Goal: Task Accomplishment & Management: Manage account settings

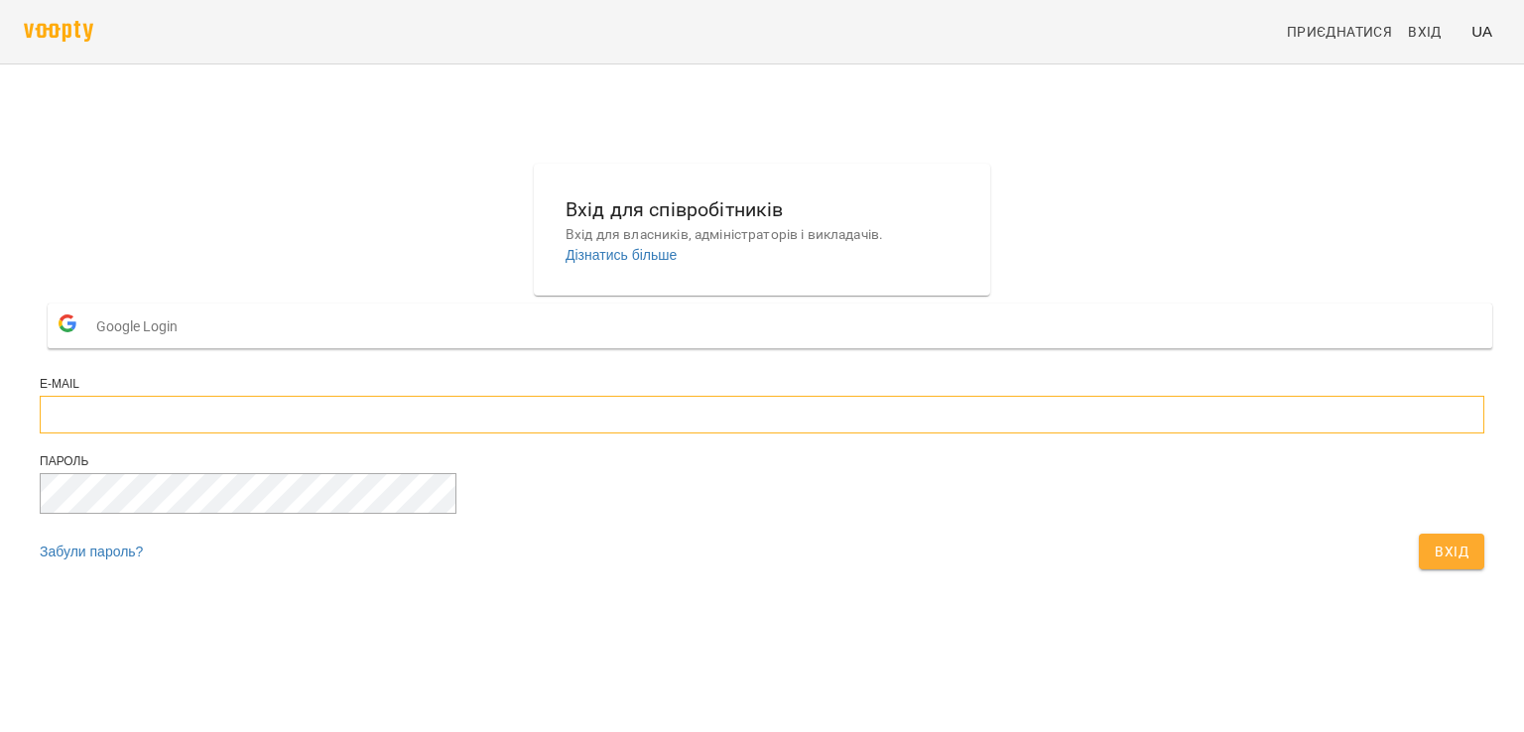
type input "**********"
click at [1434, 563] on span "Вхід" at bounding box center [1451, 552] width 34 height 24
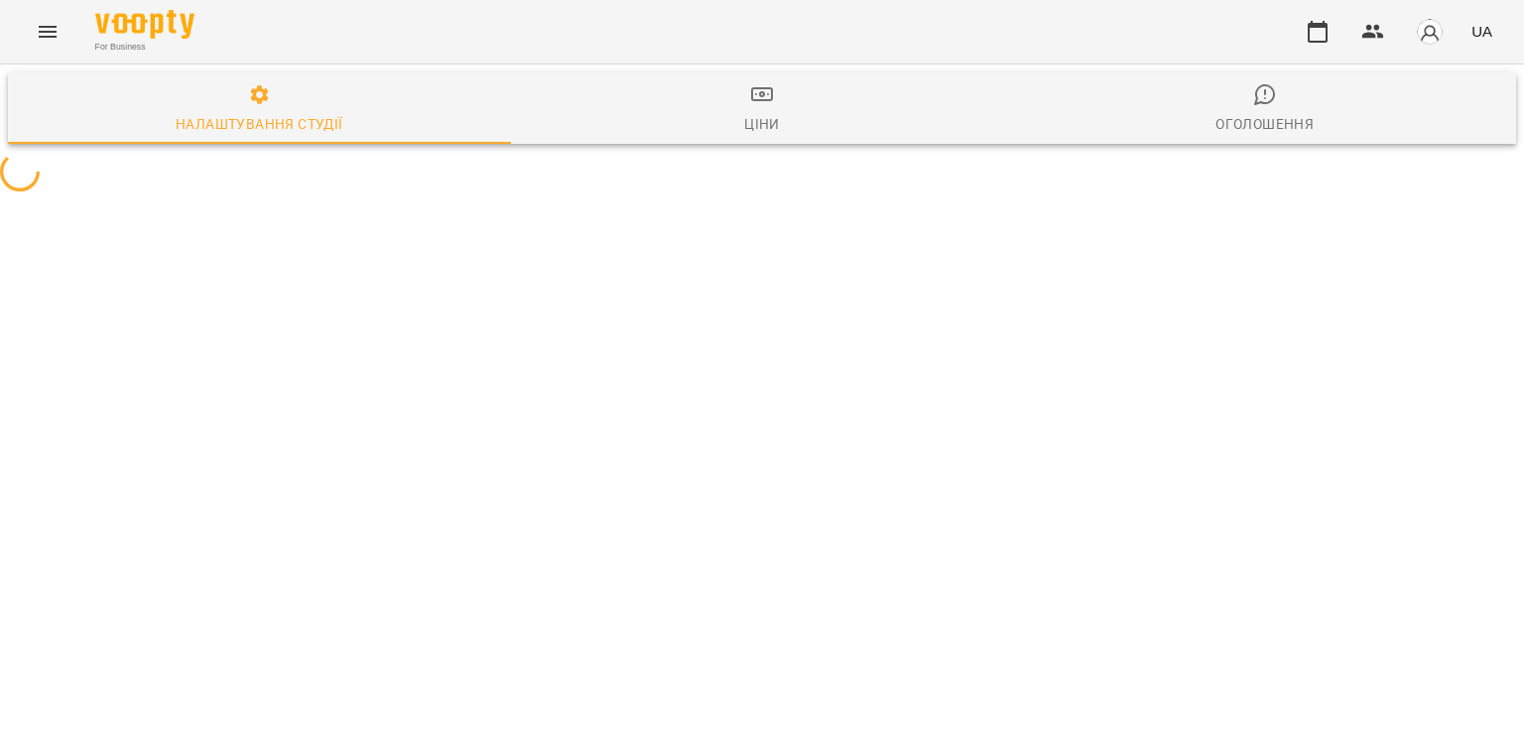
click at [37, 30] on icon "Menu" at bounding box center [48, 32] width 24 height 24
select select "**"
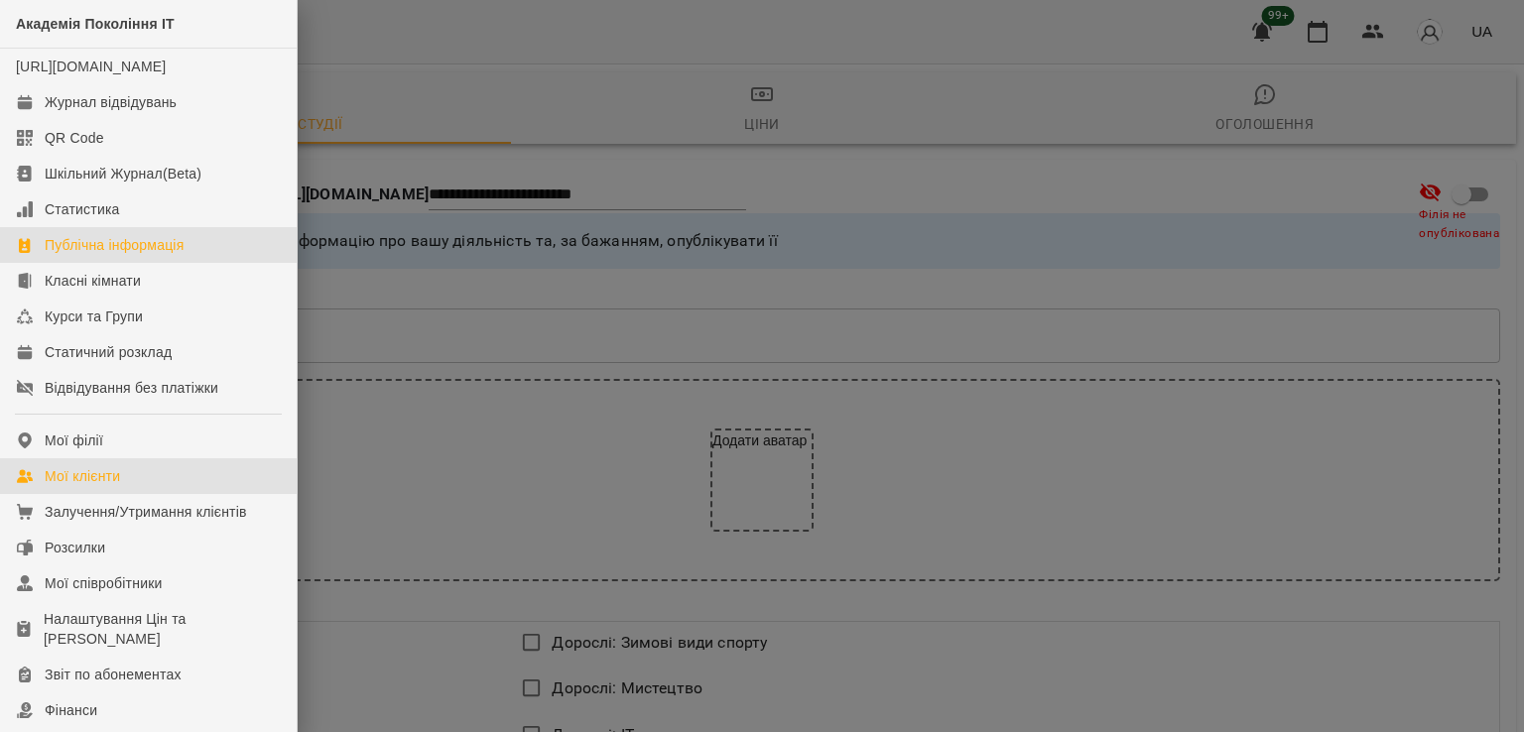
click at [108, 486] on div "Мої клієнти" at bounding box center [82, 476] width 75 height 20
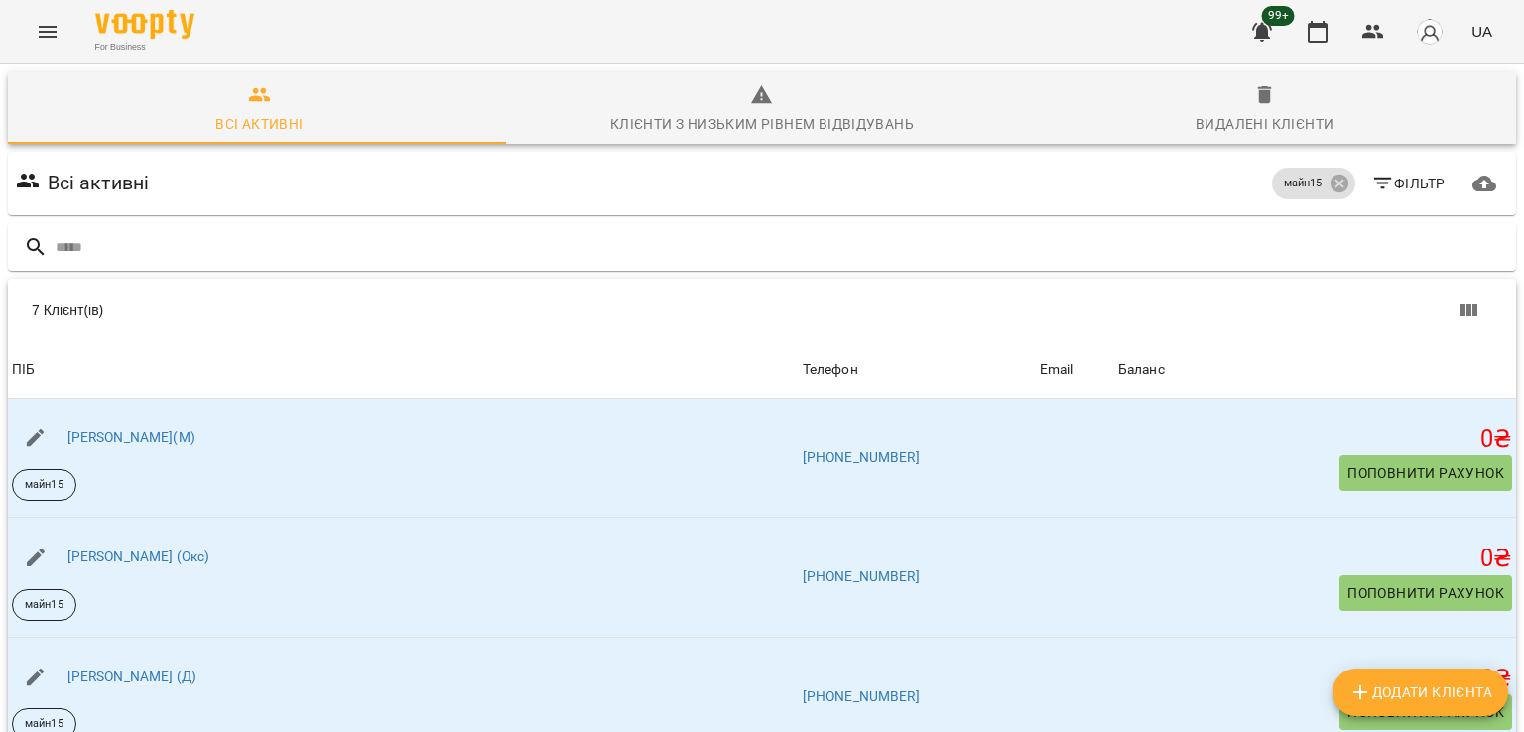
click at [1457, 690] on span "Додати клієнта" at bounding box center [1420, 693] width 144 height 24
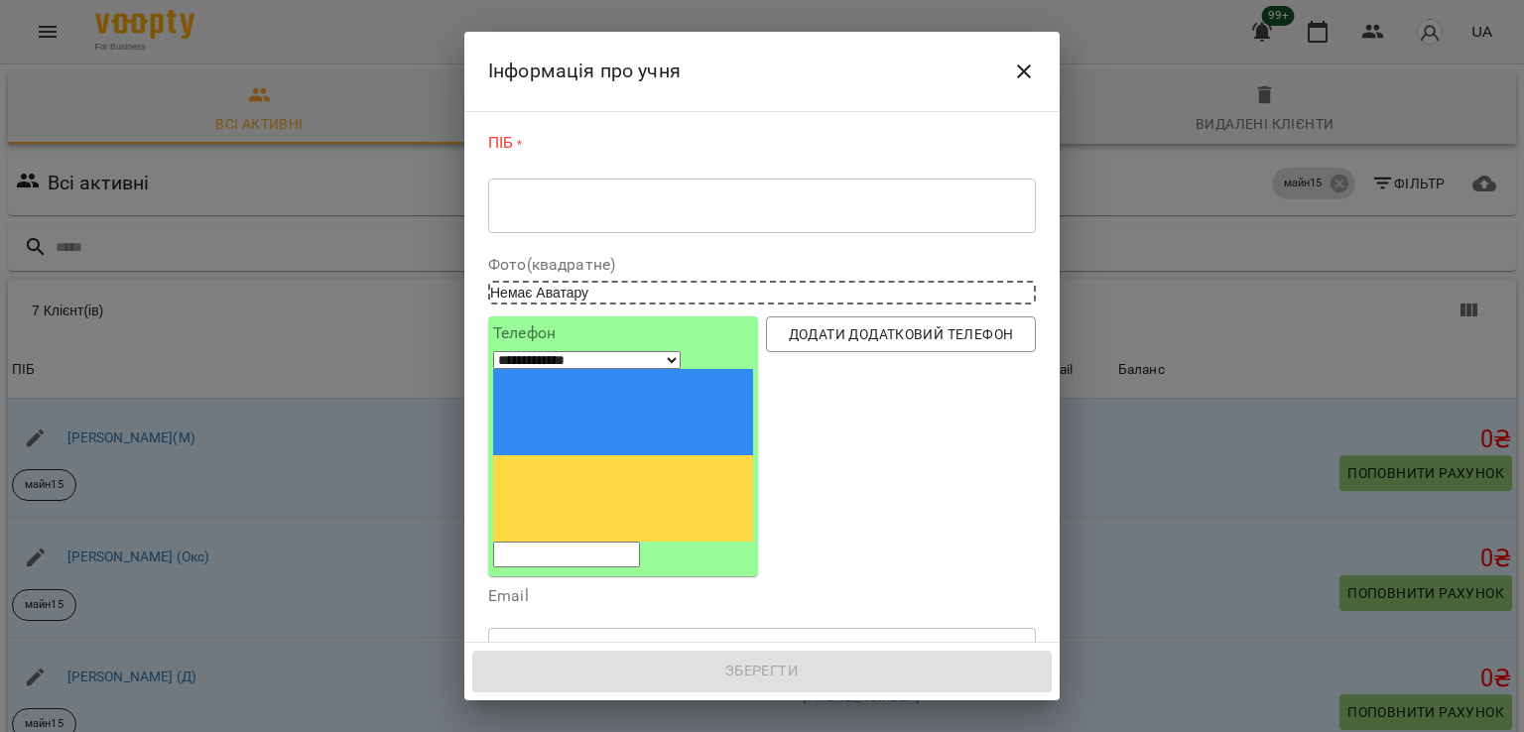
drag, startPoint x: 599, startPoint y: 390, endPoint x: 587, endPoint y: 373, distance: 20.6
click at [591, 381] on div "**********" at bounding box center [623, 446] width 260 height 242
click at [587, 542] on input "tel" at bounding box center [566, 555] width 147 height 26
paste input "**********"
select select "**"
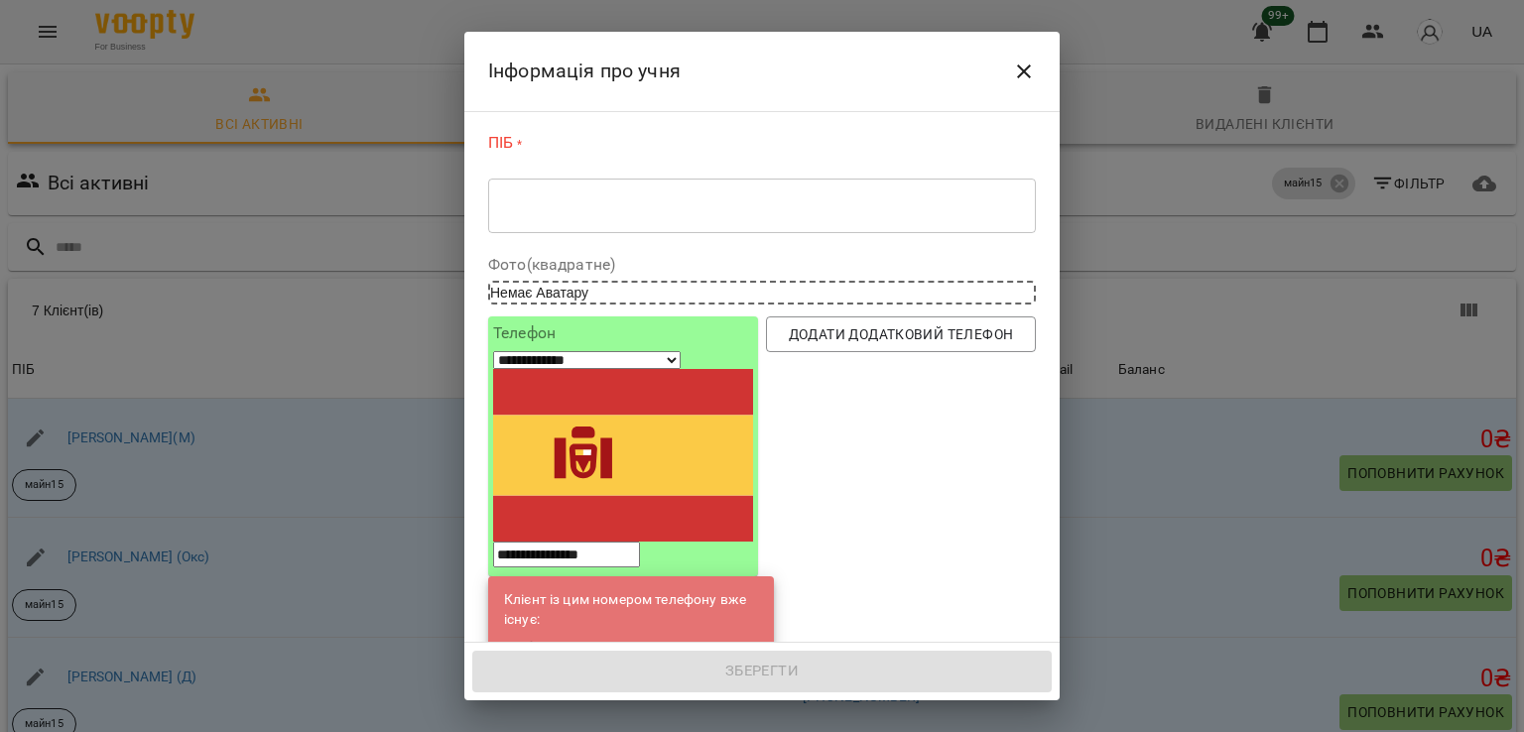
type input "**********"
click at [602, 639] on link "Коля(С)" at bounding box center [637, 649] width 125 height 20
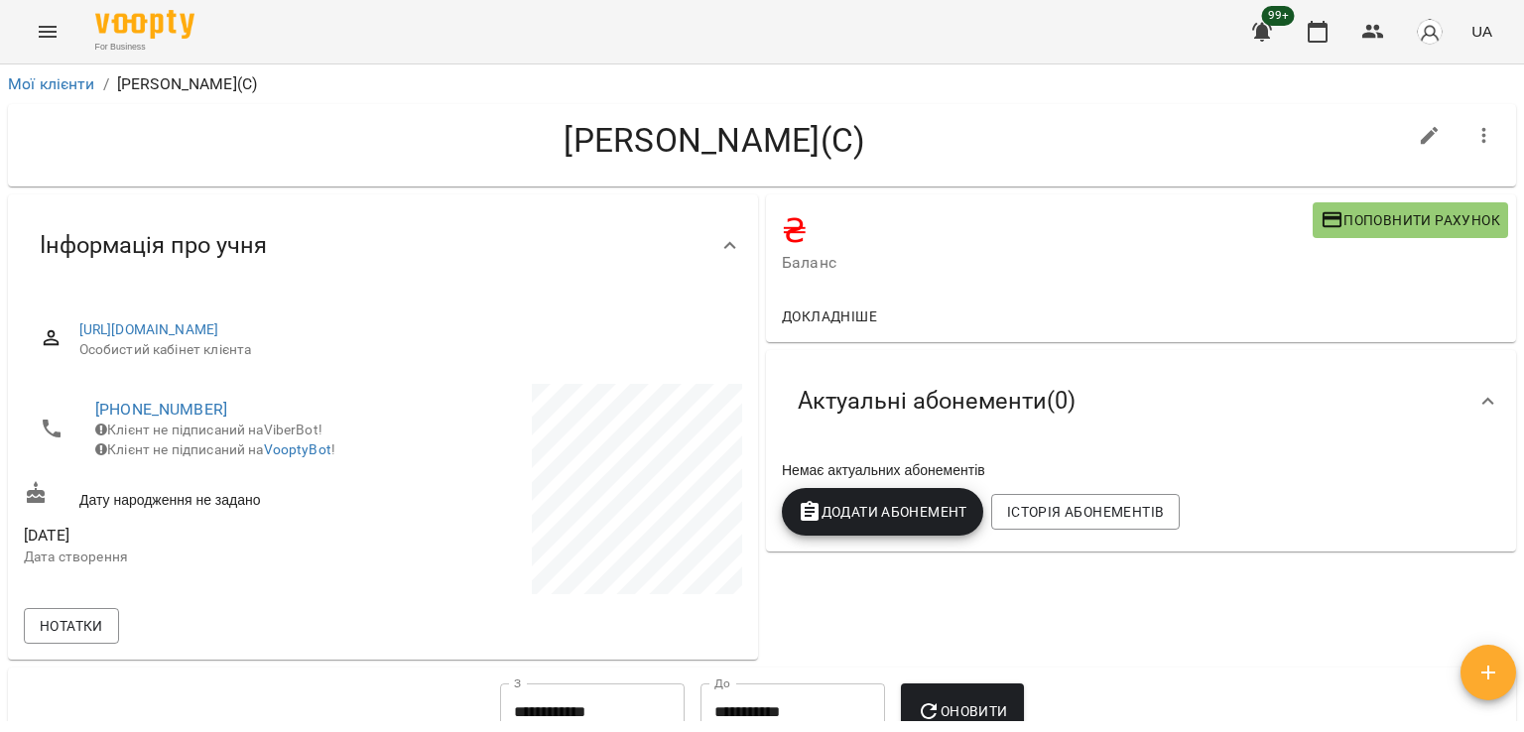
click at [1406, 113] on button "button" at bounding box center [1430, 136] width 48 height 48
select select "**"
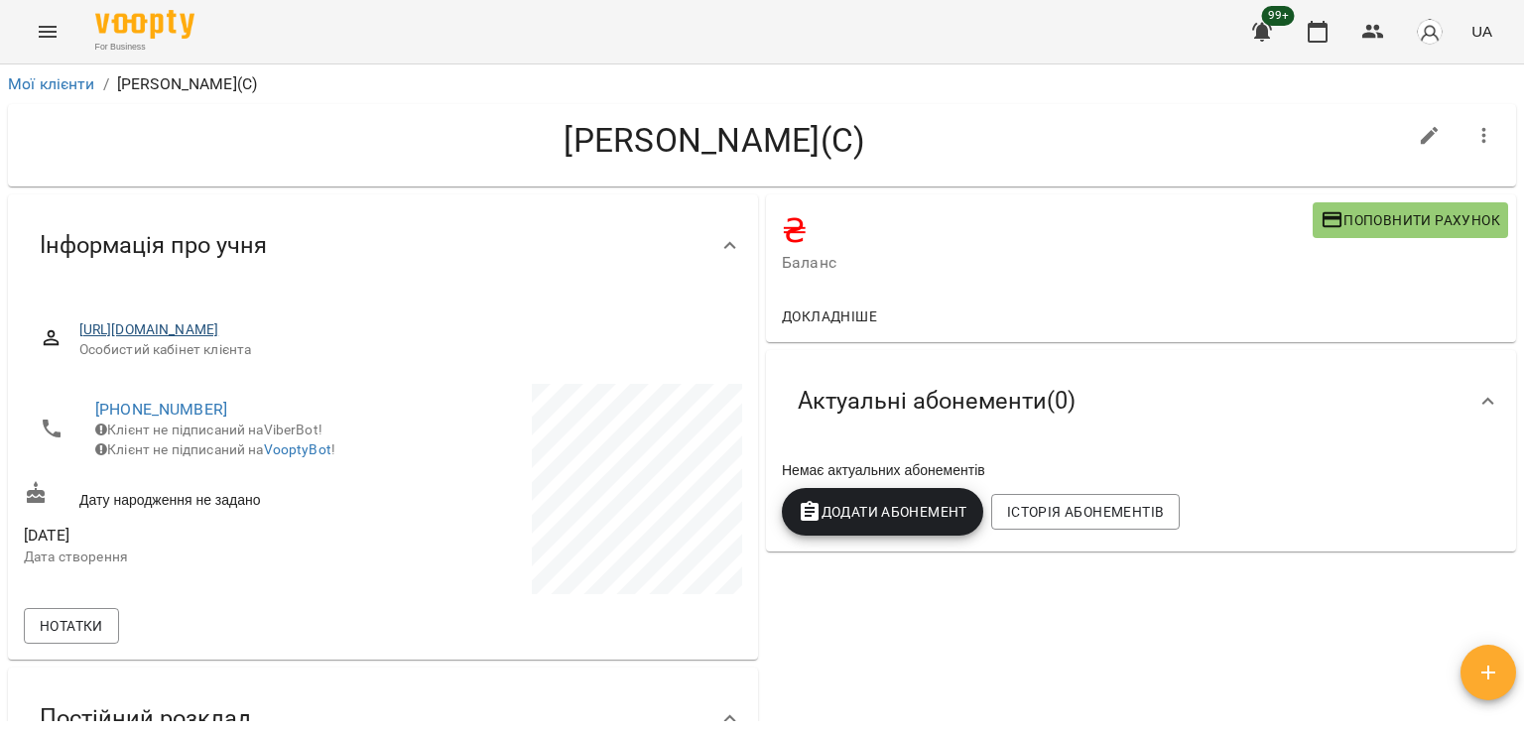
click at [334, 338] on span "https://www.voopty.com.ua/client/659ba394eeecdd17d1e377c8/682b0ee2183f7339a1048…" at bounding box center [402, 330] width 647 height 20
click at [341, 318] on div "https://www.voopty.com.ua/client/659ba394eeecdd17d1e377c8/682b0ee2183f7339a1048…" at bounding box center [383, 340] width 718 height 70
click at [219, 327] on link "https://www.voopty.com.ua/client/659ba394eeecdd17d1e377c8/682b0ee2183f7339a1048…" at bounding box center [149, 329] width 140 height 16
click at [42, 14] on button "Menu" at bounding box center [48, 32] width 48 height 48
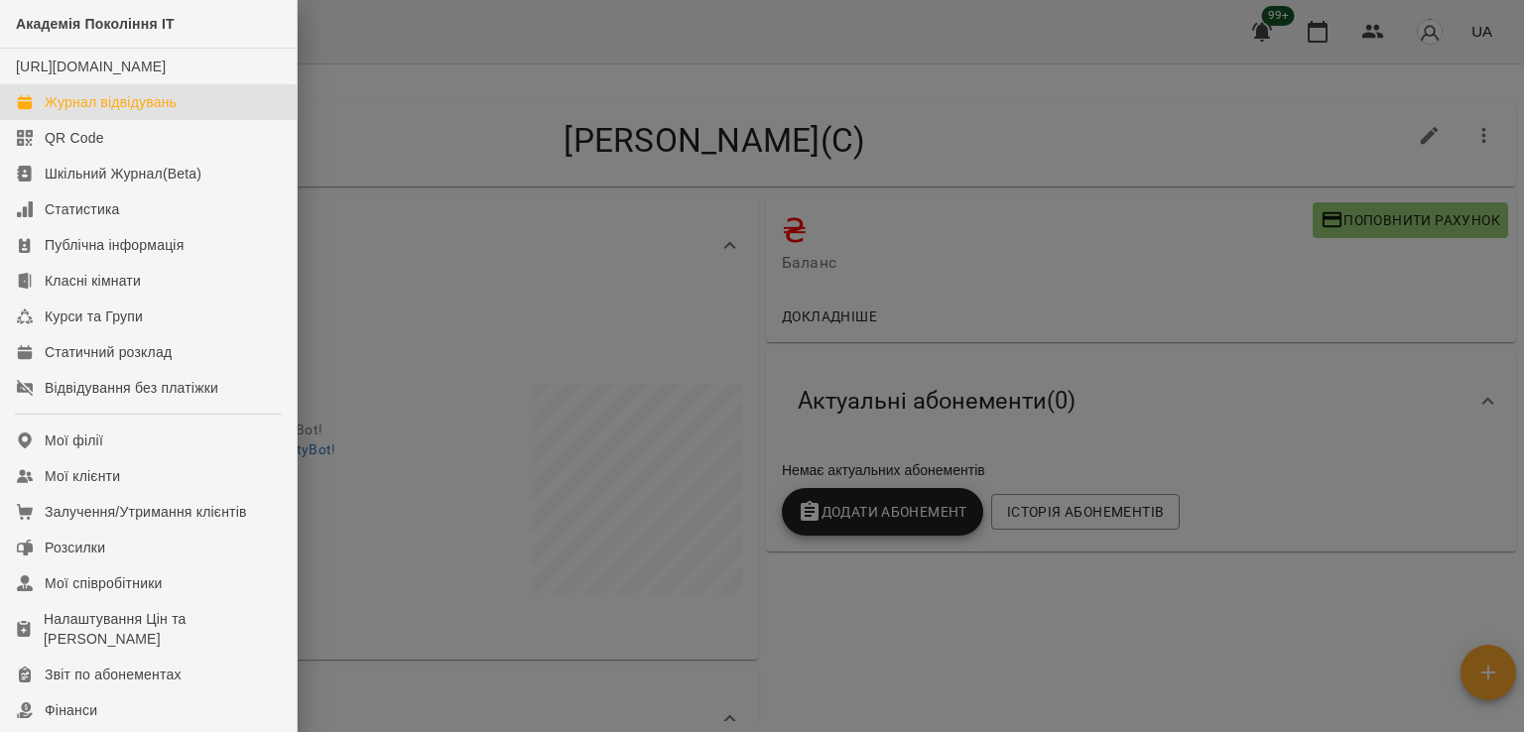
click at [136, 112] on div "Журнал відвідувань" at bounding box center [111, 102] width 132 height 20
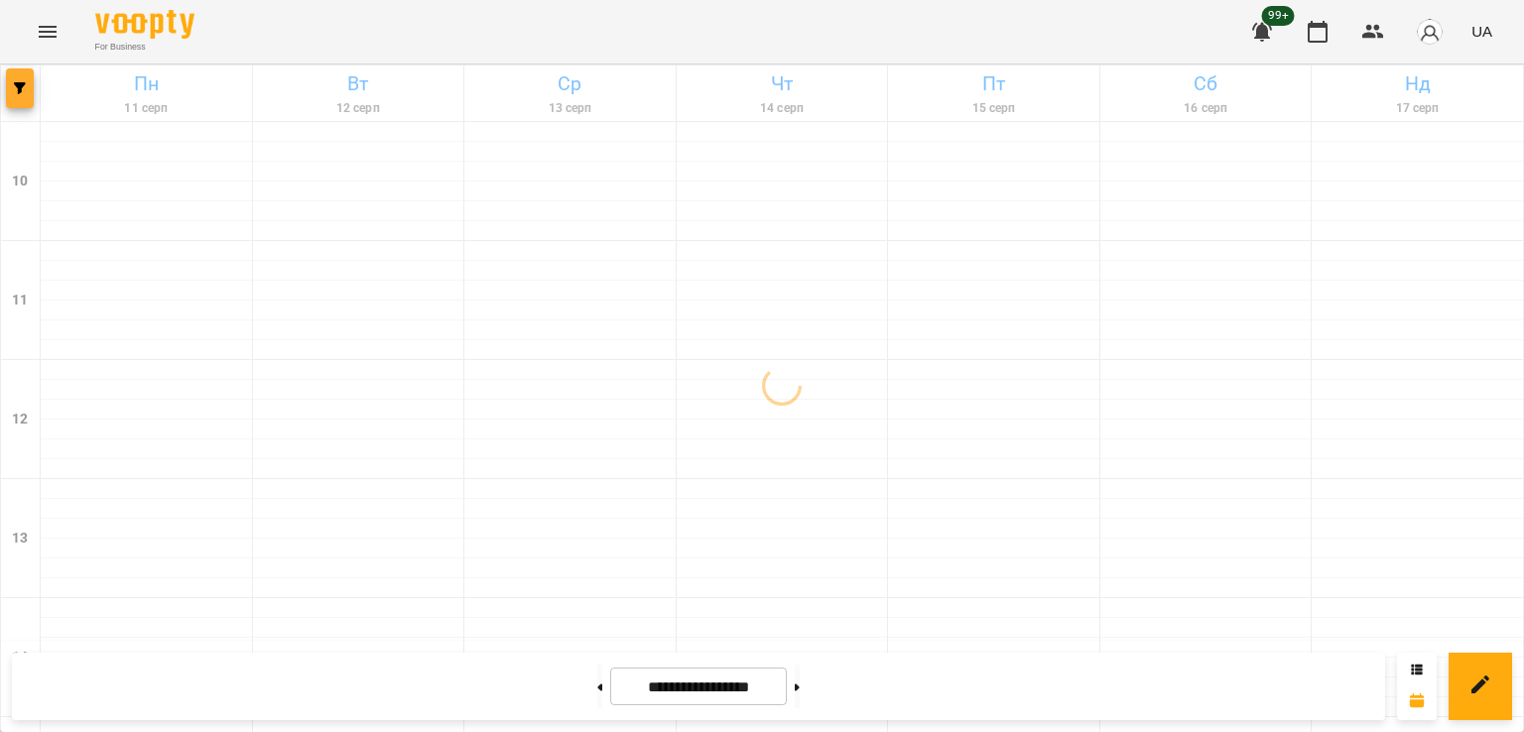
click at [8, 87] on span "button" at bounding box center [20, 88] width 28 height 12
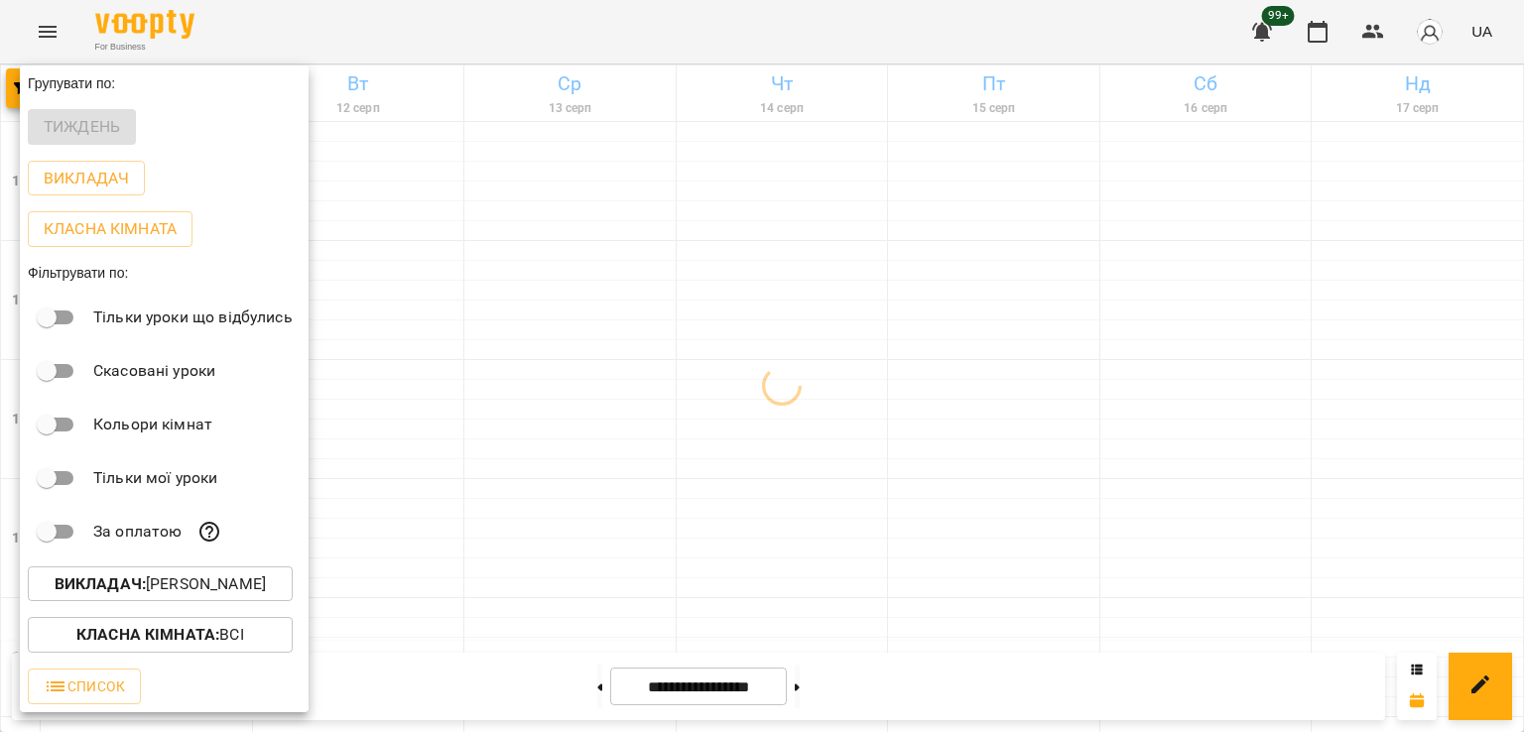
click at [219, 588] on p "Викладач : Ілля Петруша" at bounding box center [160, 584] width 211 height 24
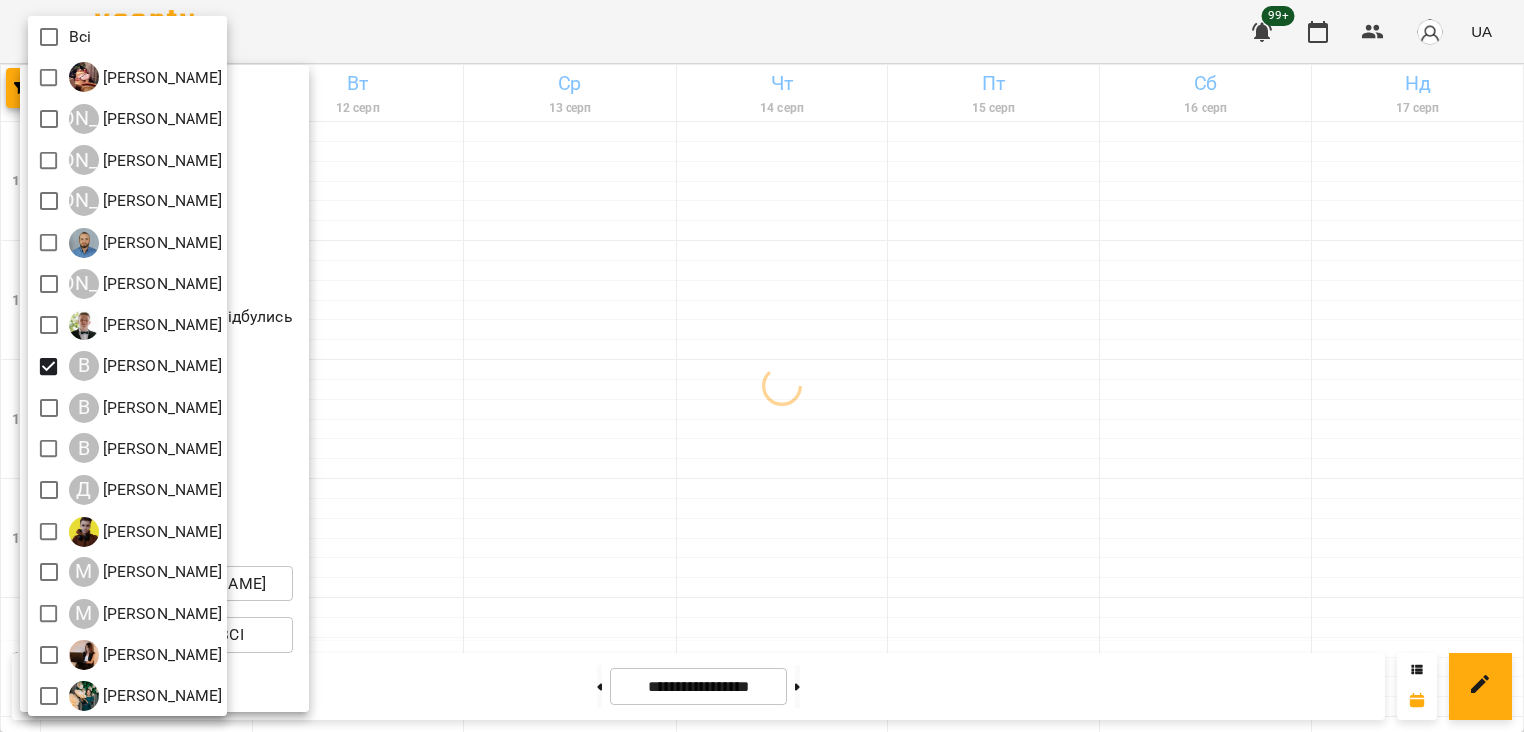
drag, startPoint x: 662, startPoint y: 396, endPoint x: 691, endPoint y: 393, distance: 29.9
click at [667, 393] on div at bounding box center [762, 366] width 1524 height 732
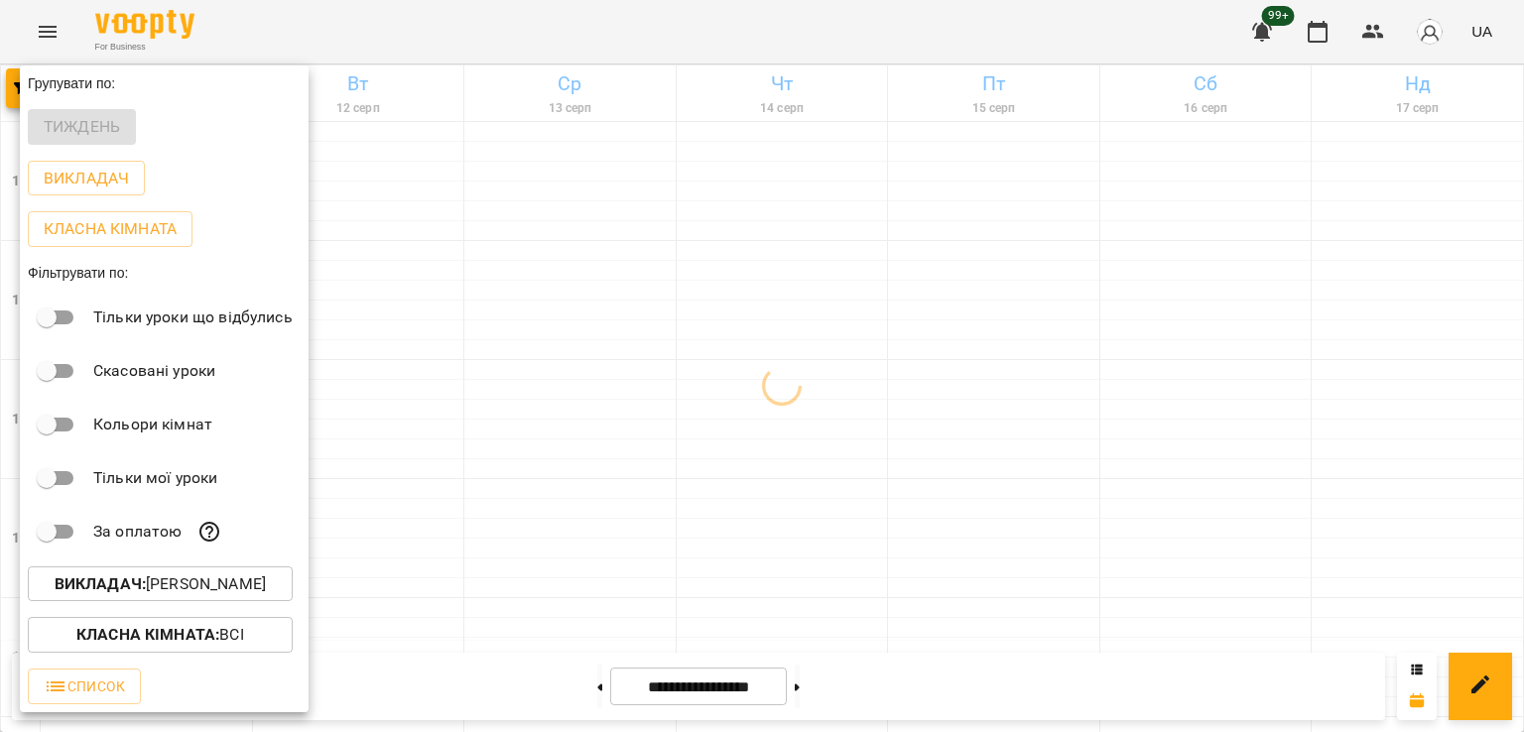
click at [950, 374] on div at bounding box center [762, 366] width 1524 height 732
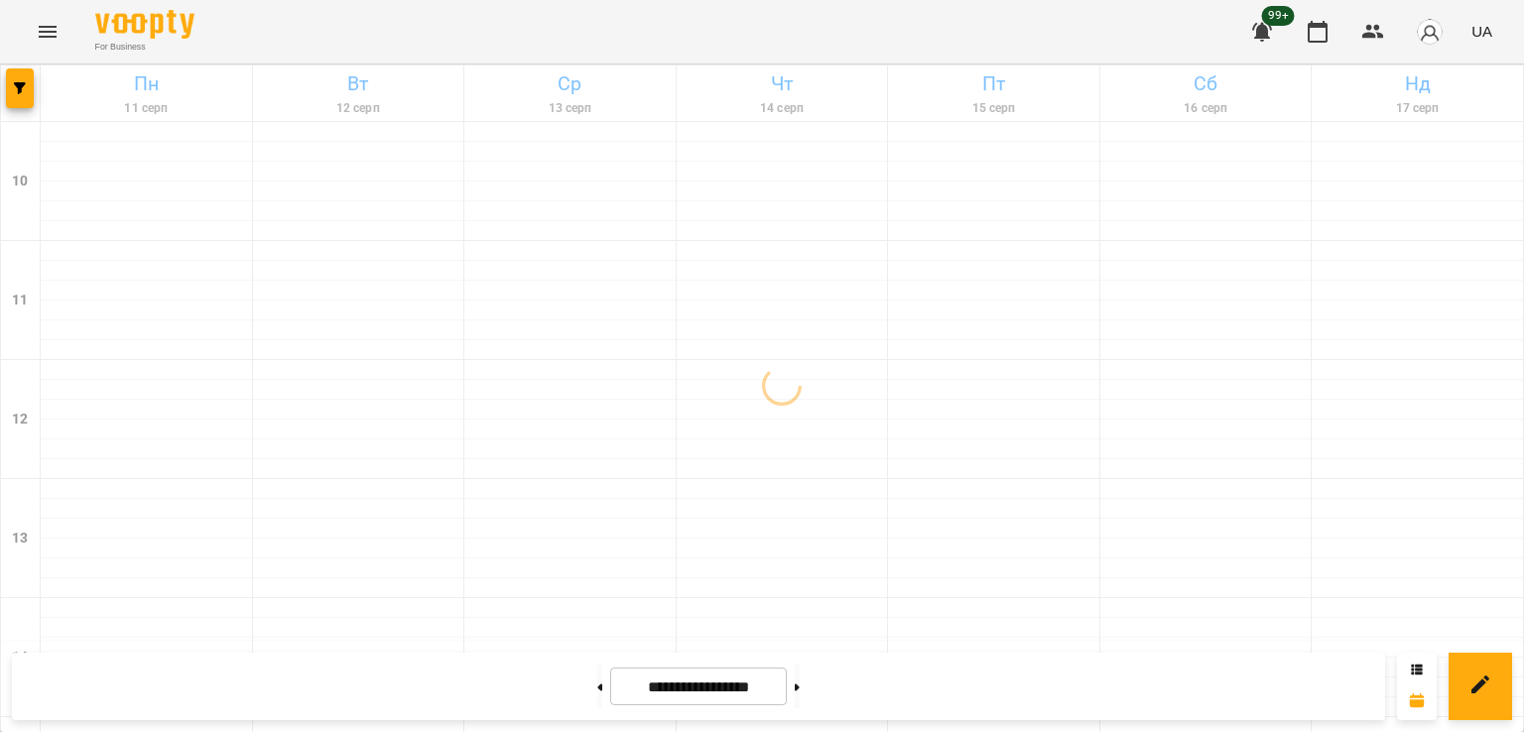
scroll to position [1027, 0]
click at [597, 674] on button at bounding box center [599, 687] width 5 height 44
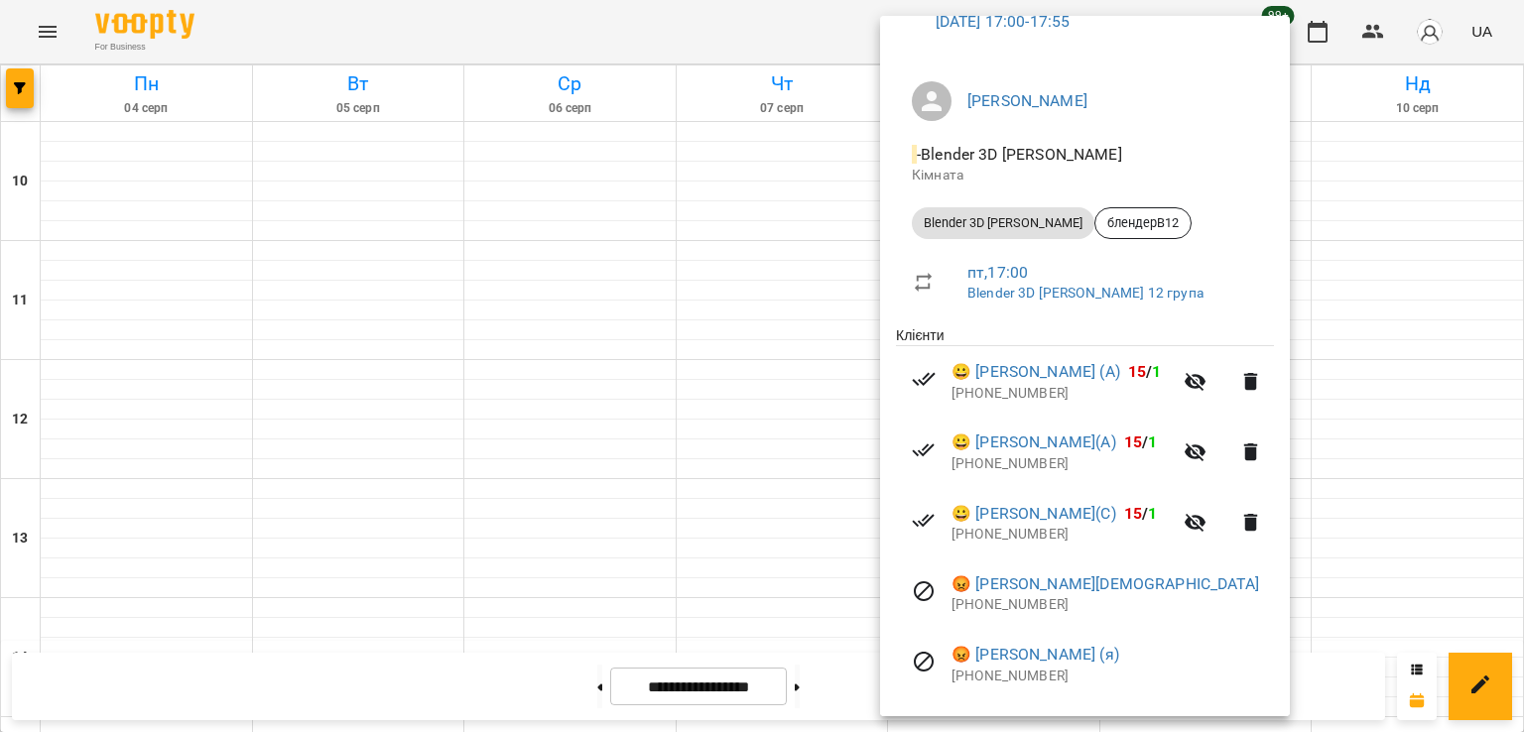
scroll to position [311, 0]
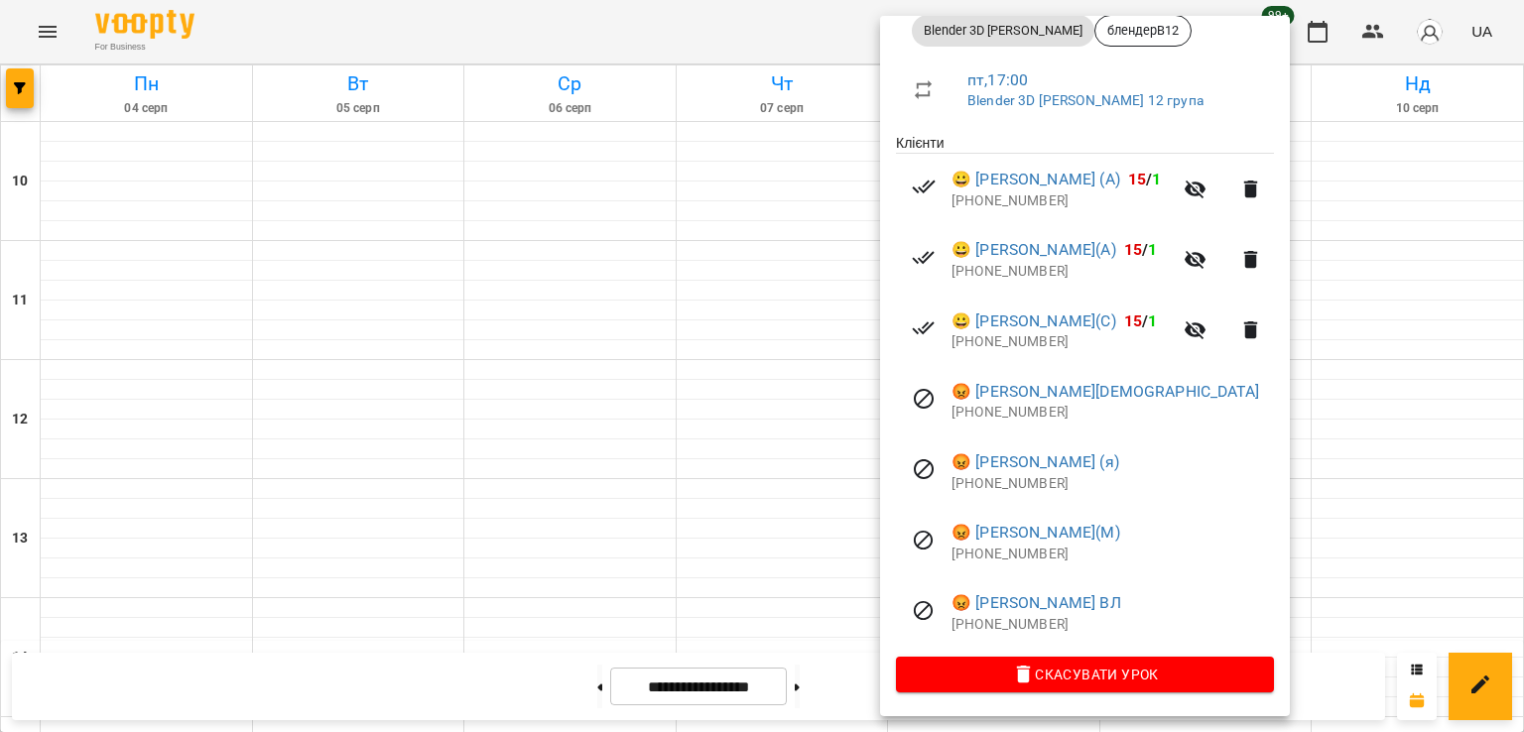
click at [759, 300] on div at bounding box center [762, 366] width 1524 height 732
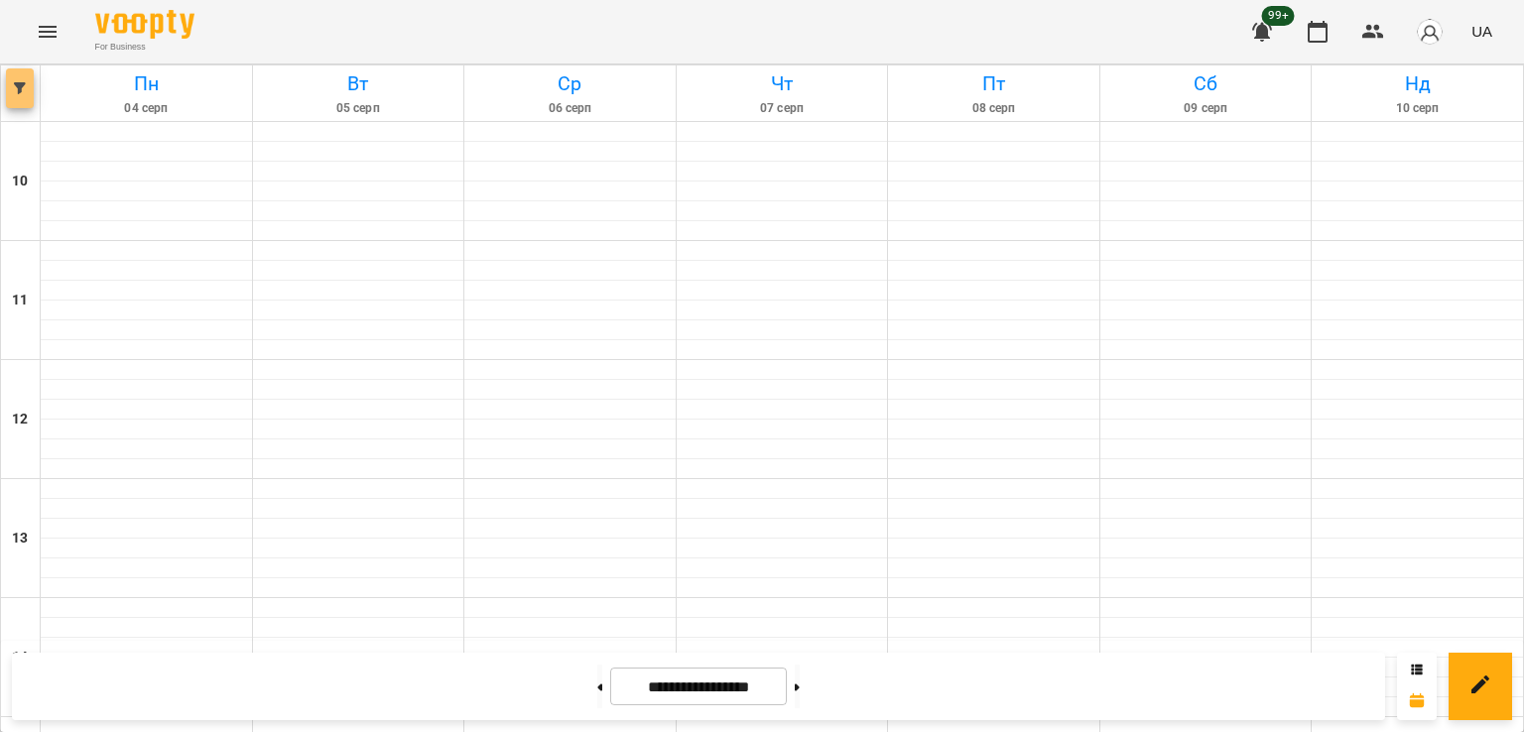
click at [9, 80] on button "button" at bounding box center [20, 88] width 28 height 40
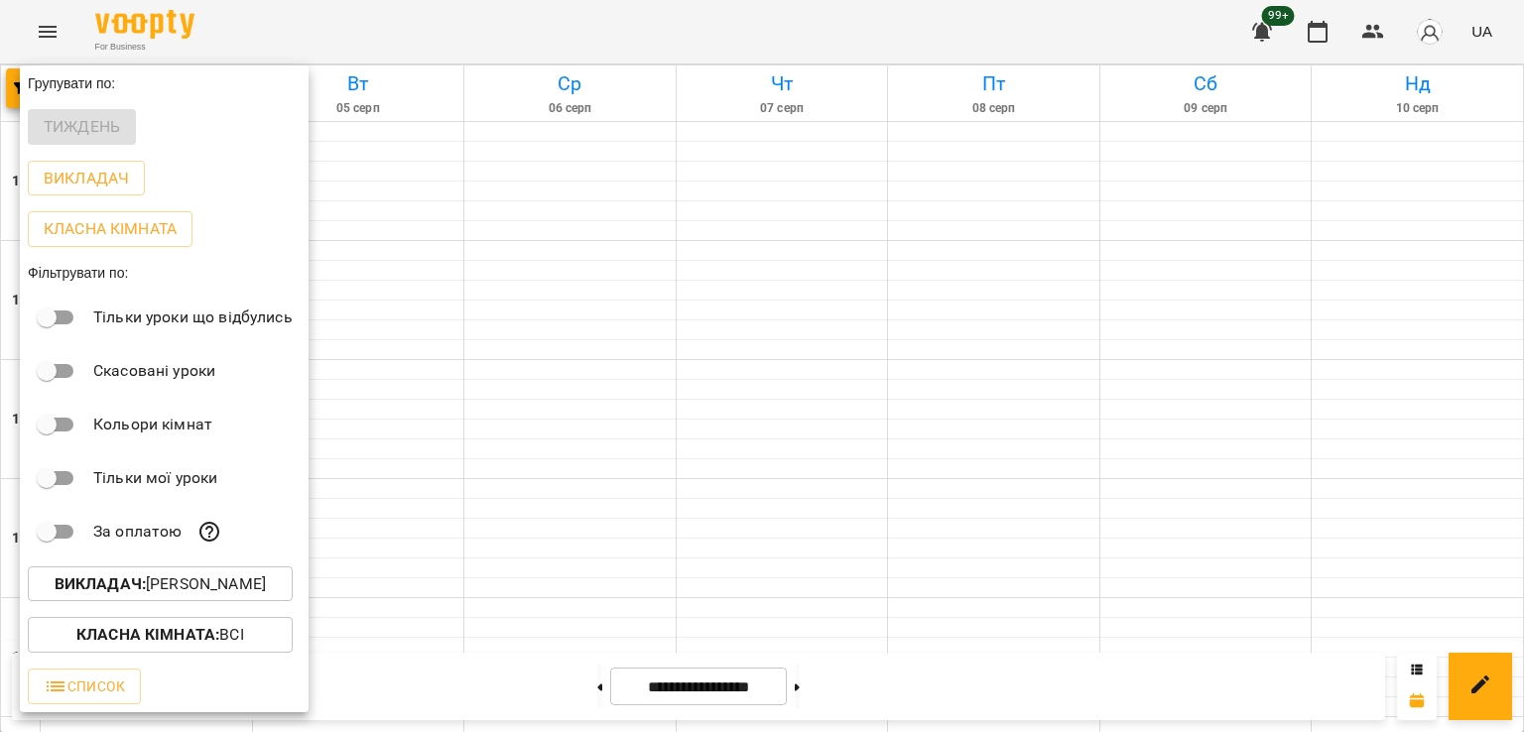
click at [229, 595] on p "Викладач : Владислав Границький" at bounding box center [160, 584] width 211 height 24
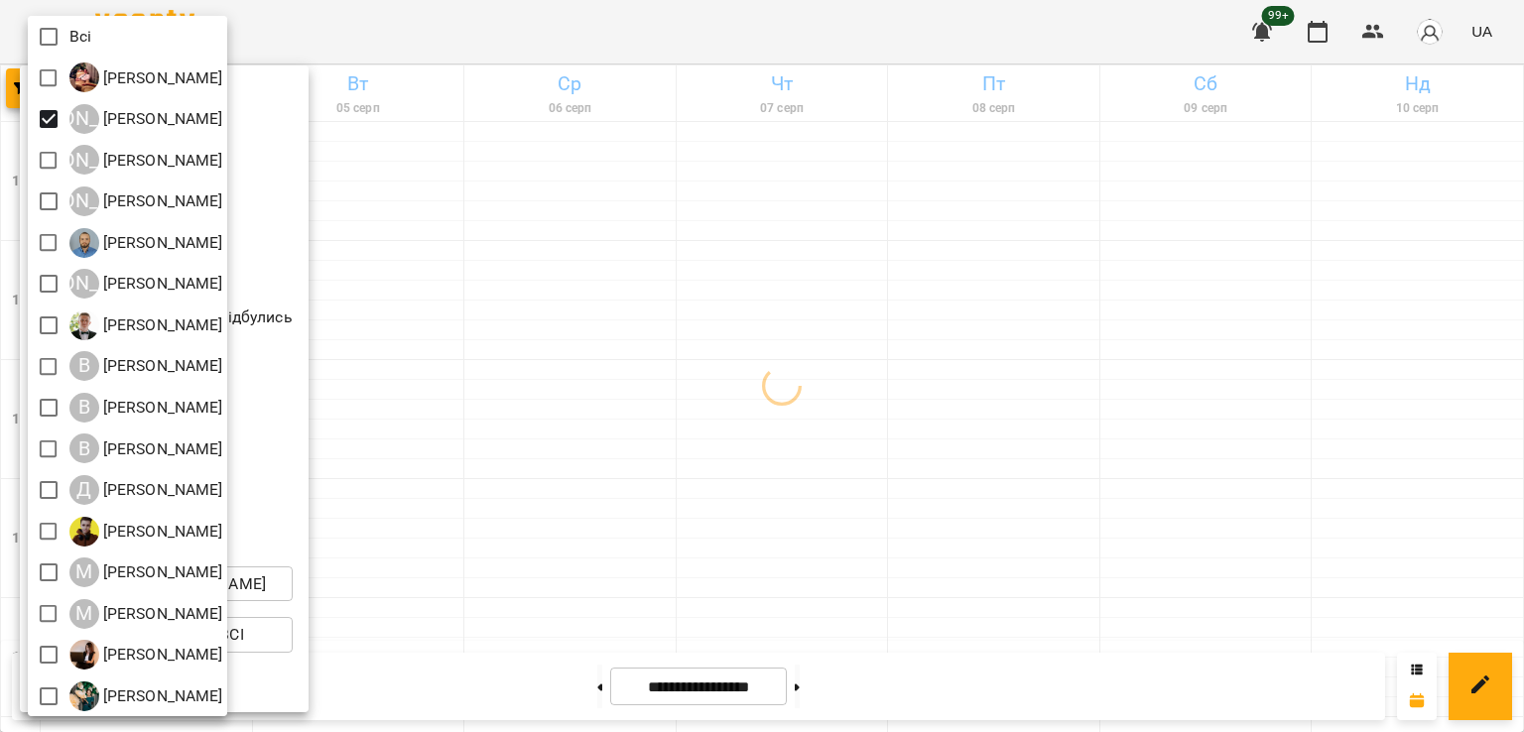
click at [692, 340] on div at bounding box center [762, 366] width 1524 height 732
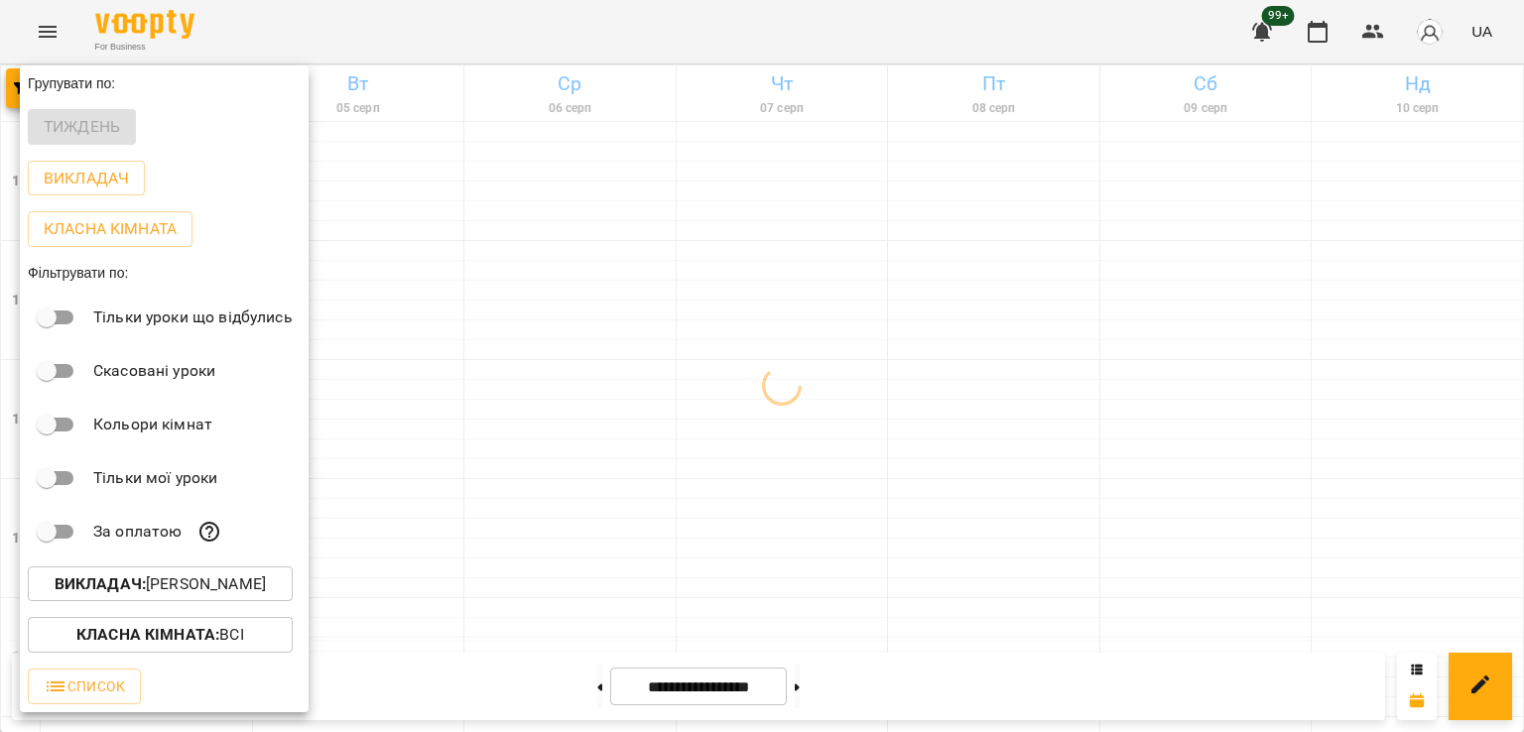
click at [532, 612] on div at bounding box center [762, 366] width 1524 height 732
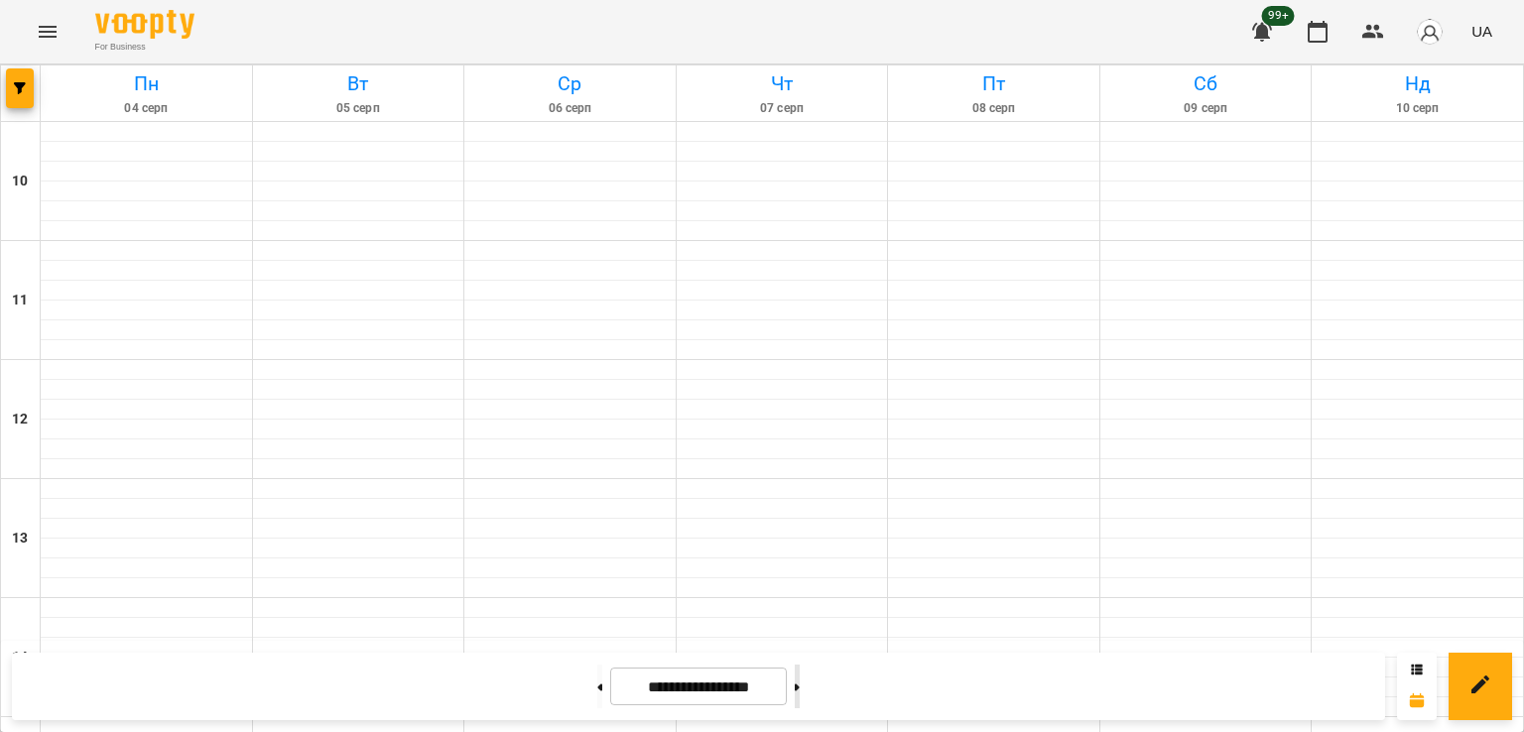
click at [800, 695] on button at bounding box center [797, 687] width 5 height 44
type input "**********"
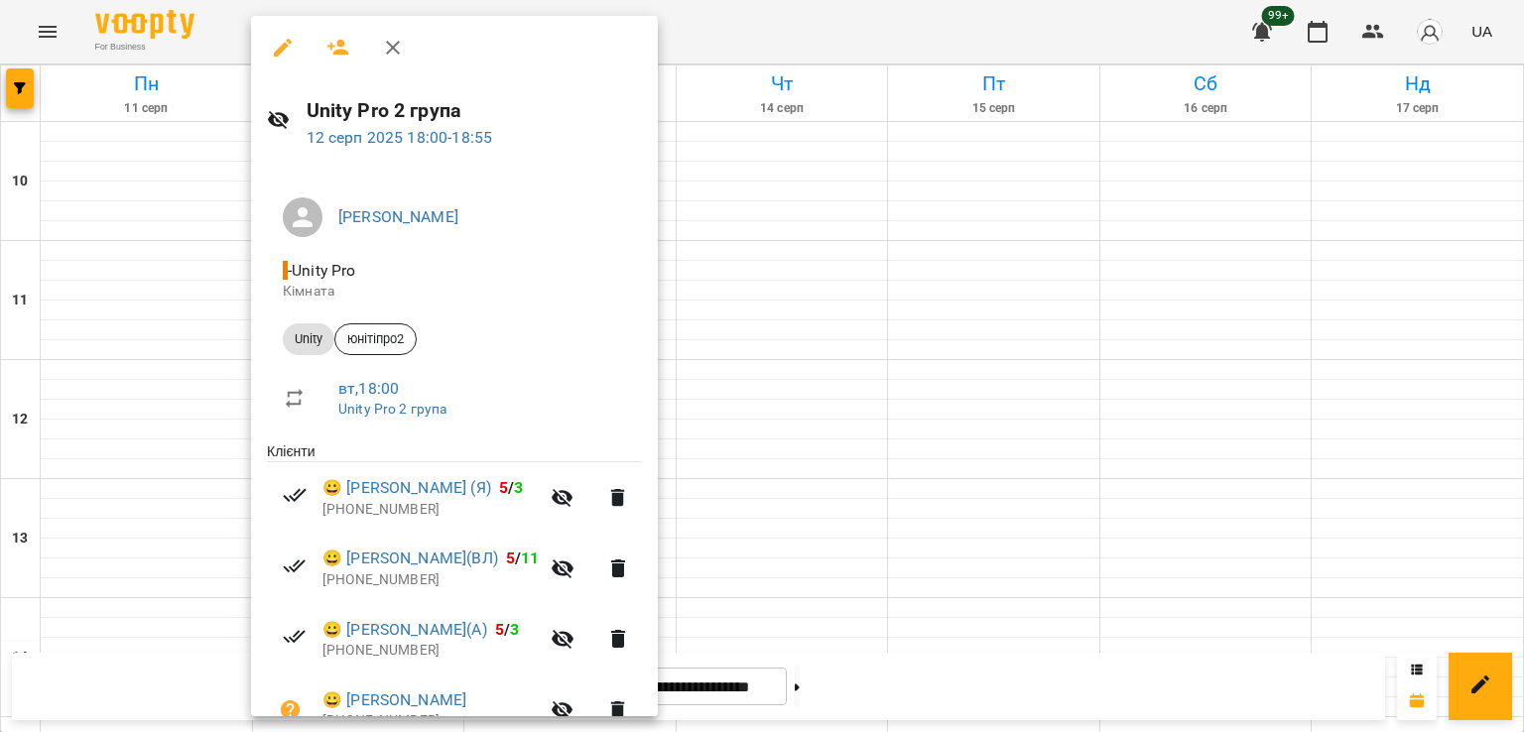
drag, startPoint x: 869, startPoint y: 390, endPoint x: 783, endPoint y: 386, distance: 86.4
click at [865, 387] on div at bounding box center [762, 366] width 1524 height 732
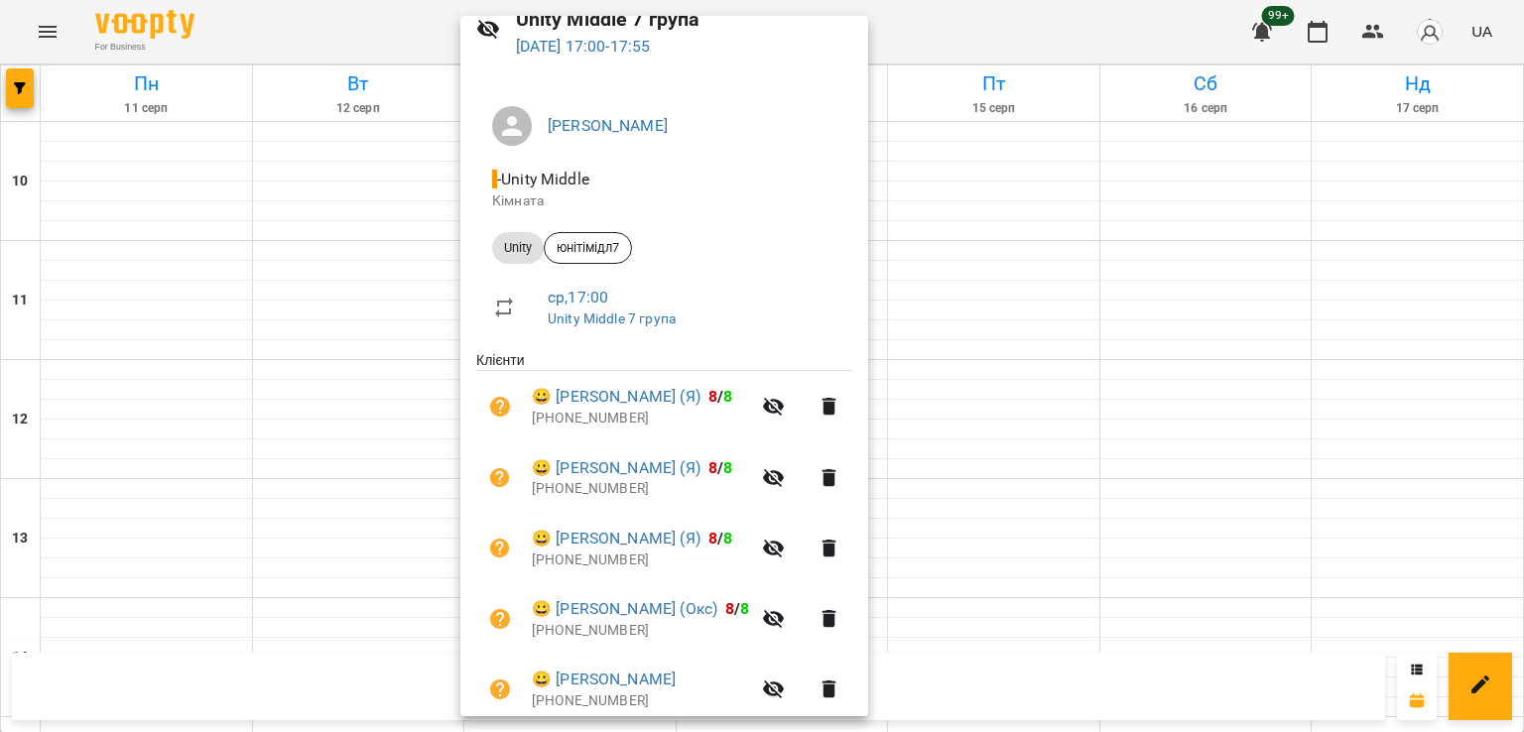
scroll to position [171, 0]
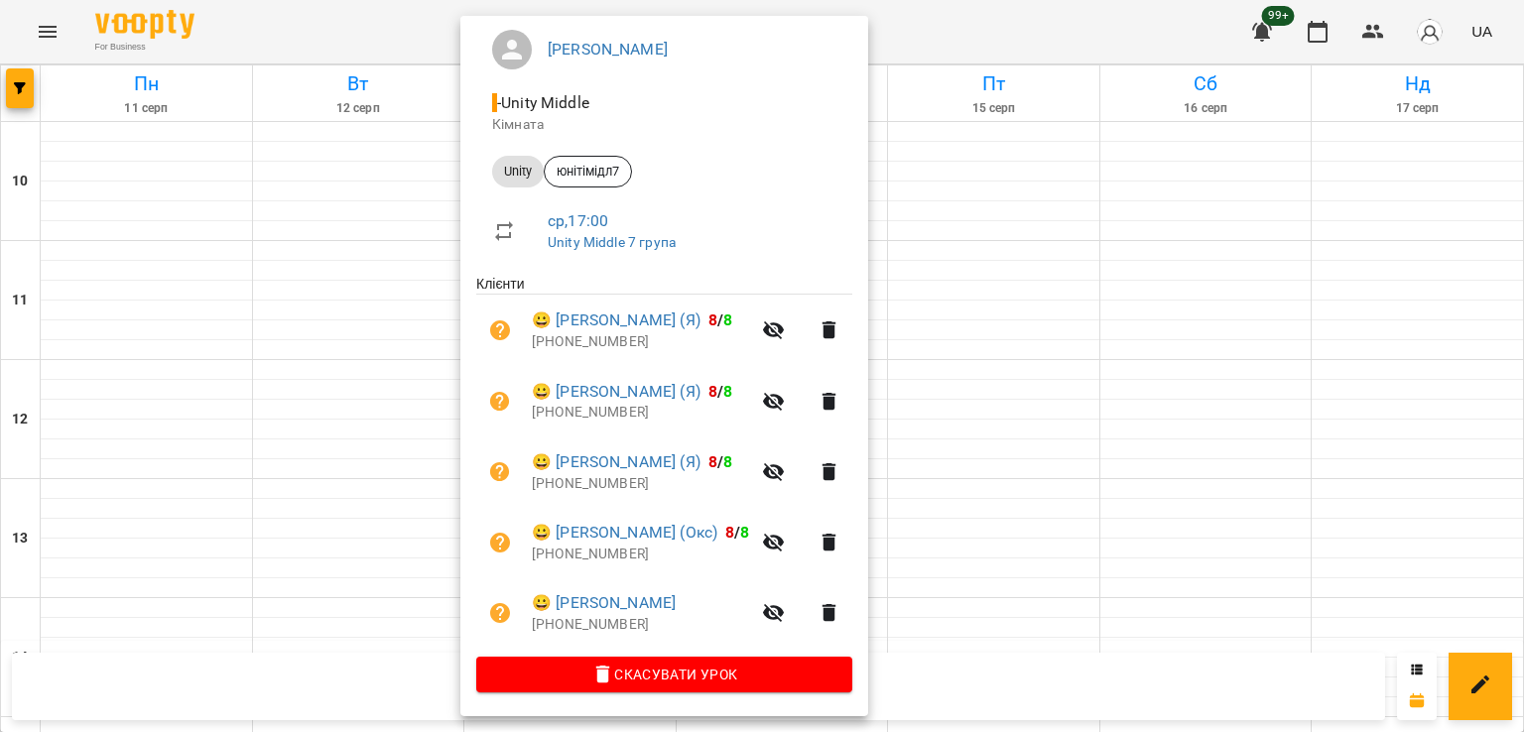
click at [245, 398] on div at bounding box center [762, 366] width 1524 height 732
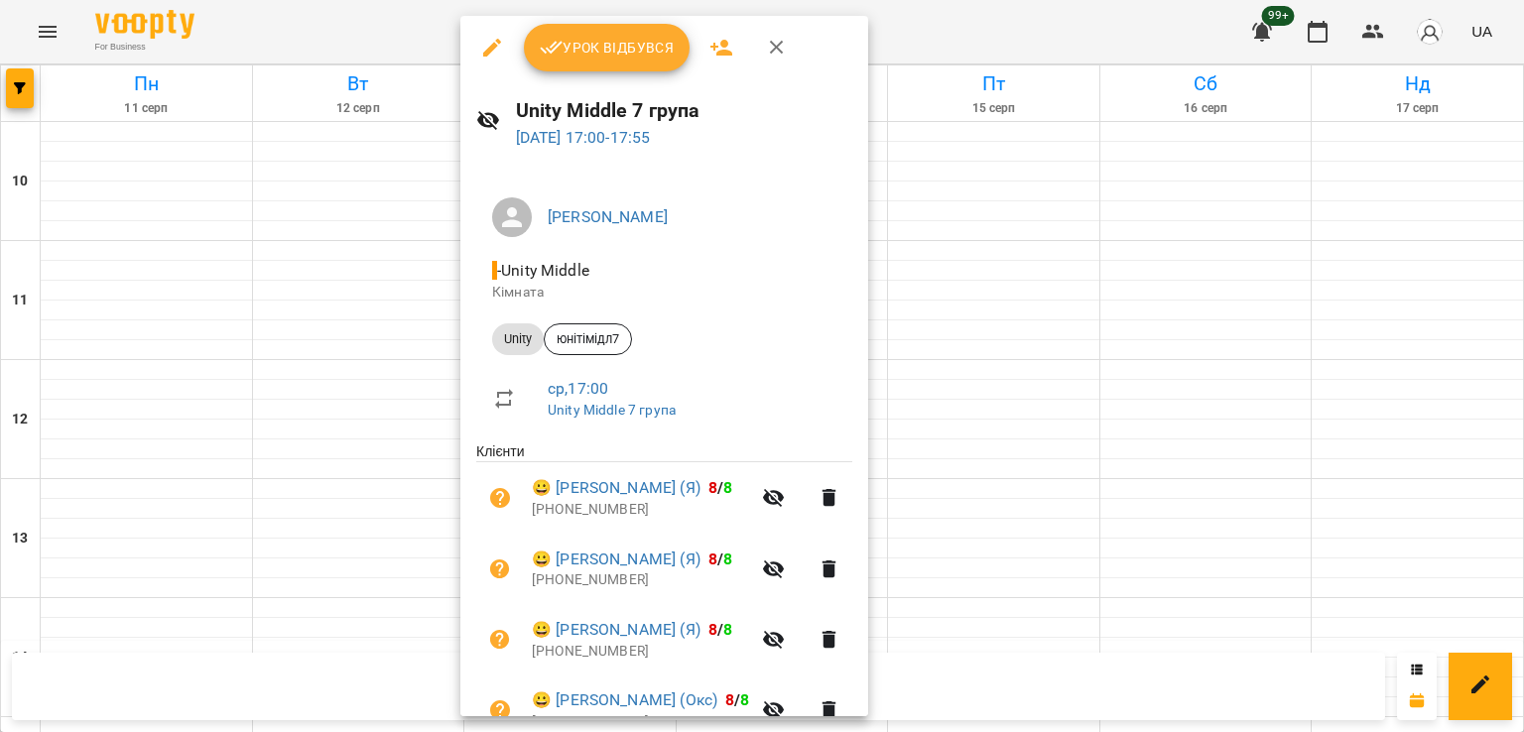
click at [391, 413] on div at bounding box center [762, 366] width 1524 height 732
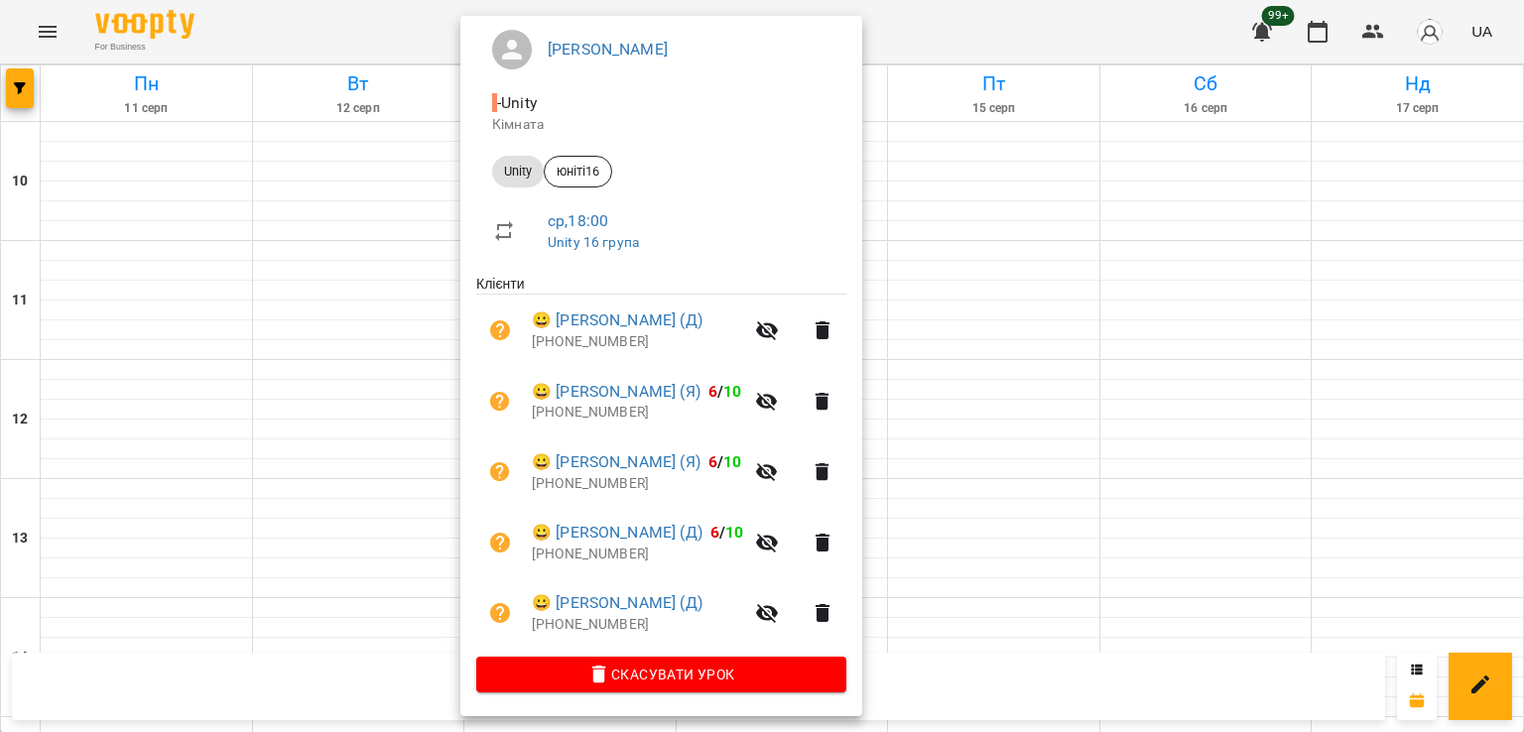
click at [989, 378] on div at bounding box center [762, 366] width 1524 height 732
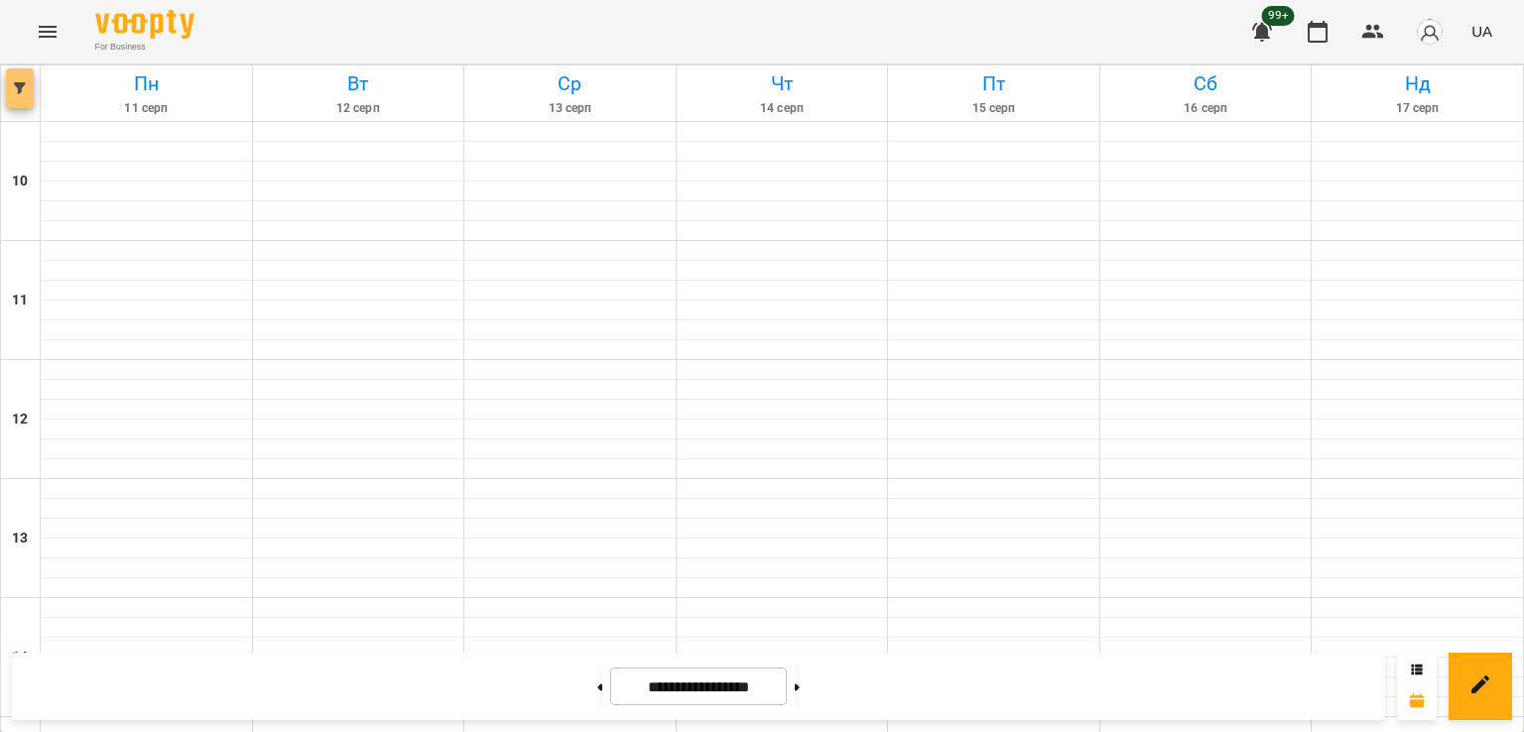
click at [16, 82] on icon "button" at bounding box center [20, 88] width 12 height 12
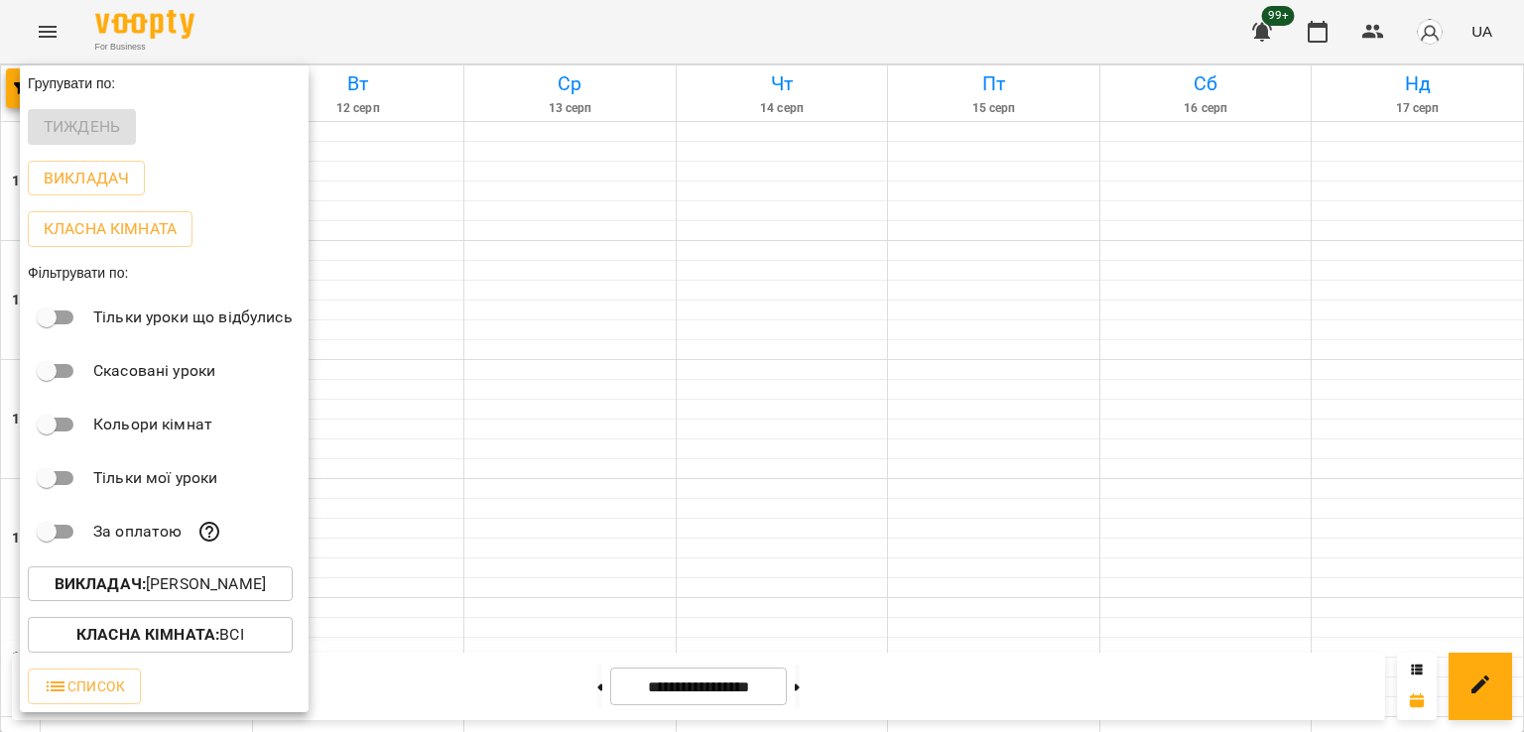
click at [187, 586] on p "Викладач : Альберт Волков" at bounding box center [160, 584] width 211 height 24
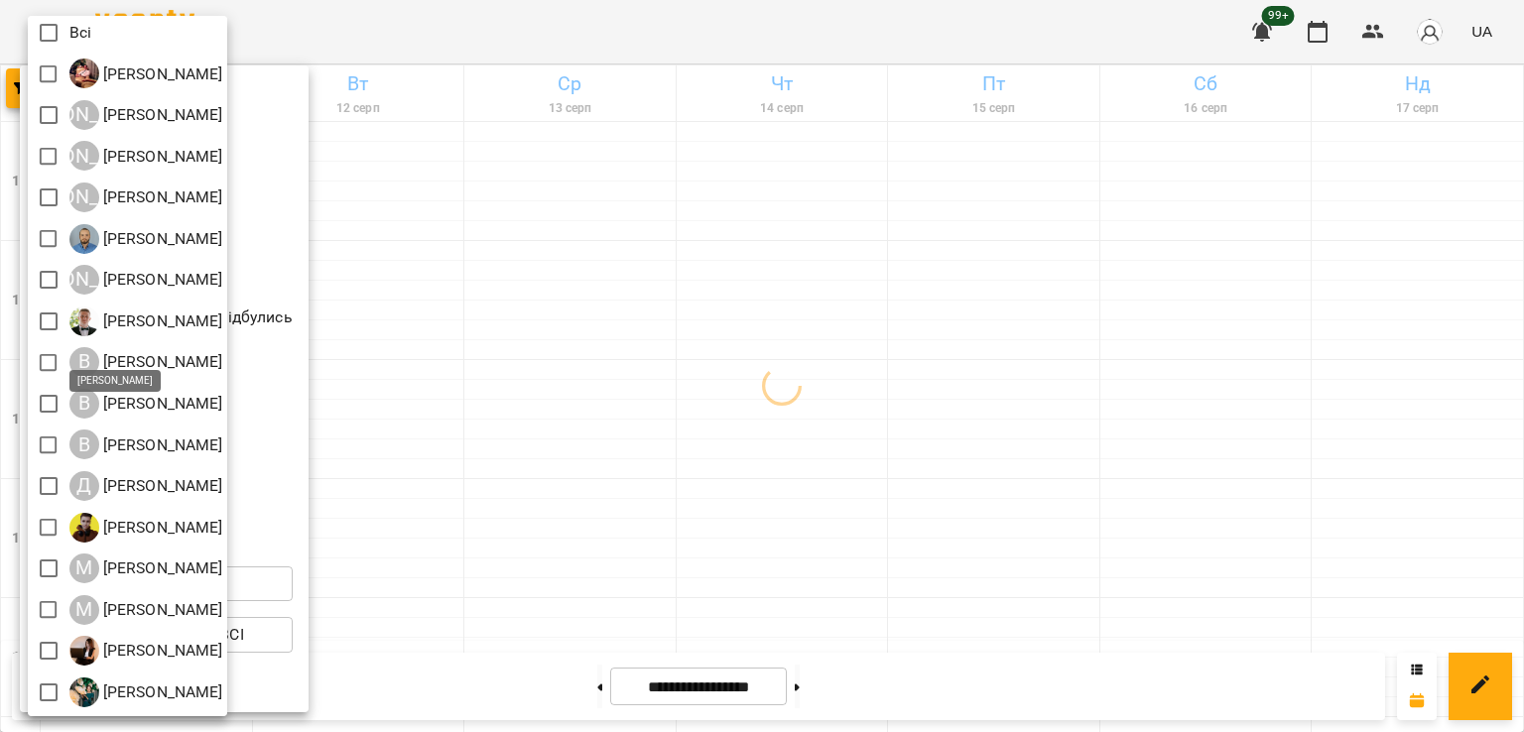
scroll to position [0, 0]
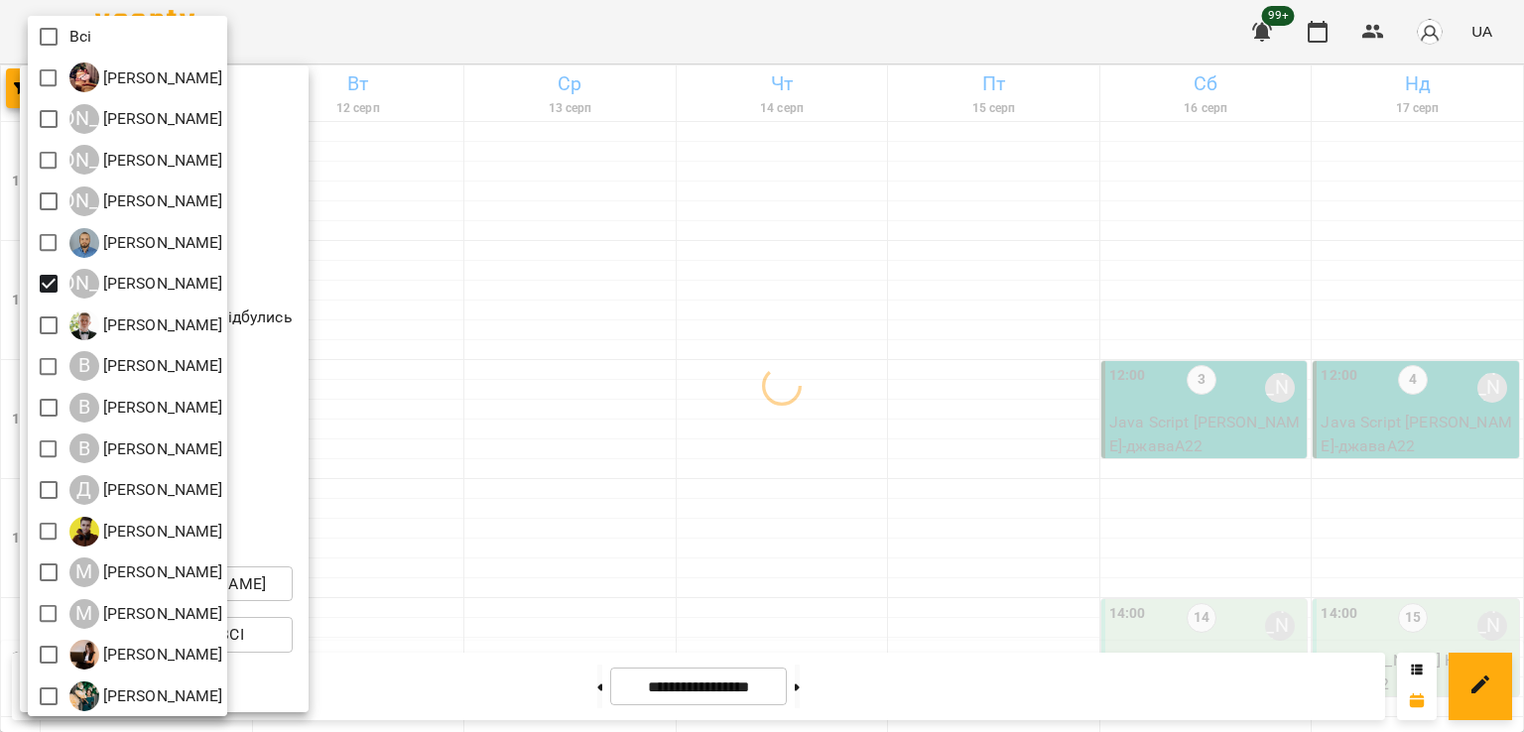
drag, startPoint x: 631, startPoint y: 423, endPoint x: 710, endPoint y: 461, distance: 88.3
click at [634, 424] on div at bounding box center [762, 366] width 1524 height 732
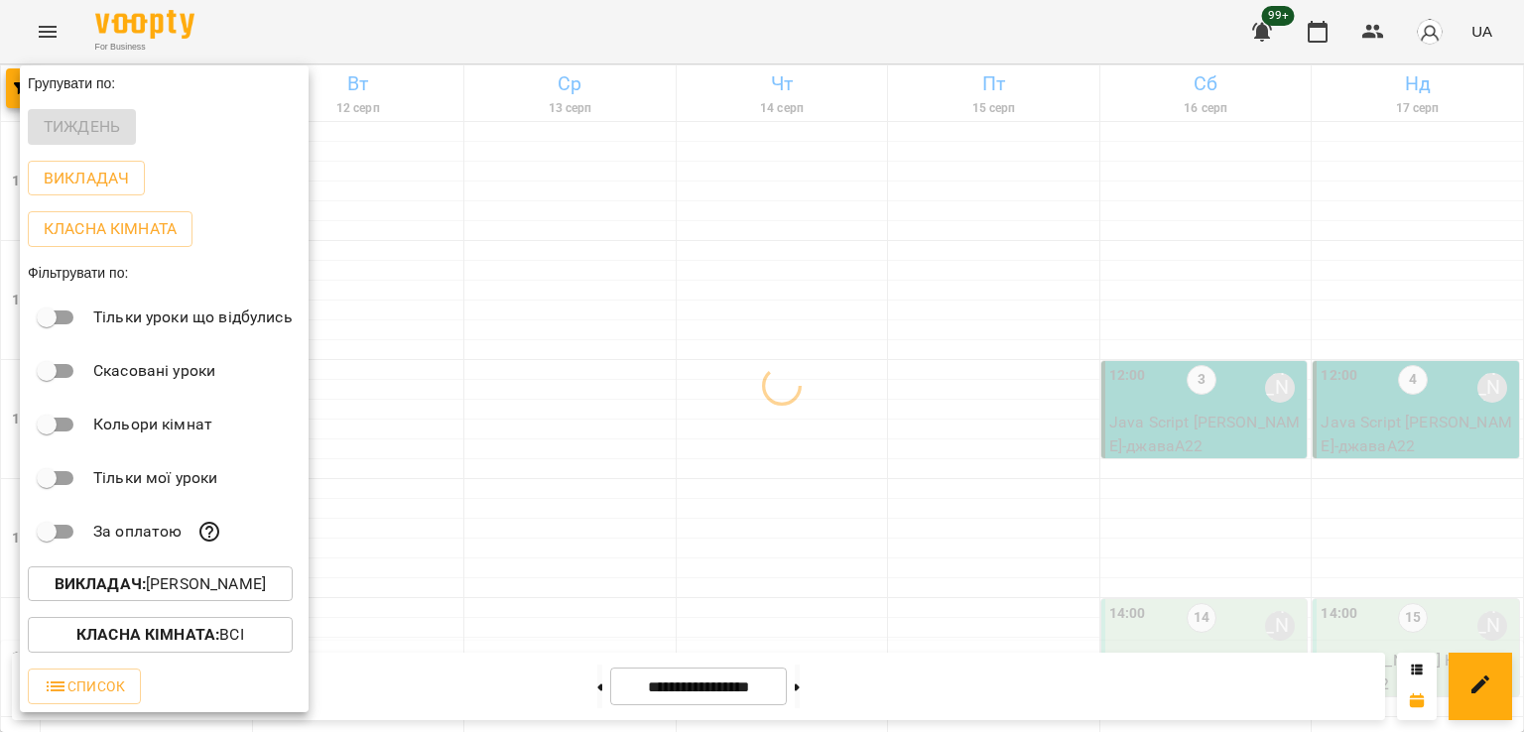
click at [570, 509] on div at bounding box center [762, 366] width 1524 height 732
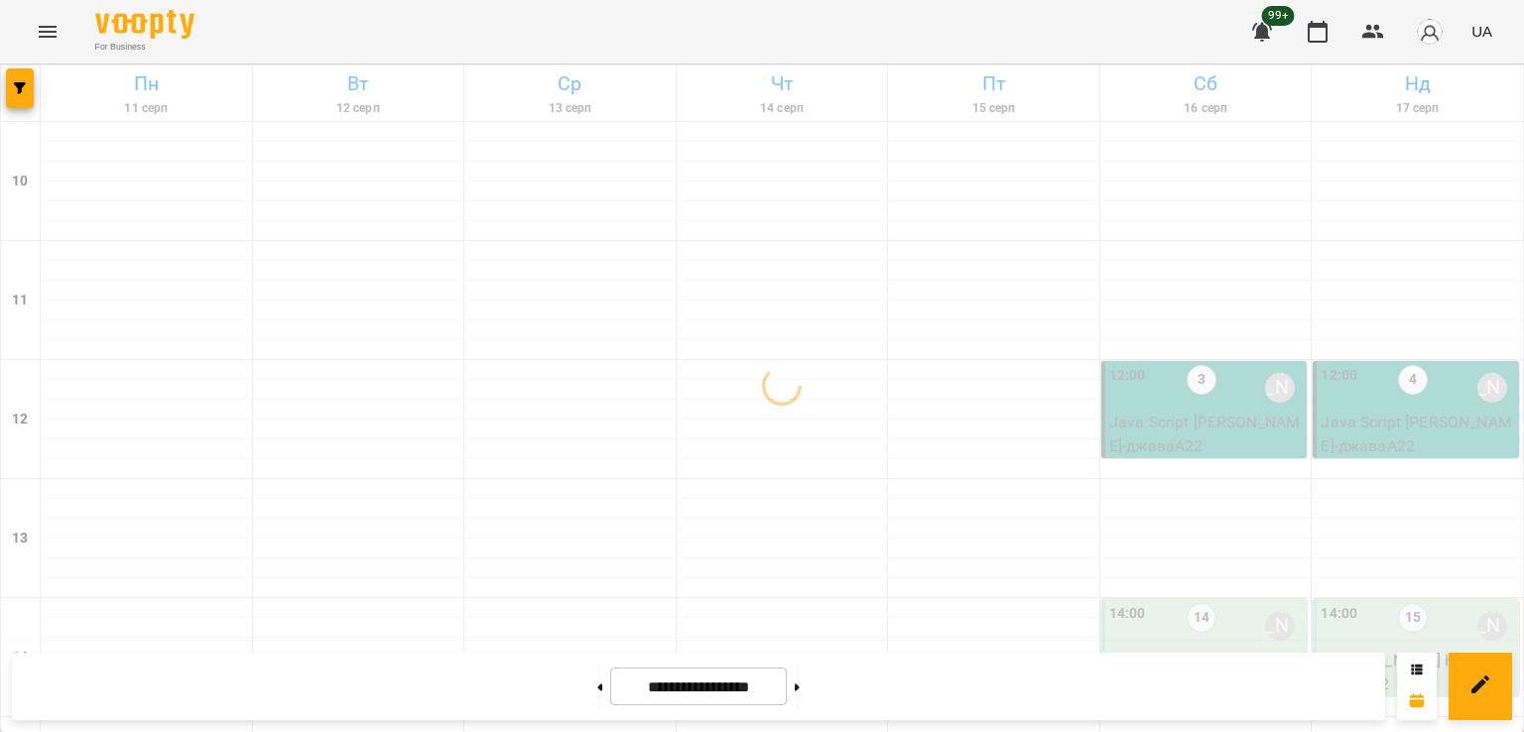
scroll to position [928, 0]
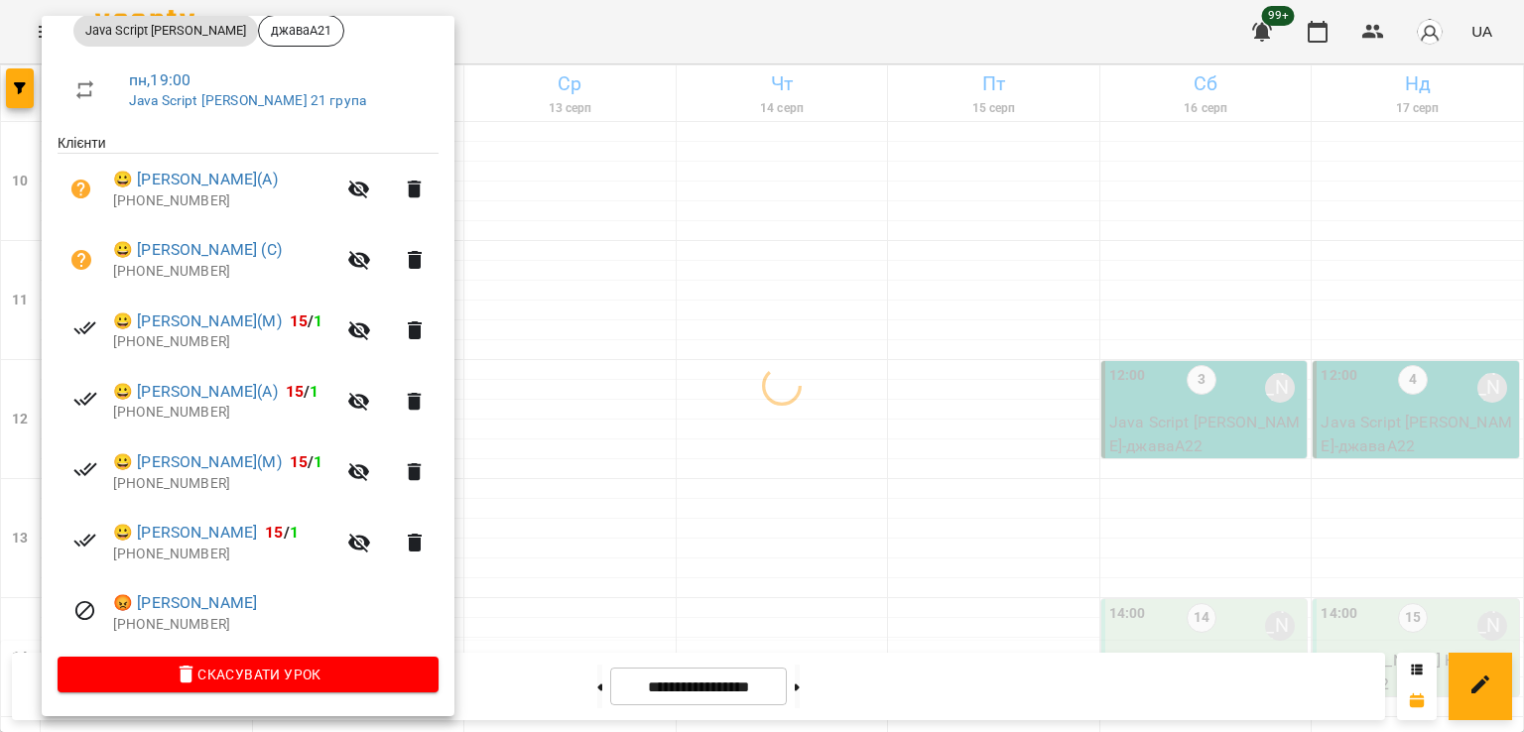
scroll to position [311, 0]
click at [619, 348] on div at bounding box center [762, 366] width 1524 height 732
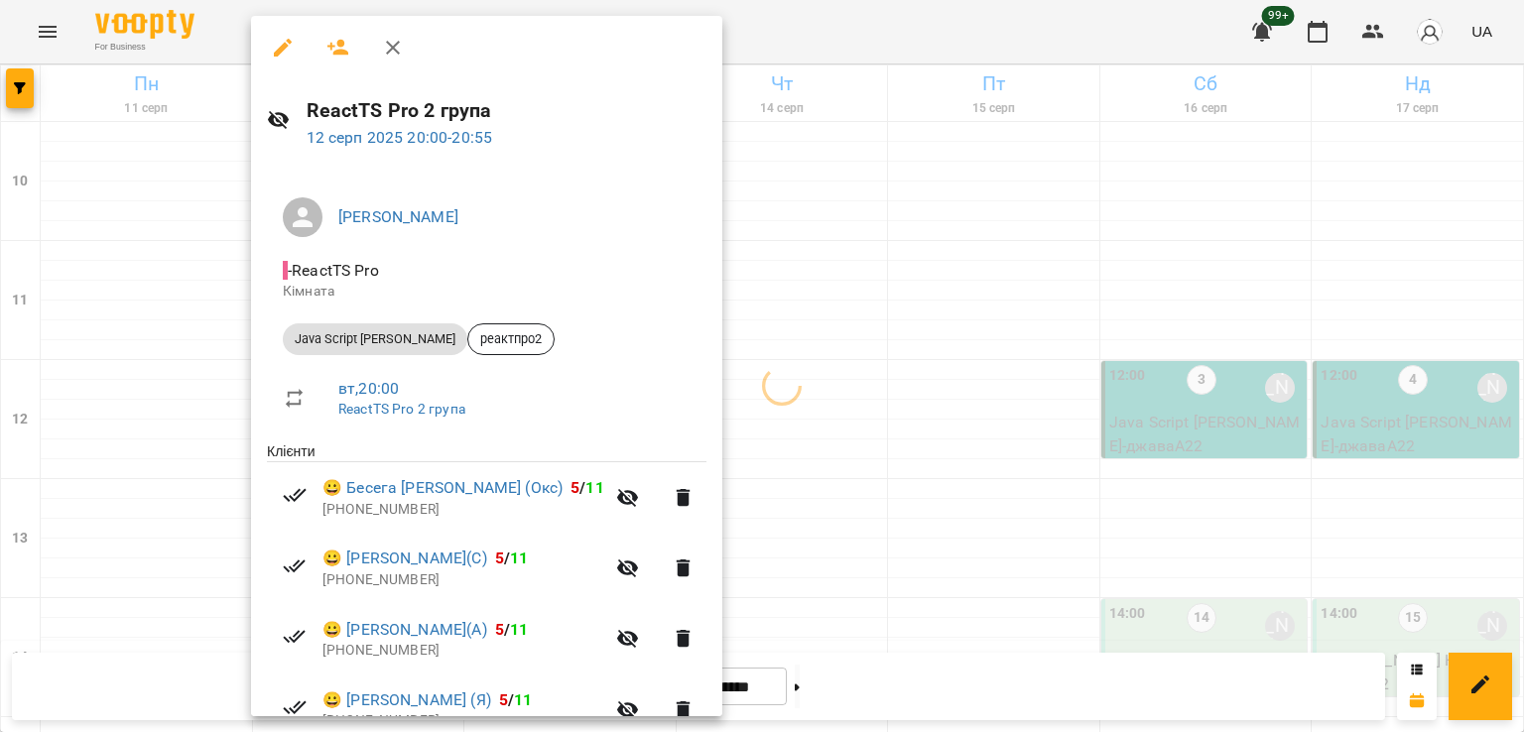
drag, startPoint x: 742, startPoint y: 412, endPoint x: 570, endPoint y: 501, distance: 193.5
click at [742, 411] on div at bounding box center [762, 366] width 1524 height 732
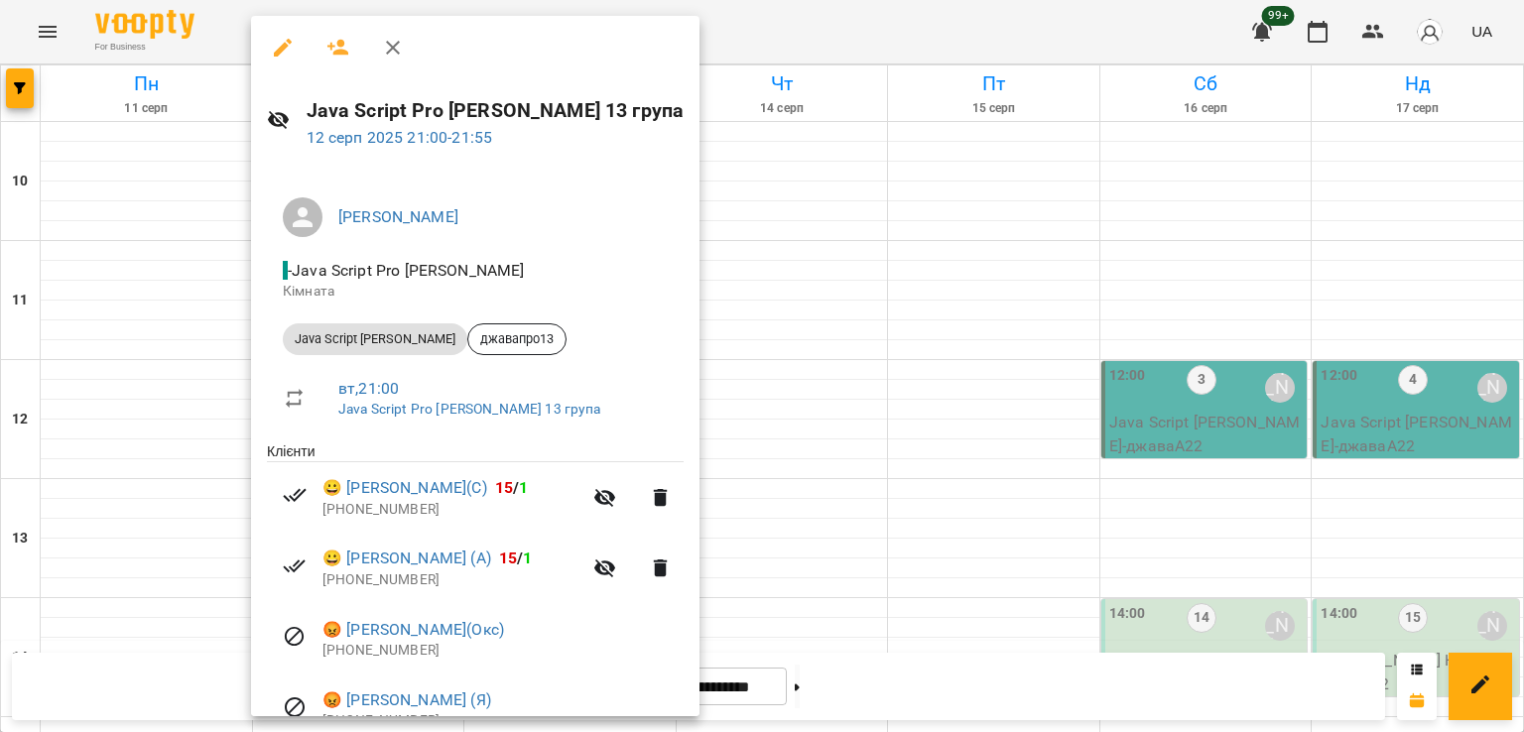
click at [782, 461] on div at bounding box center [762, 366] width 1524 height 732
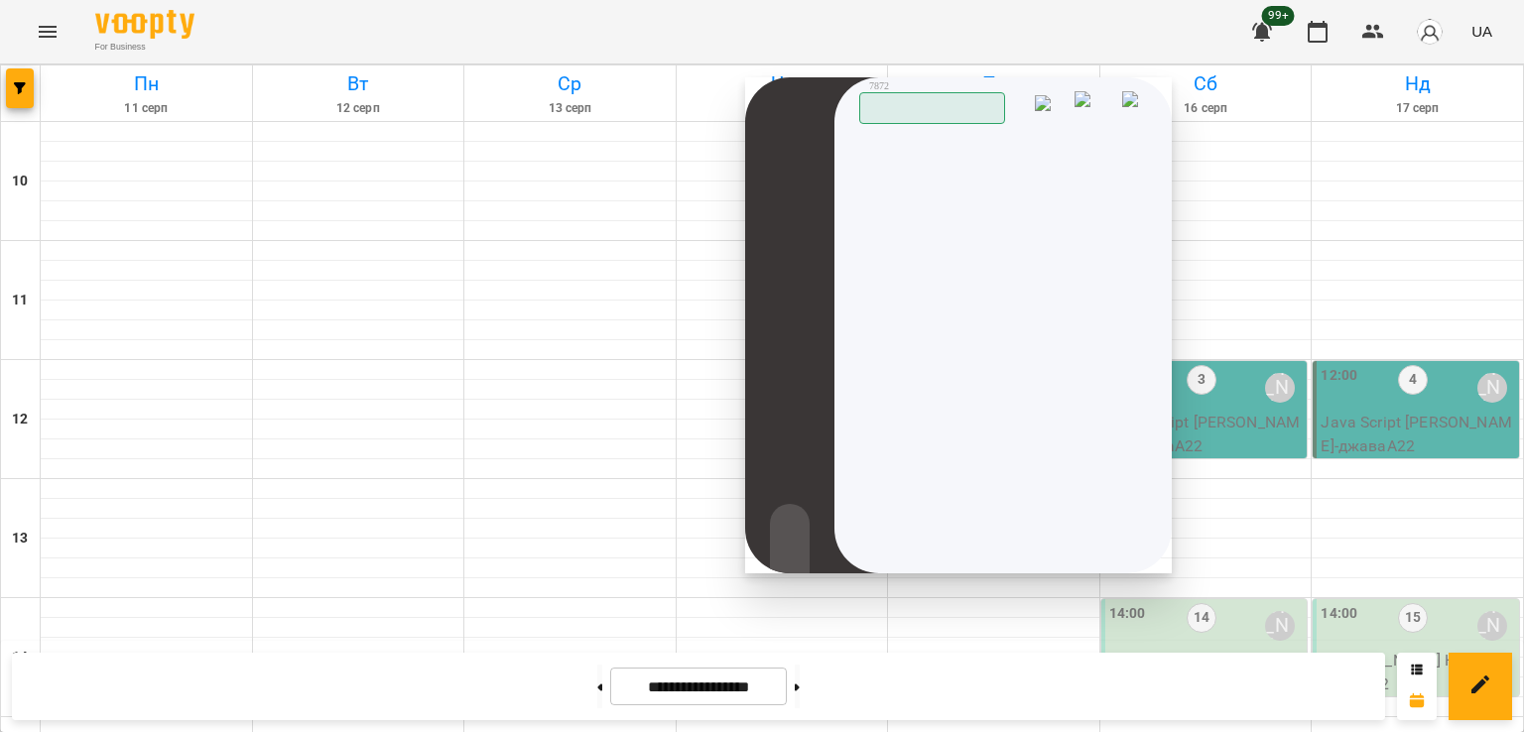
click at [0, 0] on img at bounding box center [0, 0] width 0 height 0
click at [1139, 97] on img at bounding box center [1136, 106] width 28 height 30
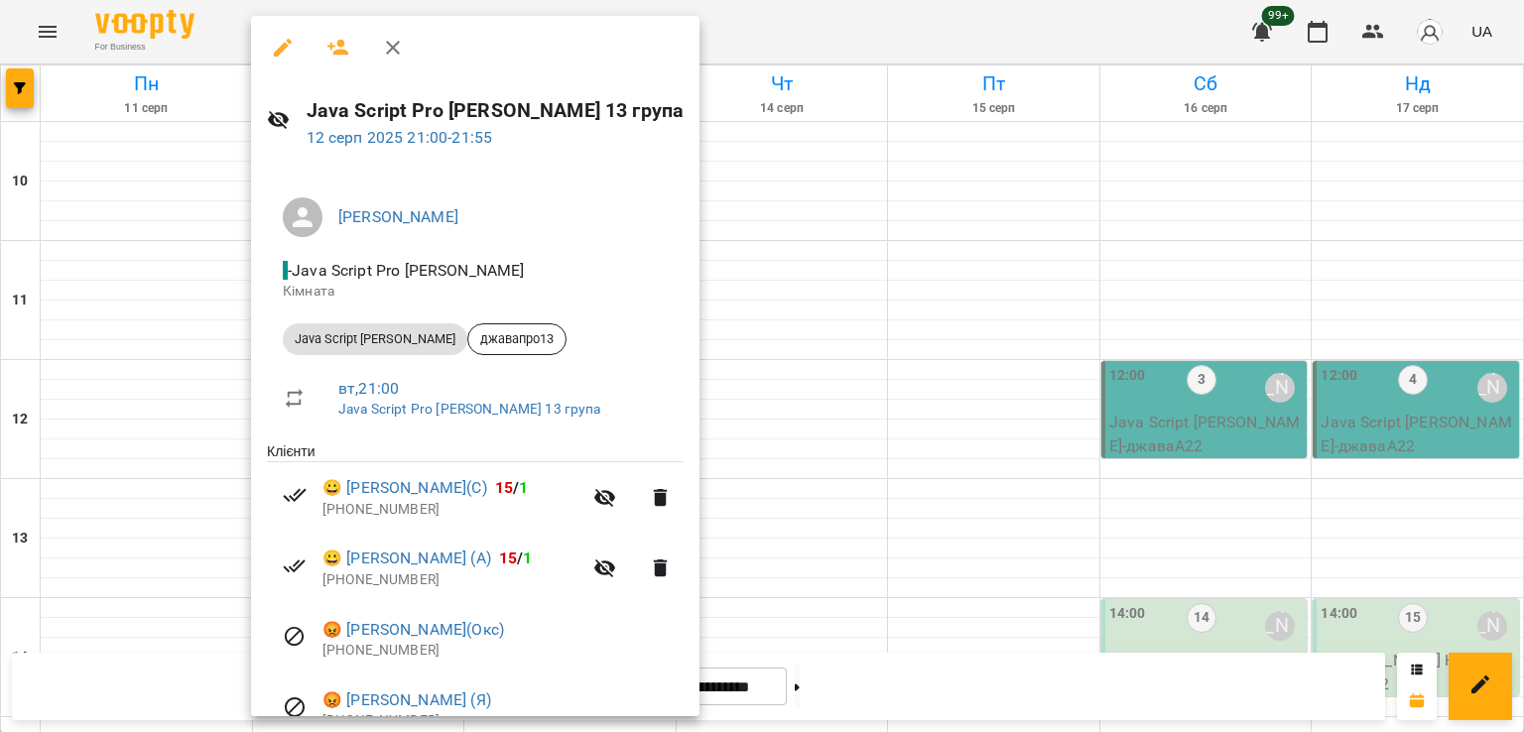
click at [140, 568] on div at bounding box center [762, 366] width 1524 height 732
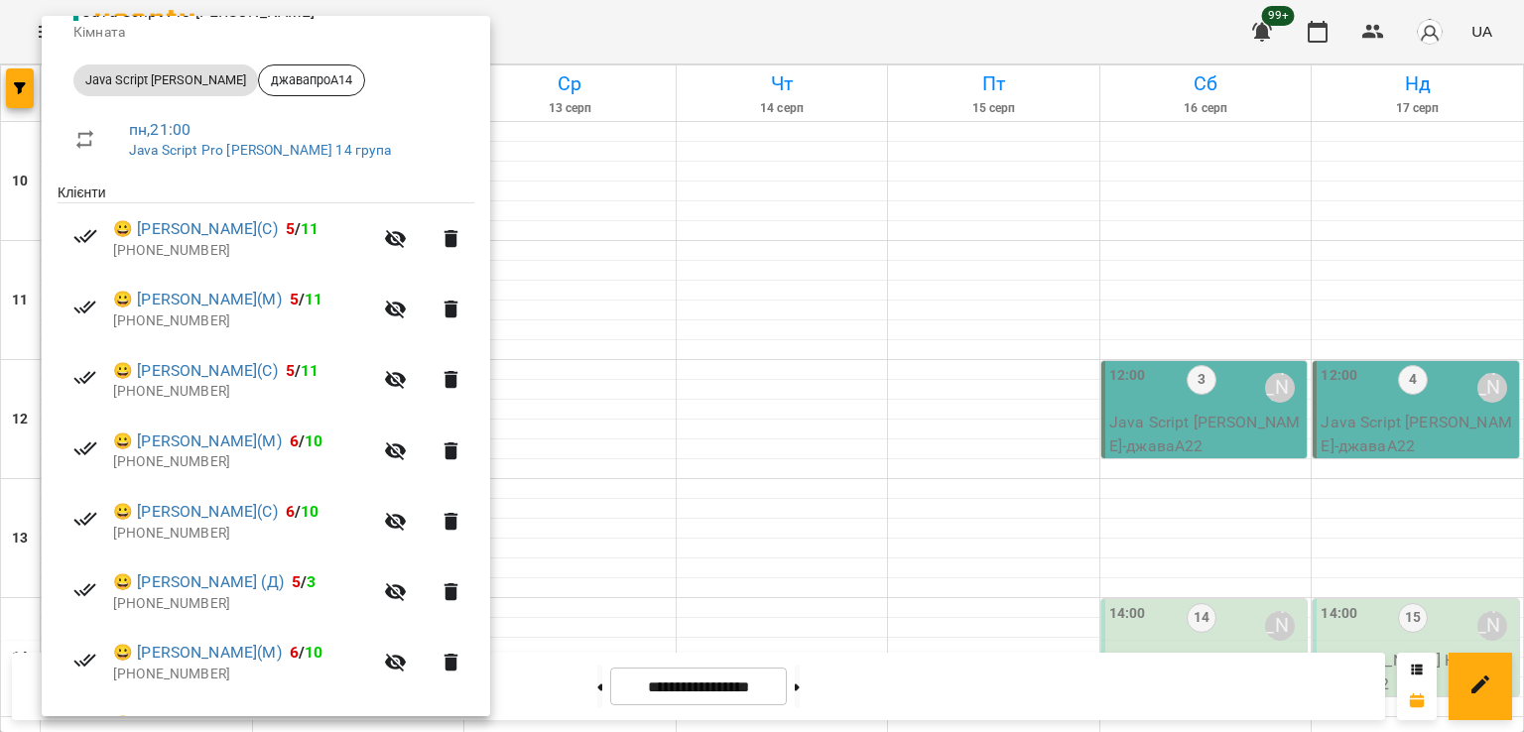
scroll to position [298, 0]
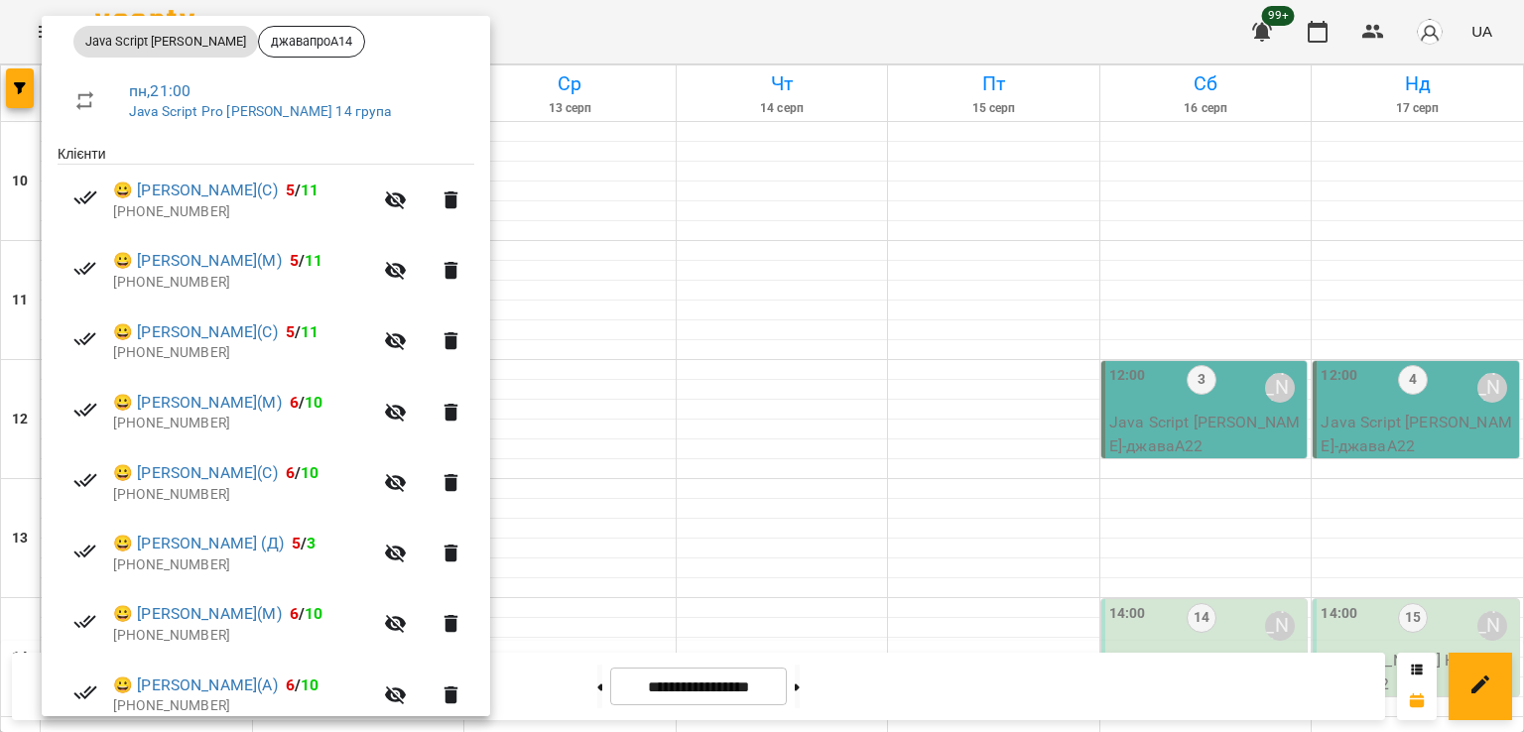
drag, startPoint x: 595, startPoint y: 503, endPoint x: 508, endPoint y: 414, distance: 124.9
click at [575, 482] on div at bounding box center [762, 366] width 1524 height 732
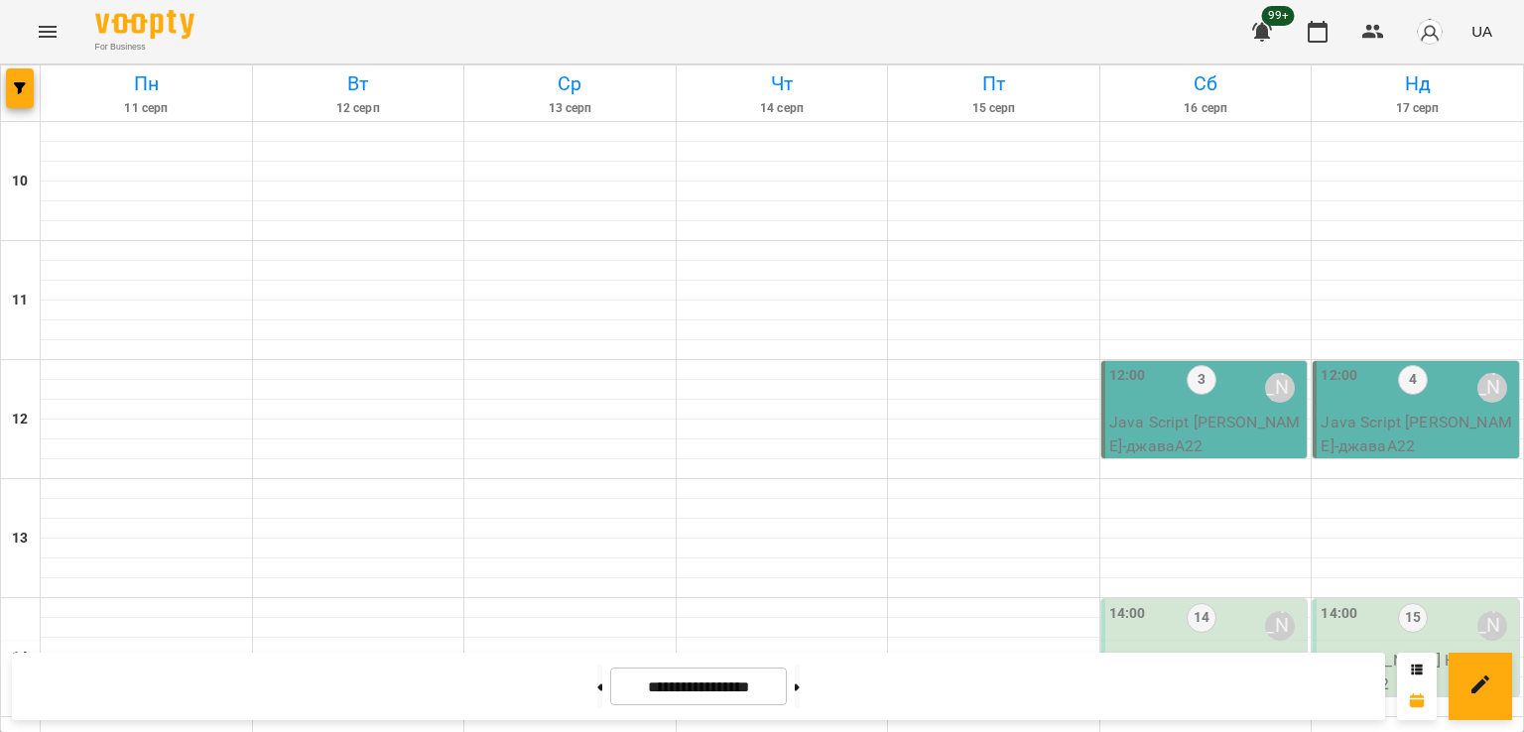
scroll to position [1027, 0]
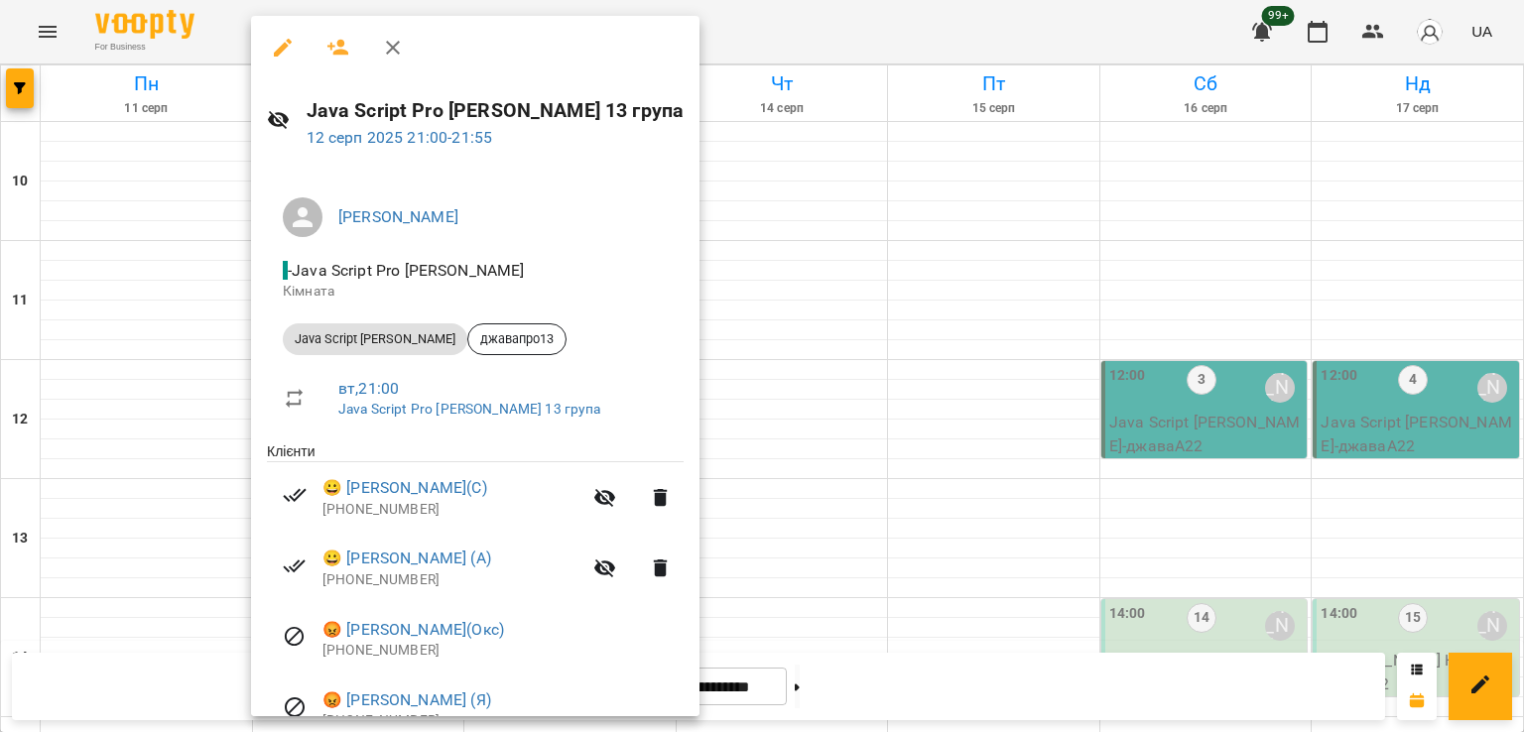
click at [143, 461] on div at bounding box center [762, 366] width 1524 height 732
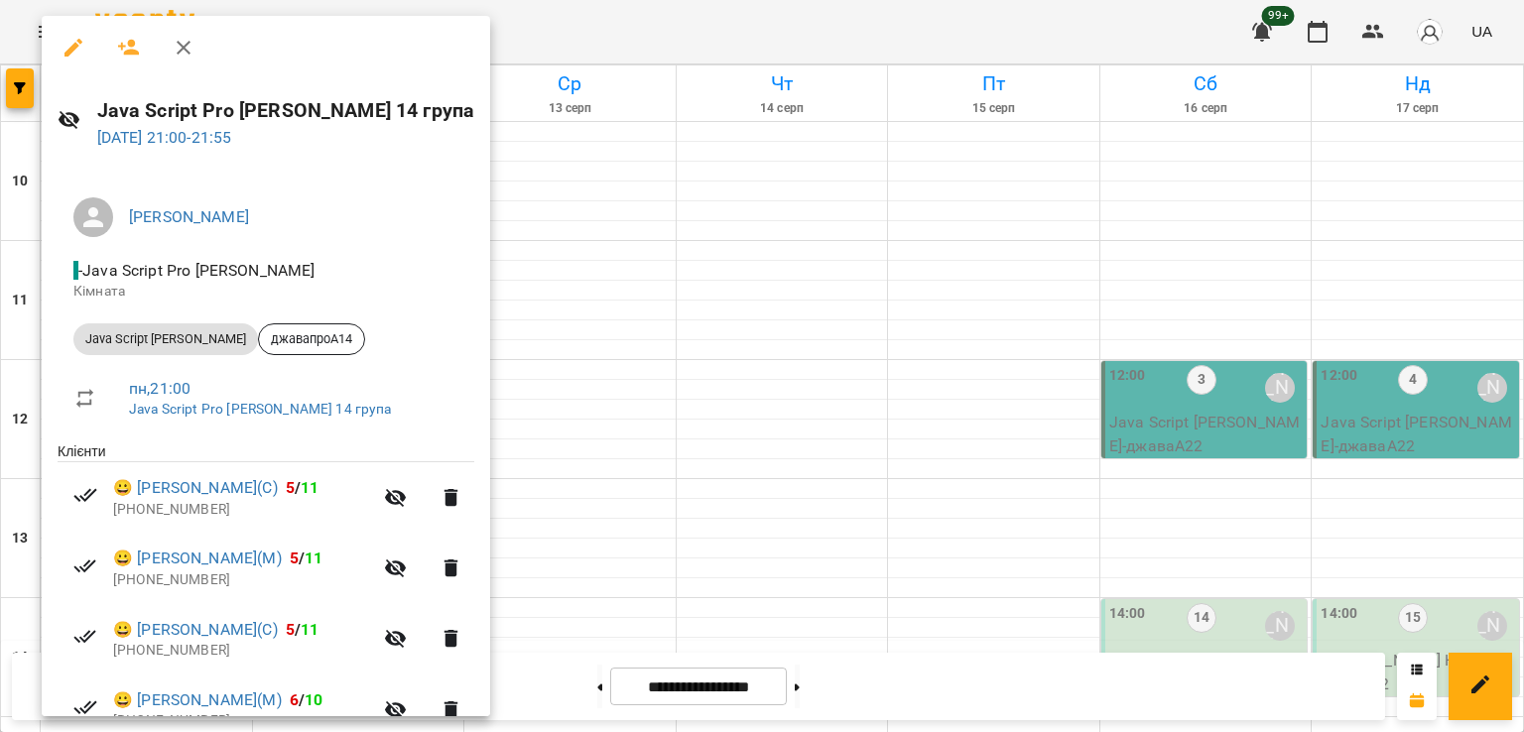
click at [603, 433] on div at bounding box center [762, 366] width 1524 height 732
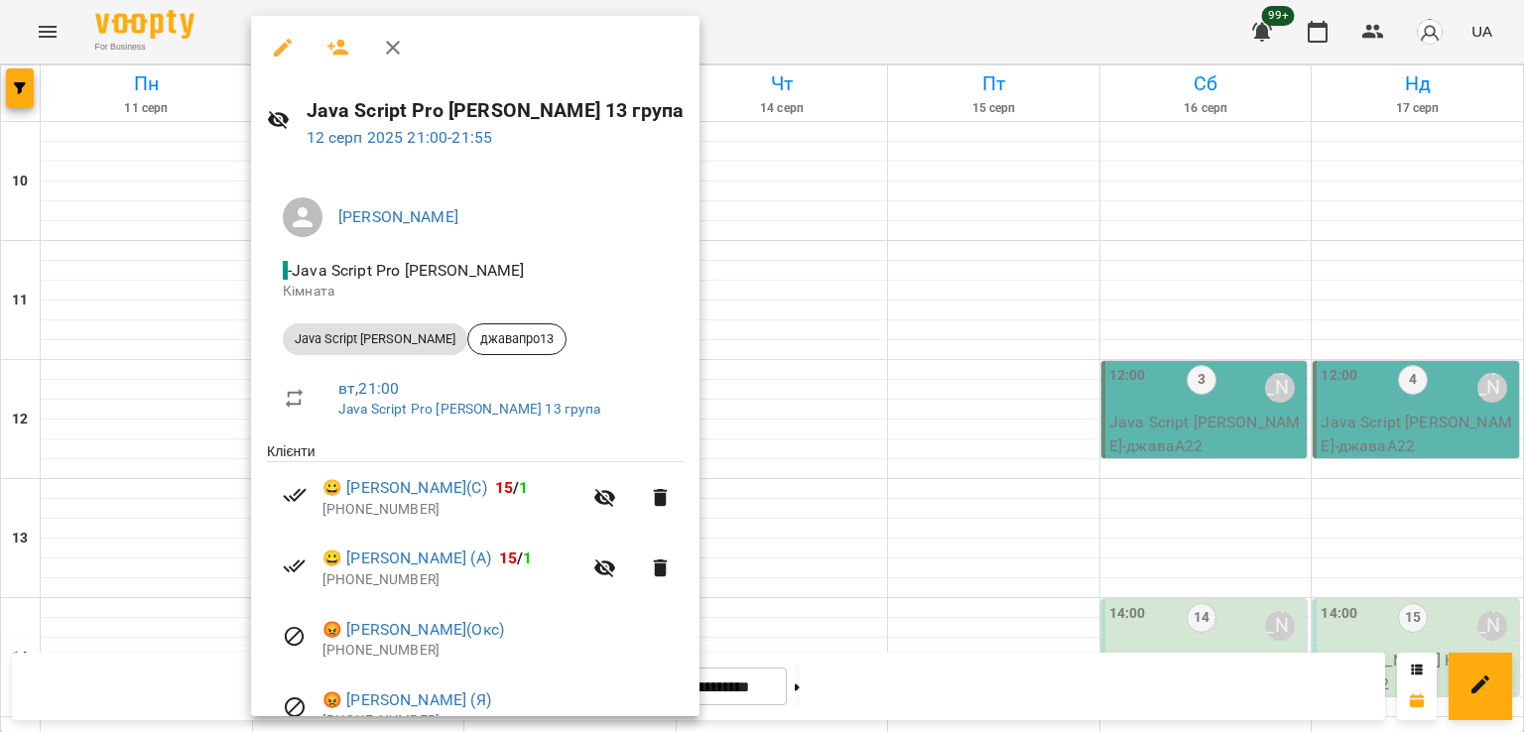
scroll to position [99, 0]
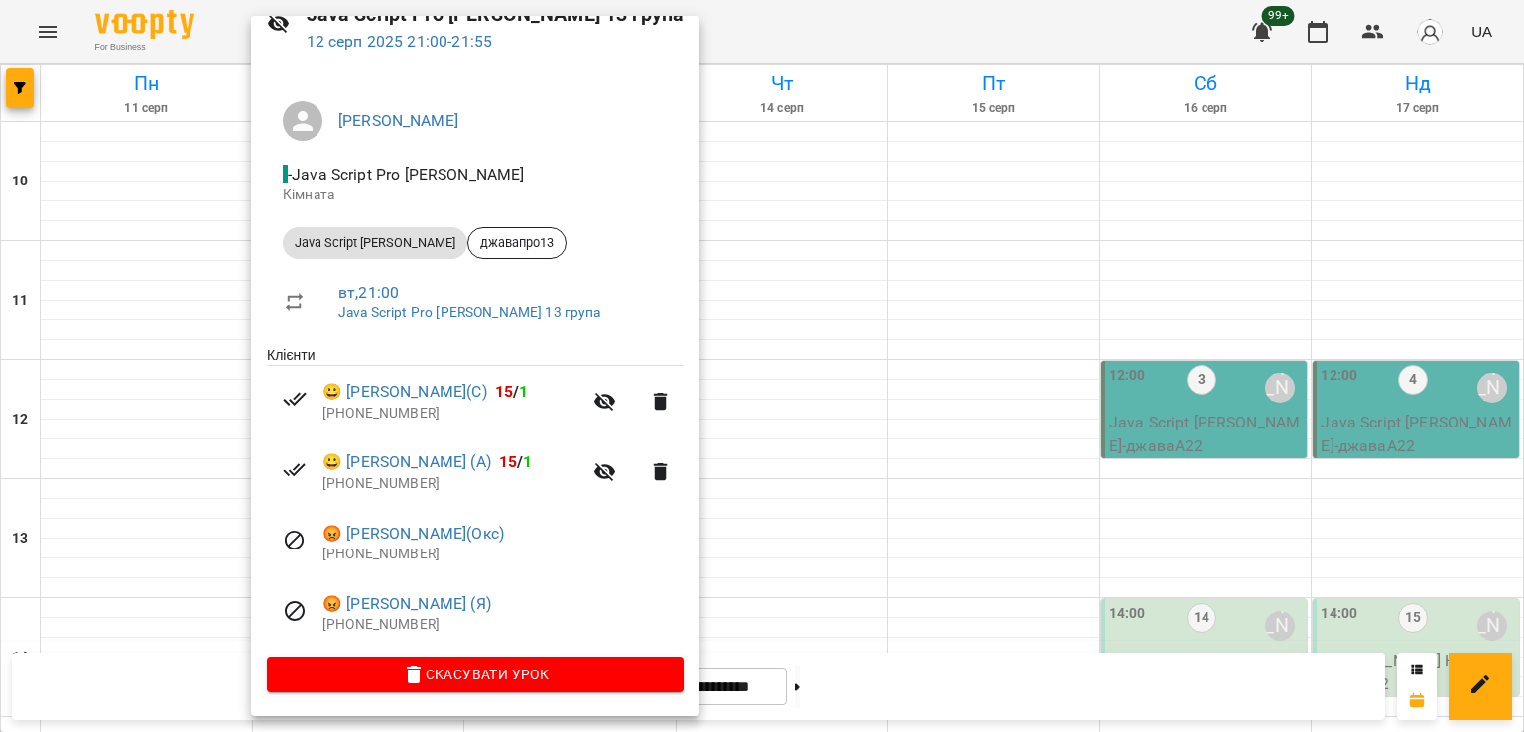
click at [367, 413] on p "+380987700187" at bounding box center [451, 414] width 259 height 20
copy ul "+380987700187"
click at [375, 422] on li "😀 Станислав Довгаль(С) 15 / 1 +380987700187" at bounding box center [475, 401] width 417 height 70
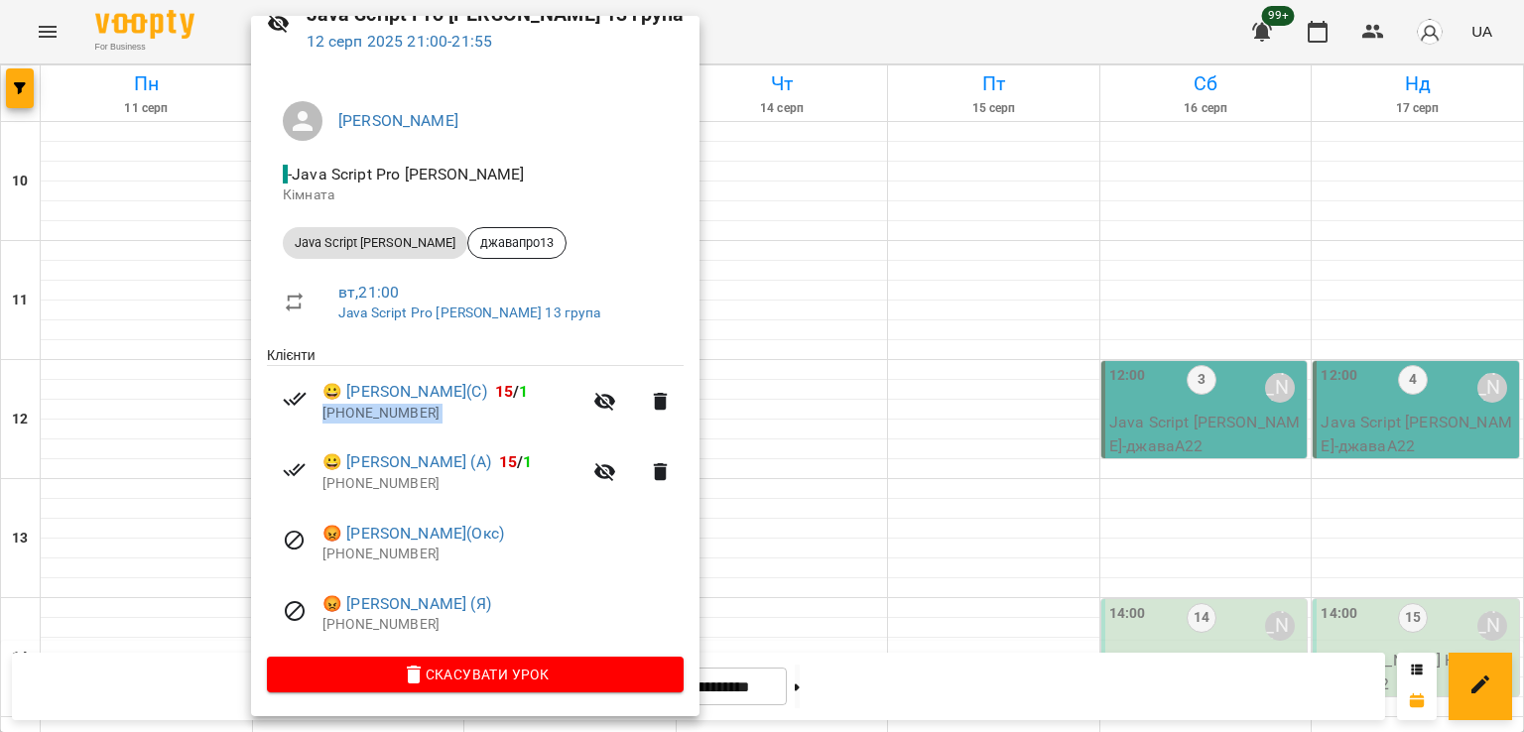
click at [373, 417] on p "+380987700187" at bounding box center [451, 414] width 259 height 20
click at [144, 489] on div at bounding box center [762, 366] width 1524 height 732
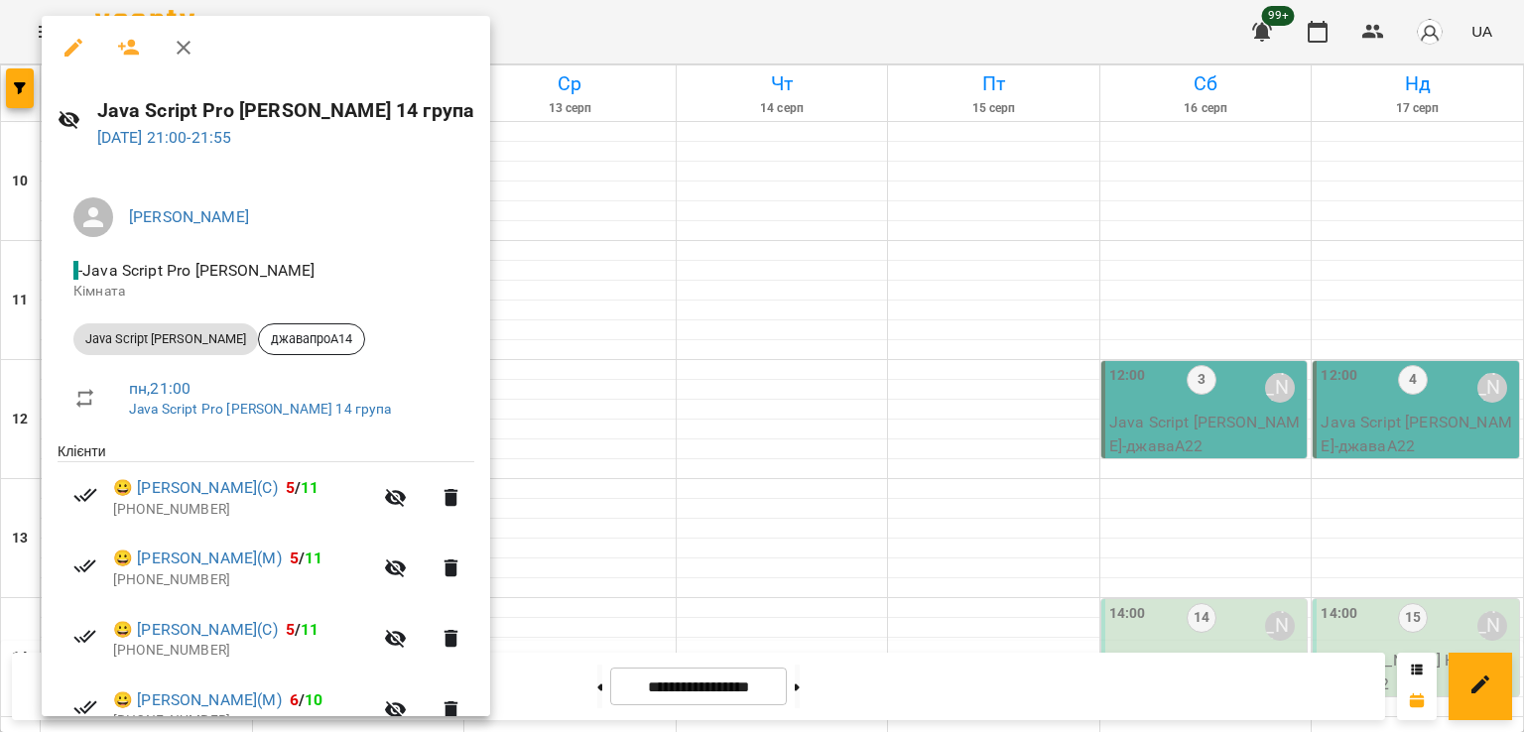
scroll to position [381, 0]
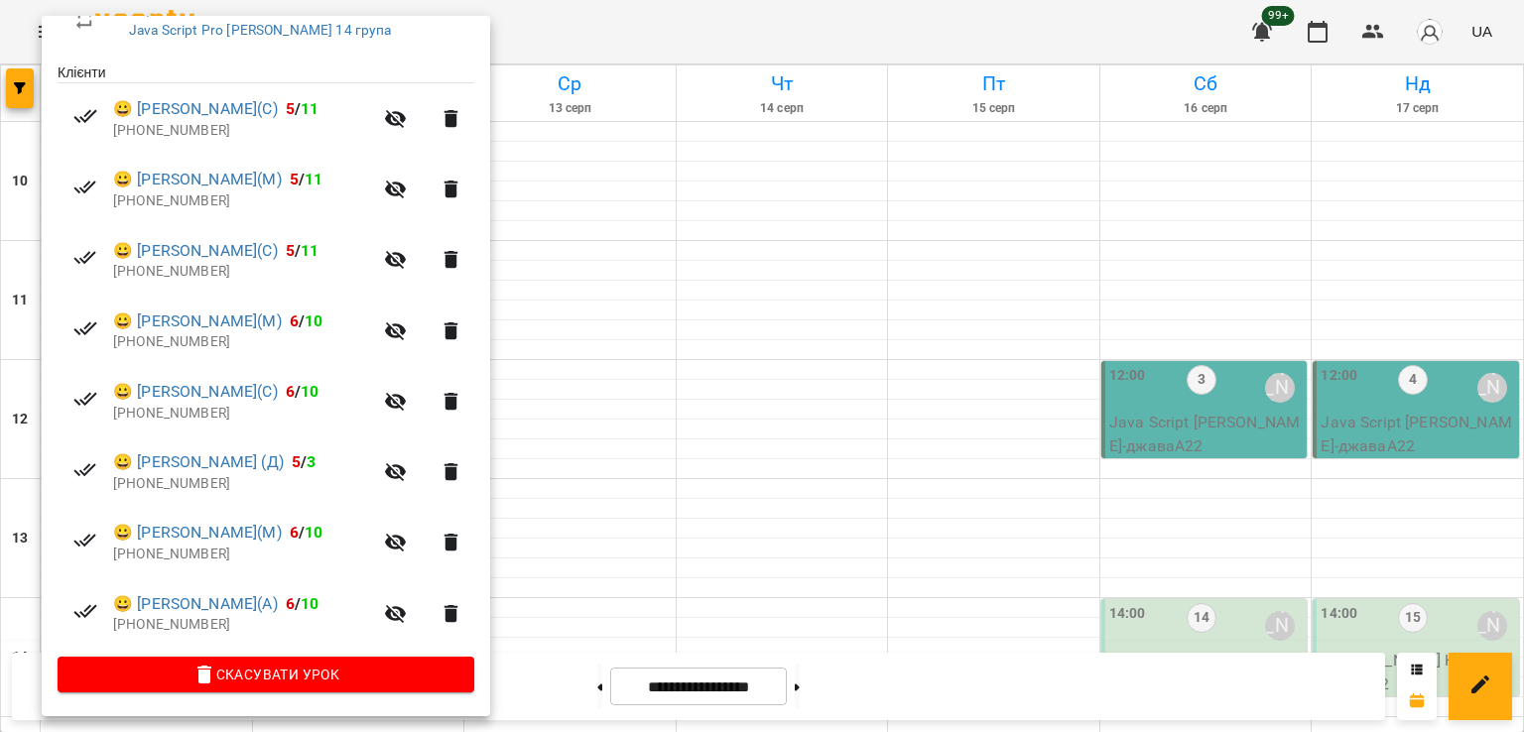
click at [690, 426] on div at bounding box center [762, 366] width 1524 height 732
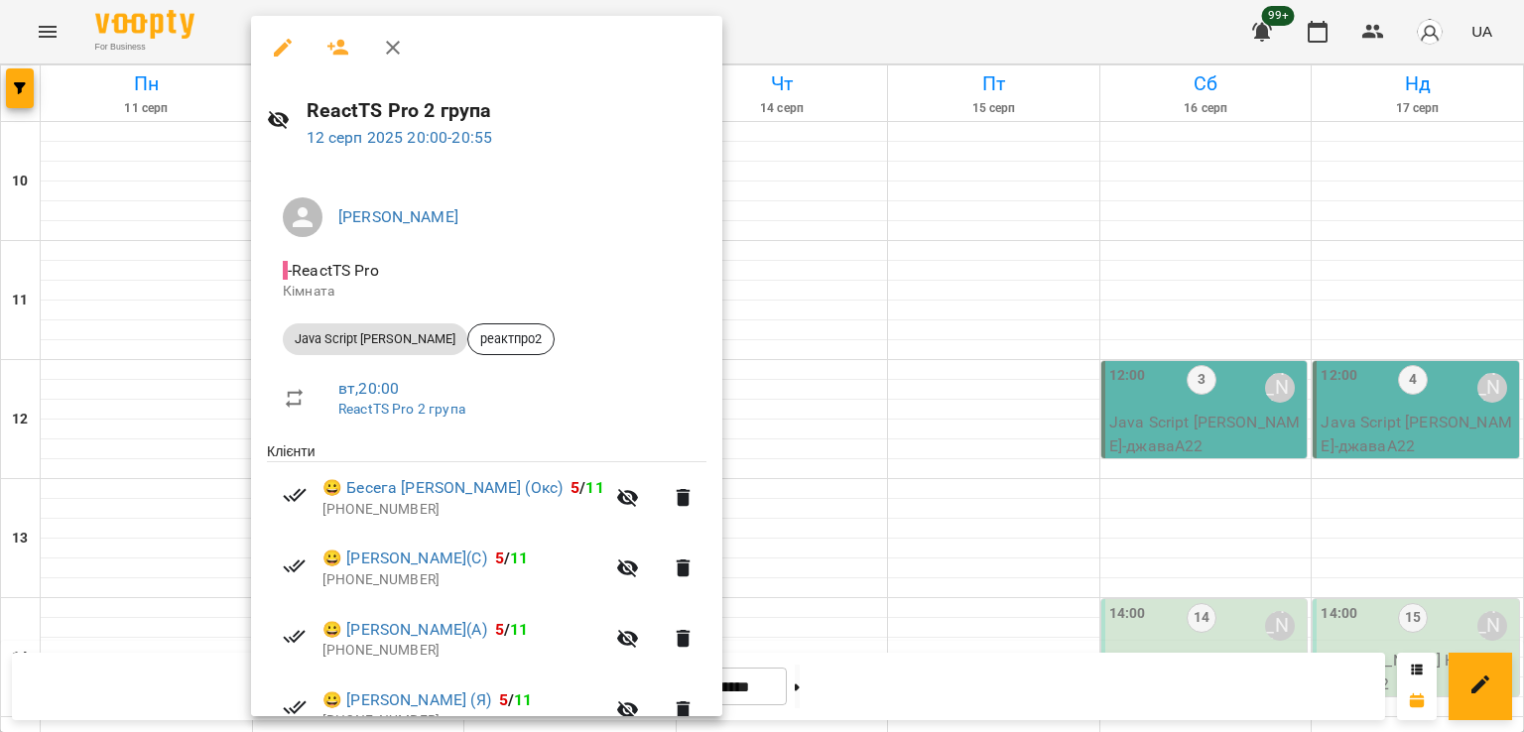
click at [857, 449] on div at bounding box center [762, 366] width 1524 height 732
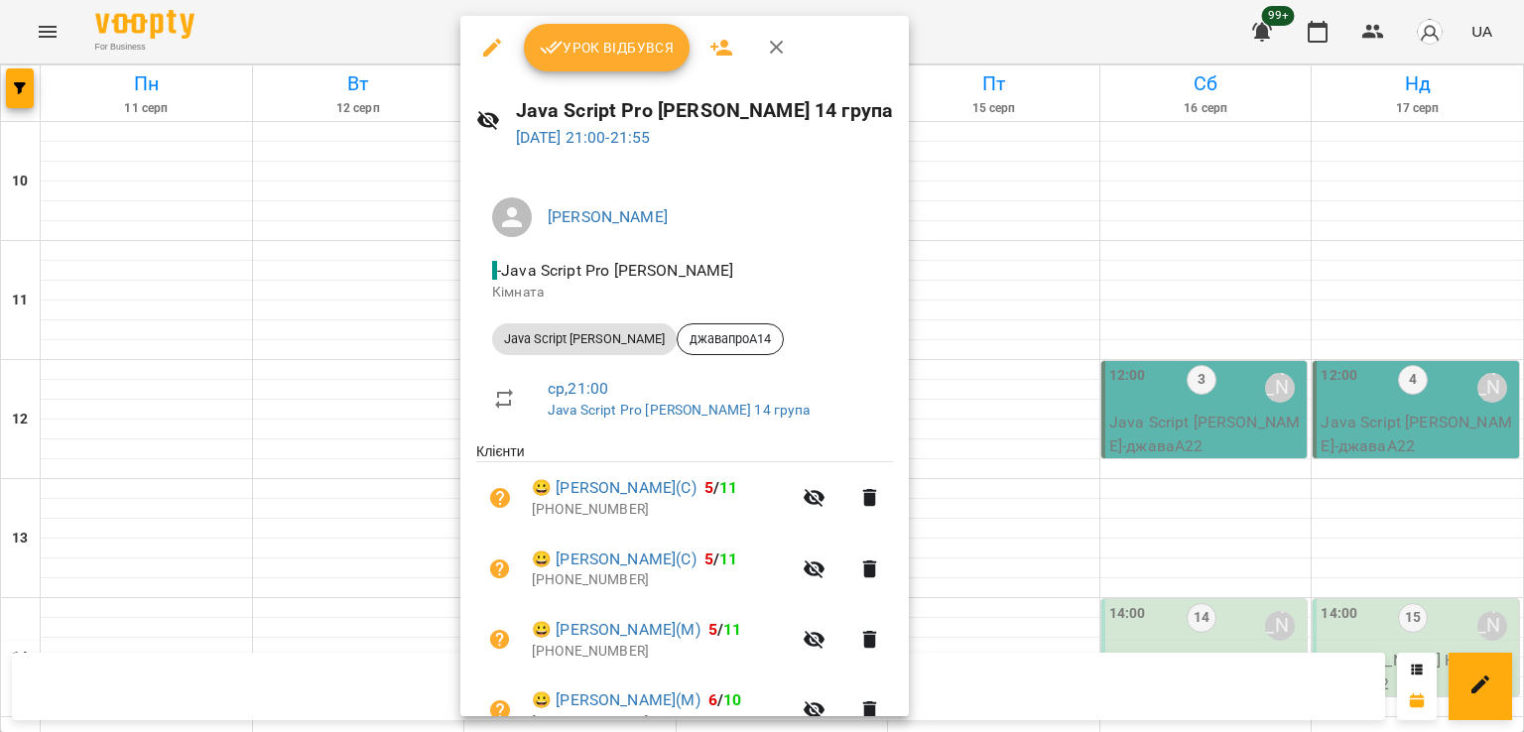
click at [1003, 490] on div at bounding box center [762, 366] width 1524 height 732
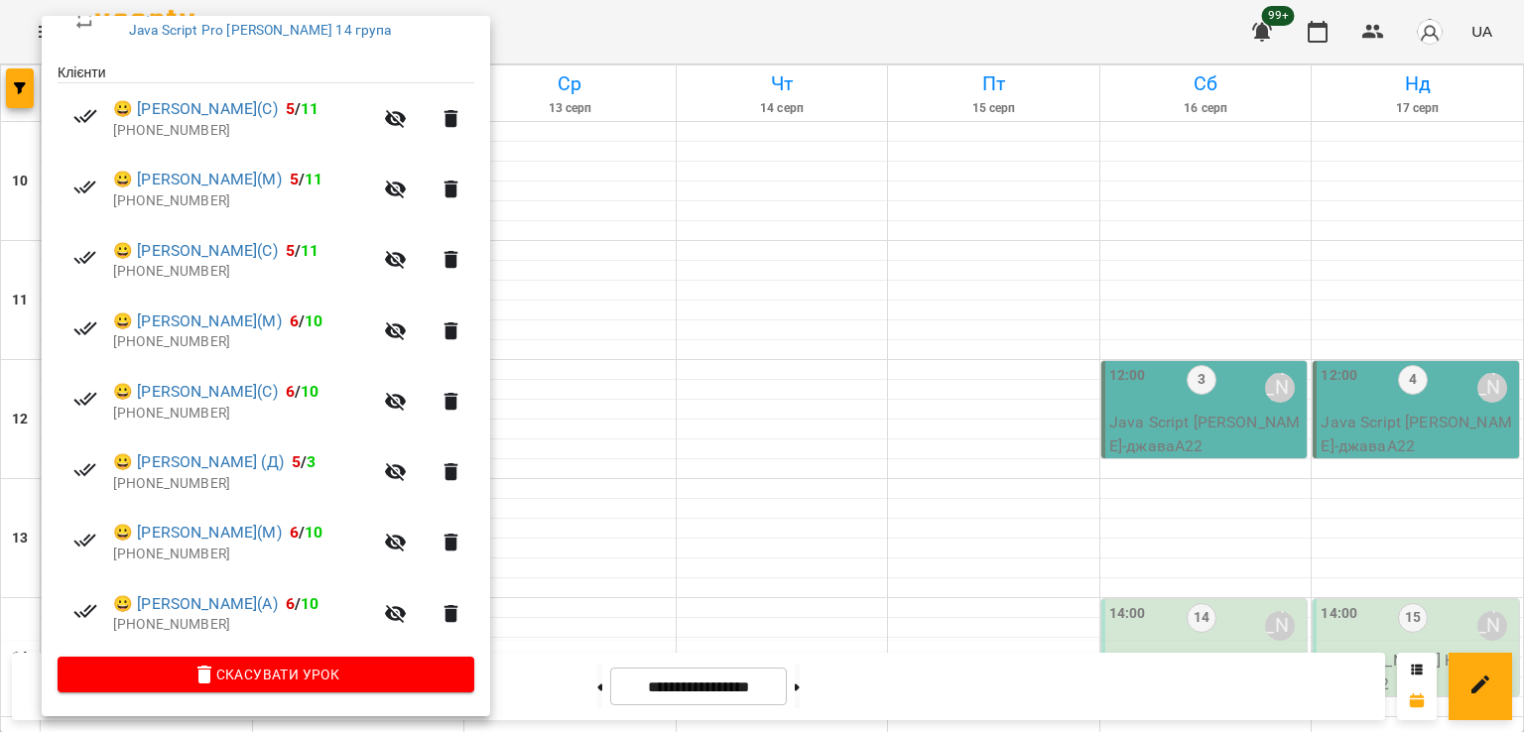
click at [702, 409] on div at bounding box center [762, 366] width 1524 height 732
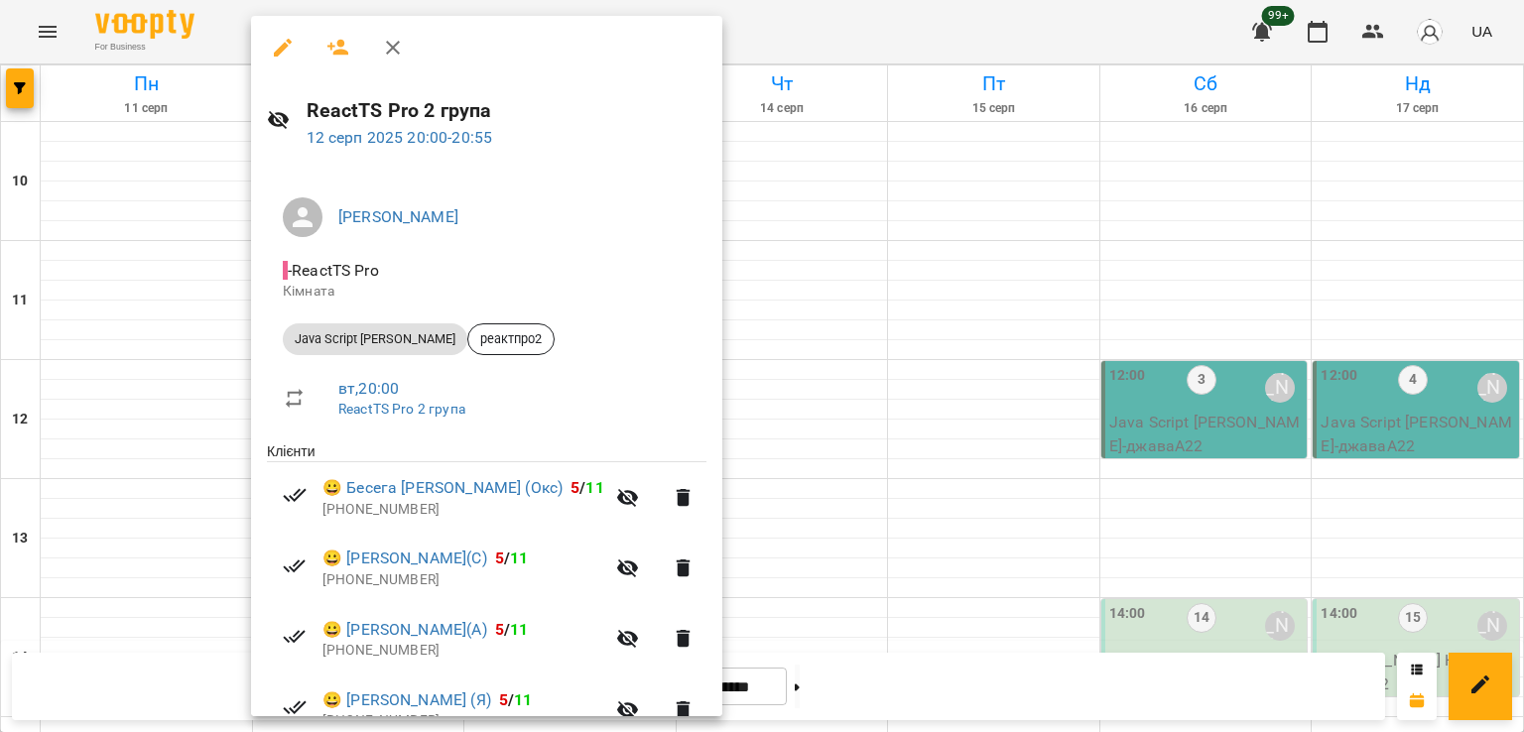
click at [26, 99] on div at bounding box center [762, 366] width 1524 height 732
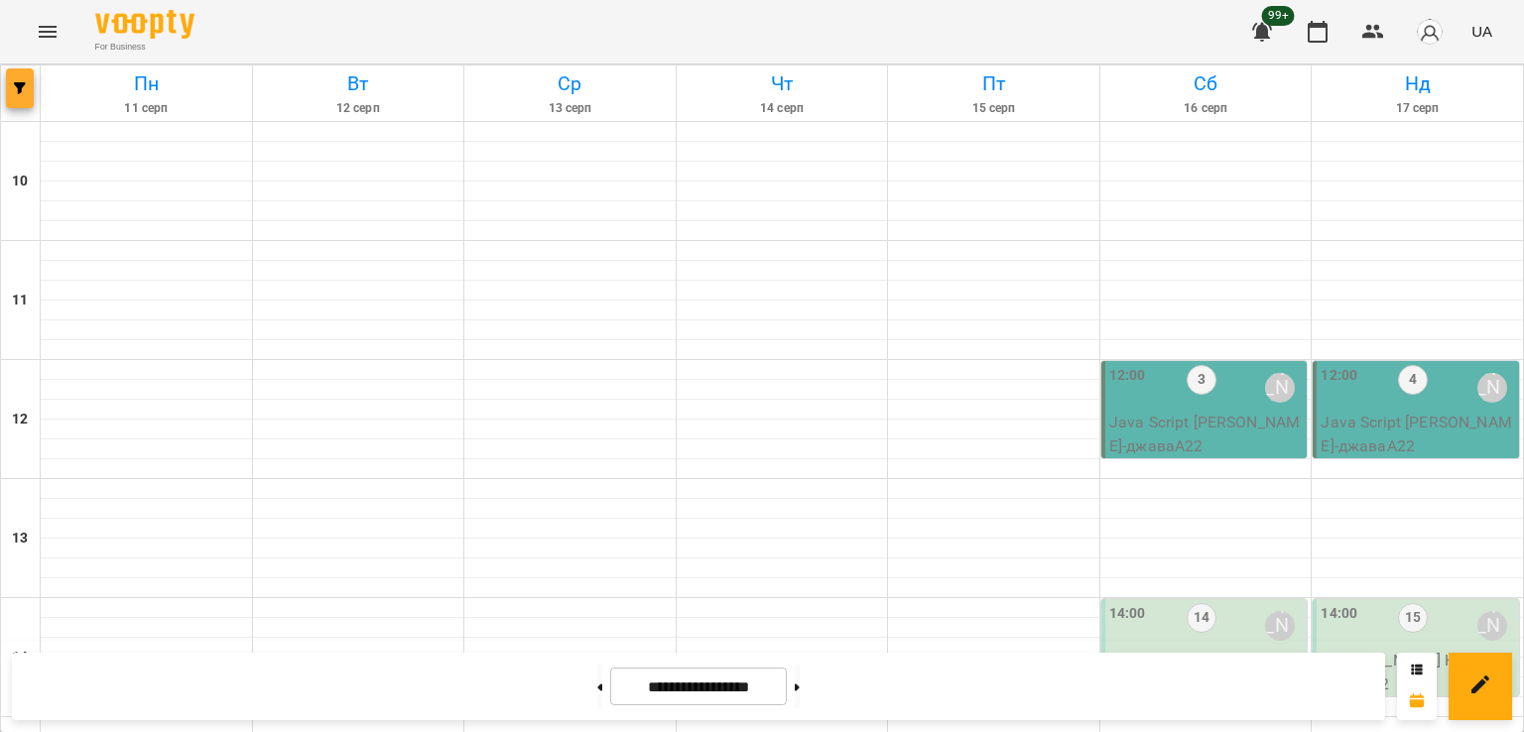
click at [27, 87] on span "button" at bounding box center [20, 88] width 28 height 12
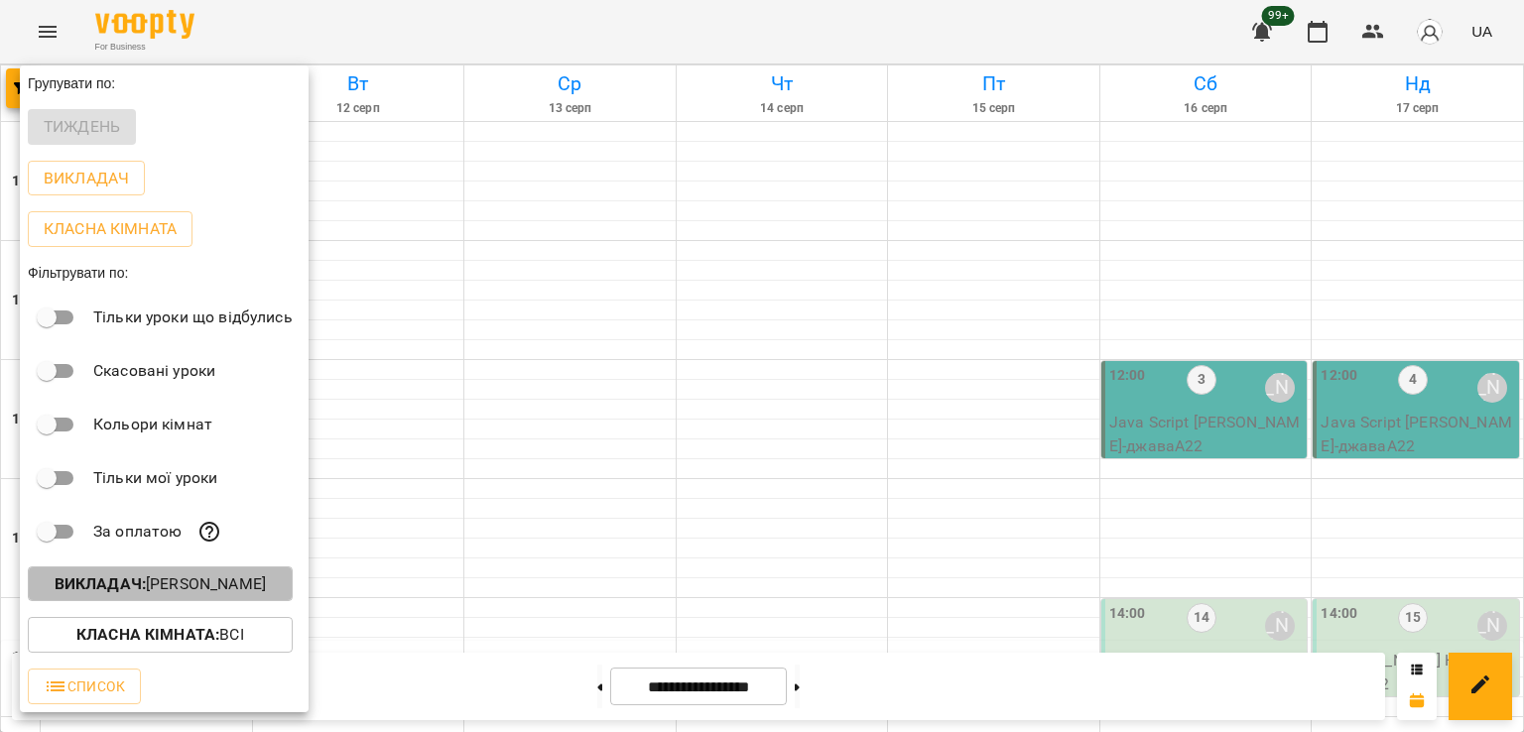
click at [202, 594] on p "Викладач : Артем Кот" at bounding box center [160, 584] width 211 height 24
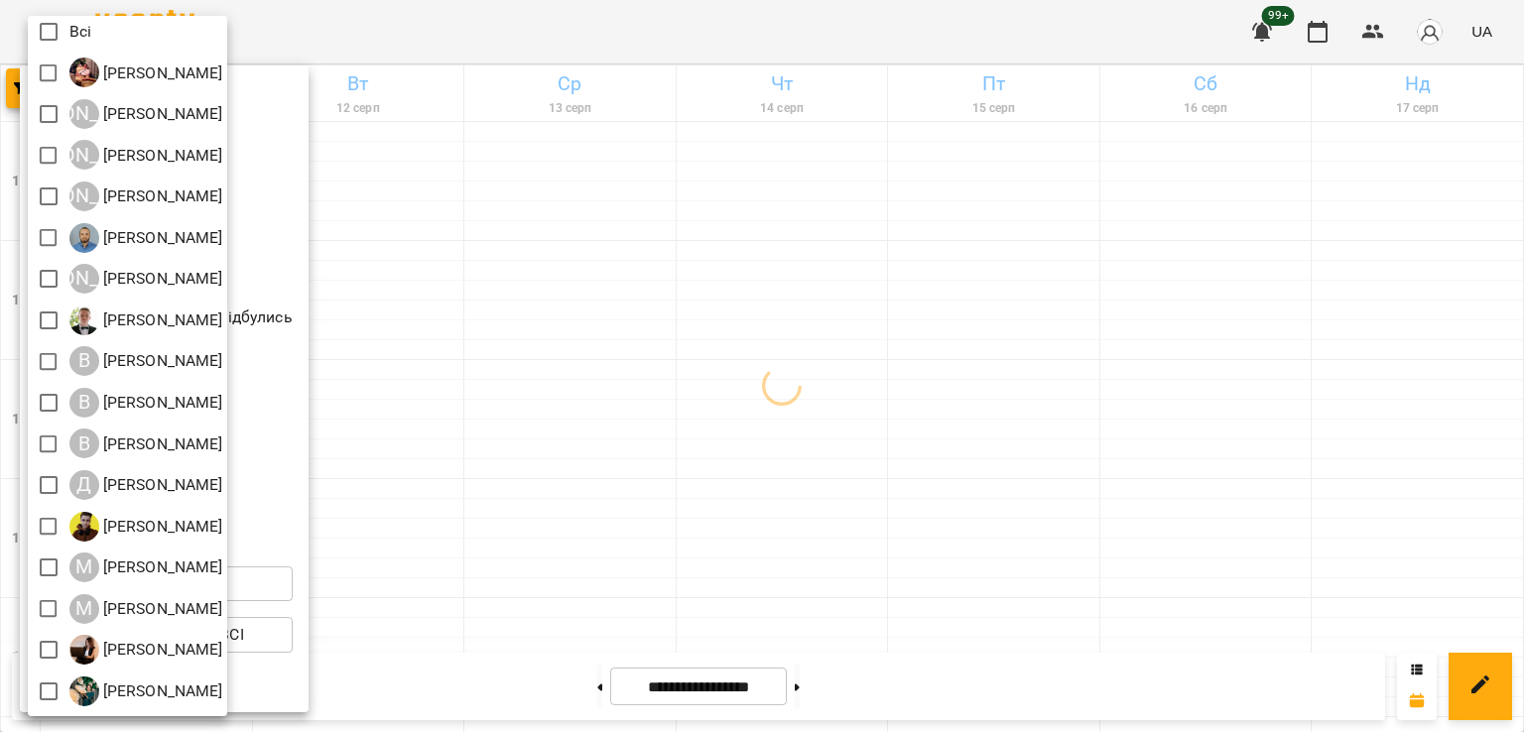
scroll to position [0, 0]
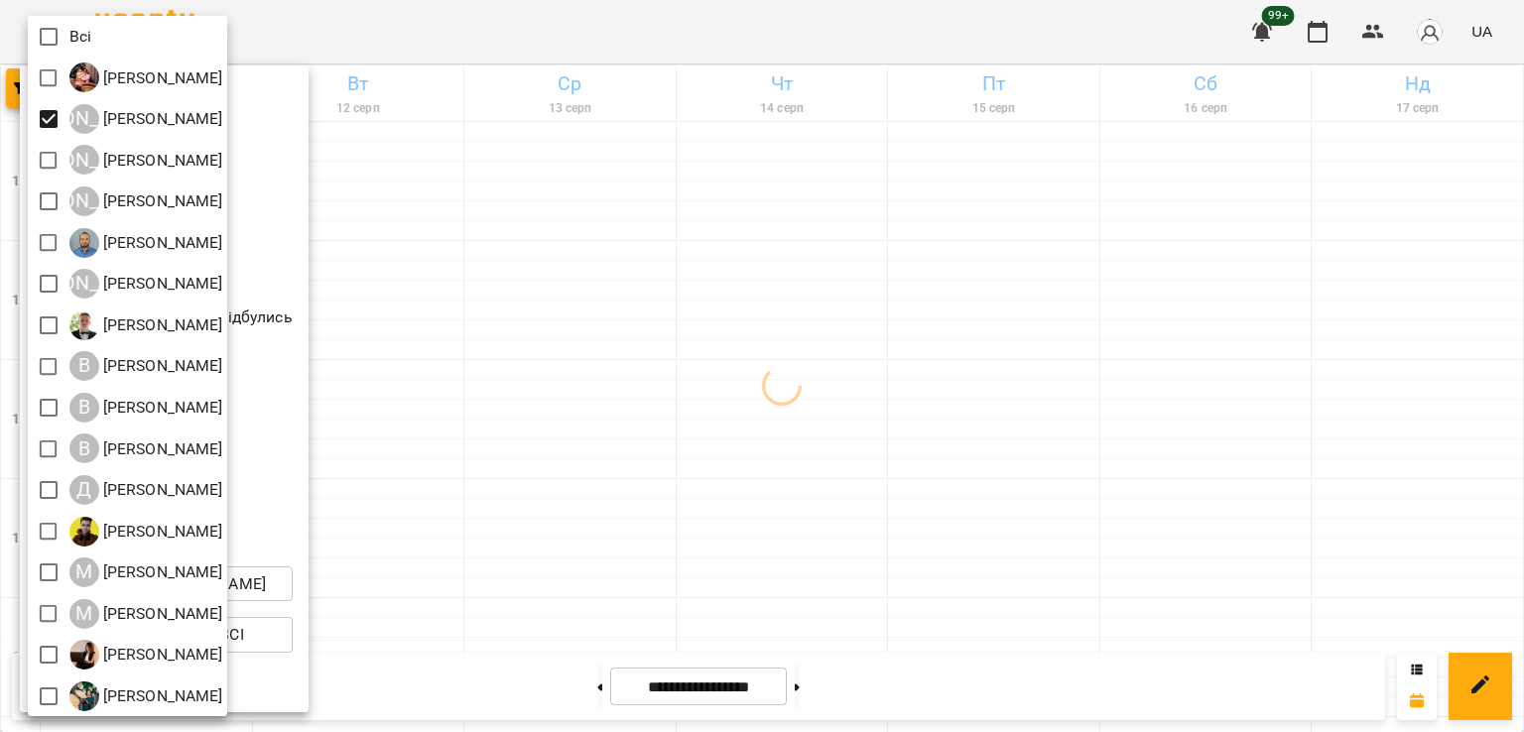
click at [793, 373] on div at bounding box center [762, 366] width 1524 height 732
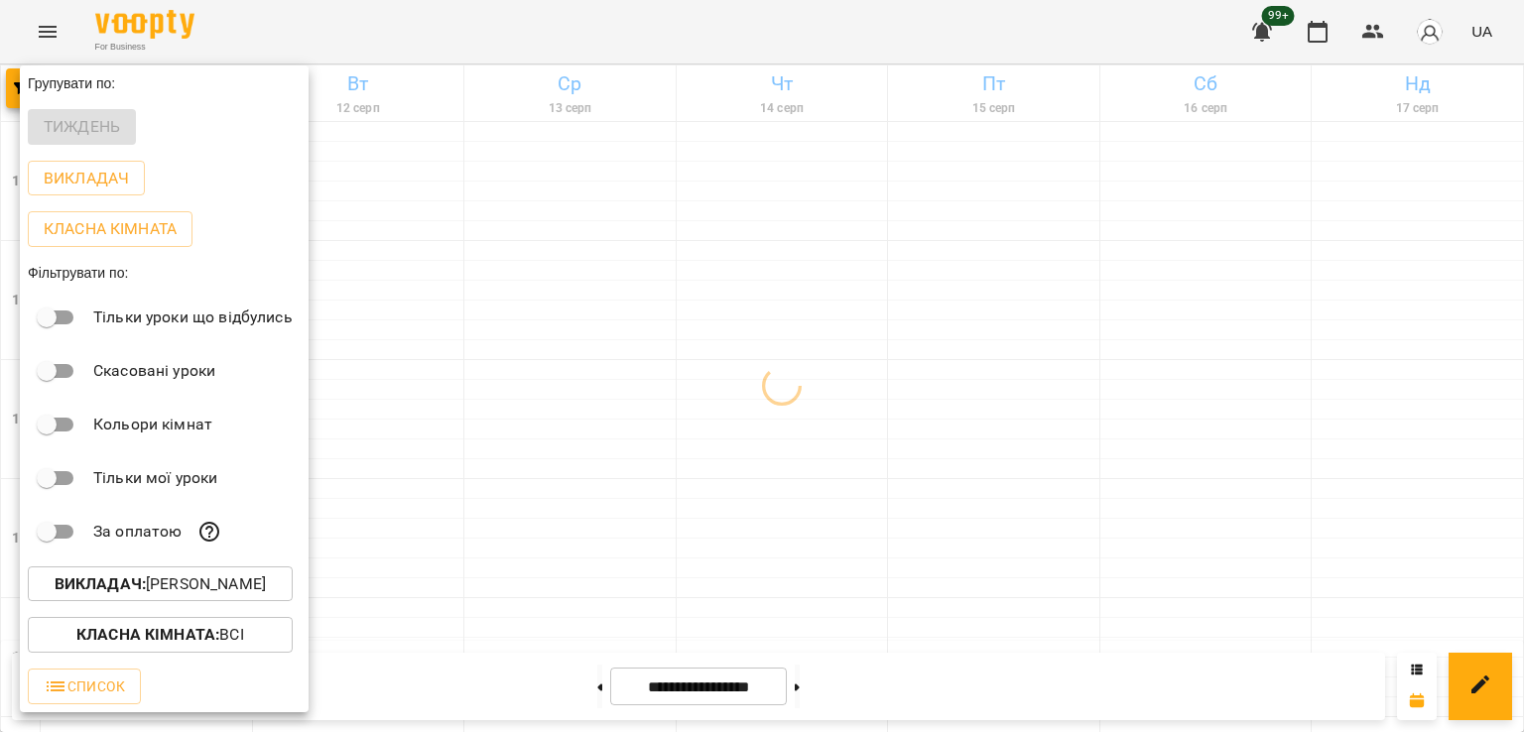
click at [652, 338] on div at bounding box center [762, 366] width 1524 height 732
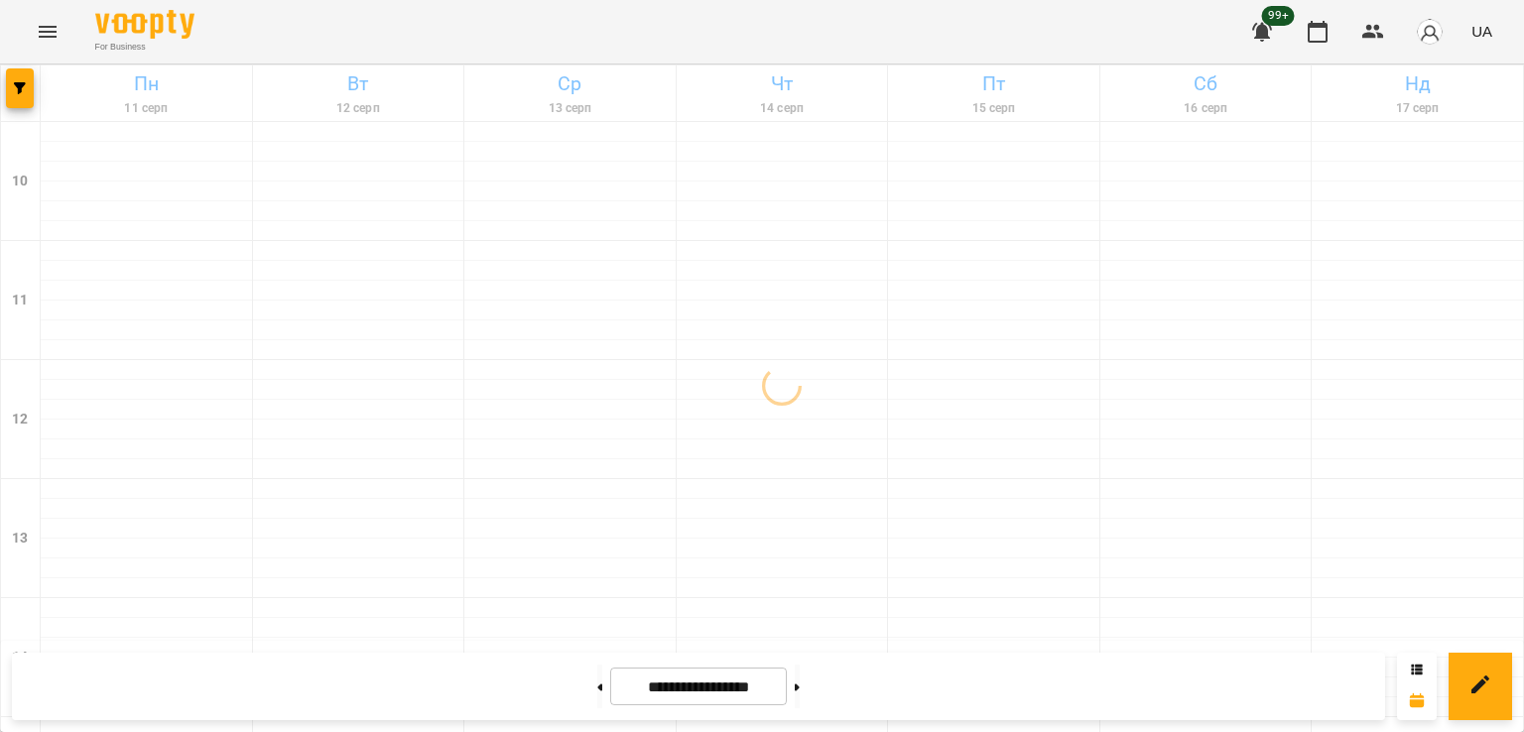
scroll to position [729, 0]
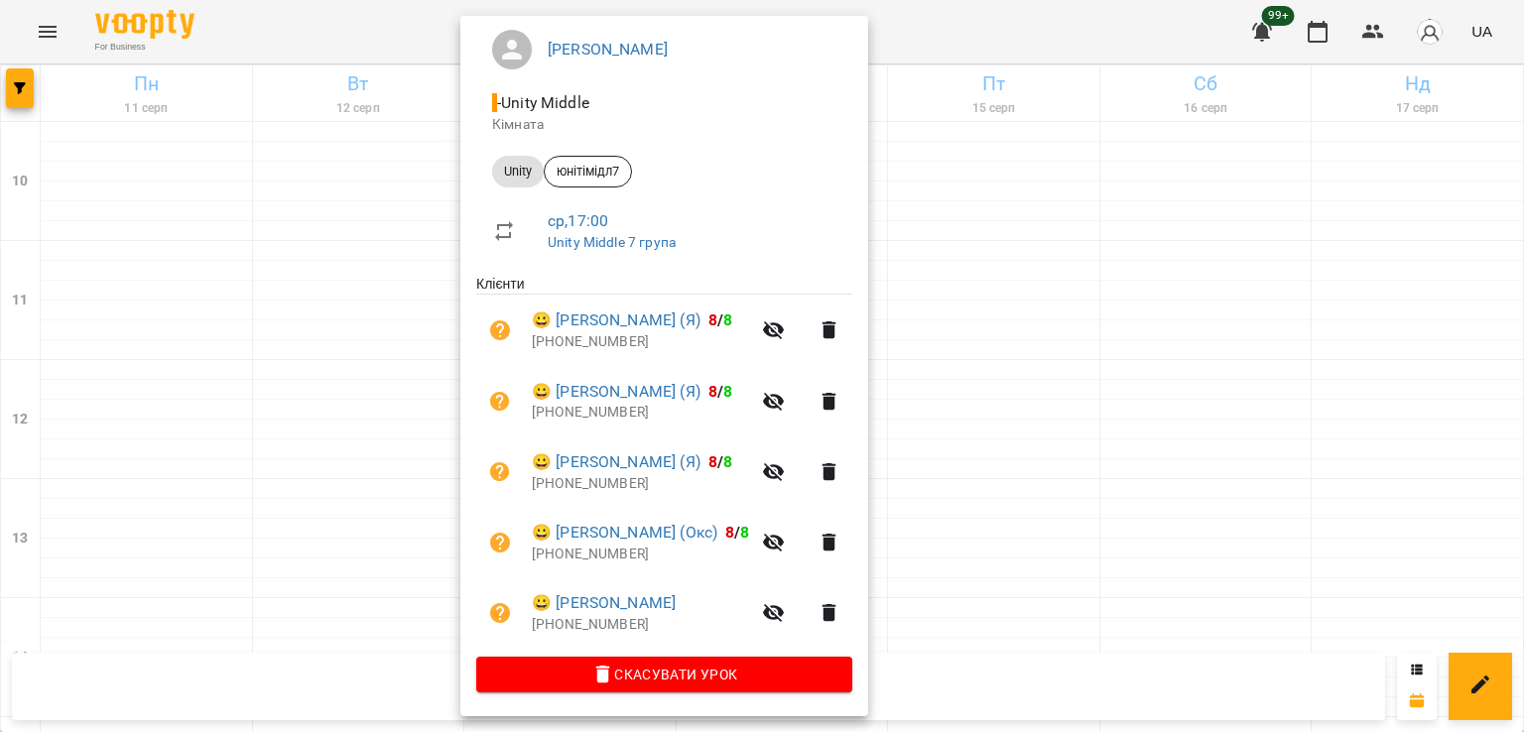
scroll to position [0, 0]
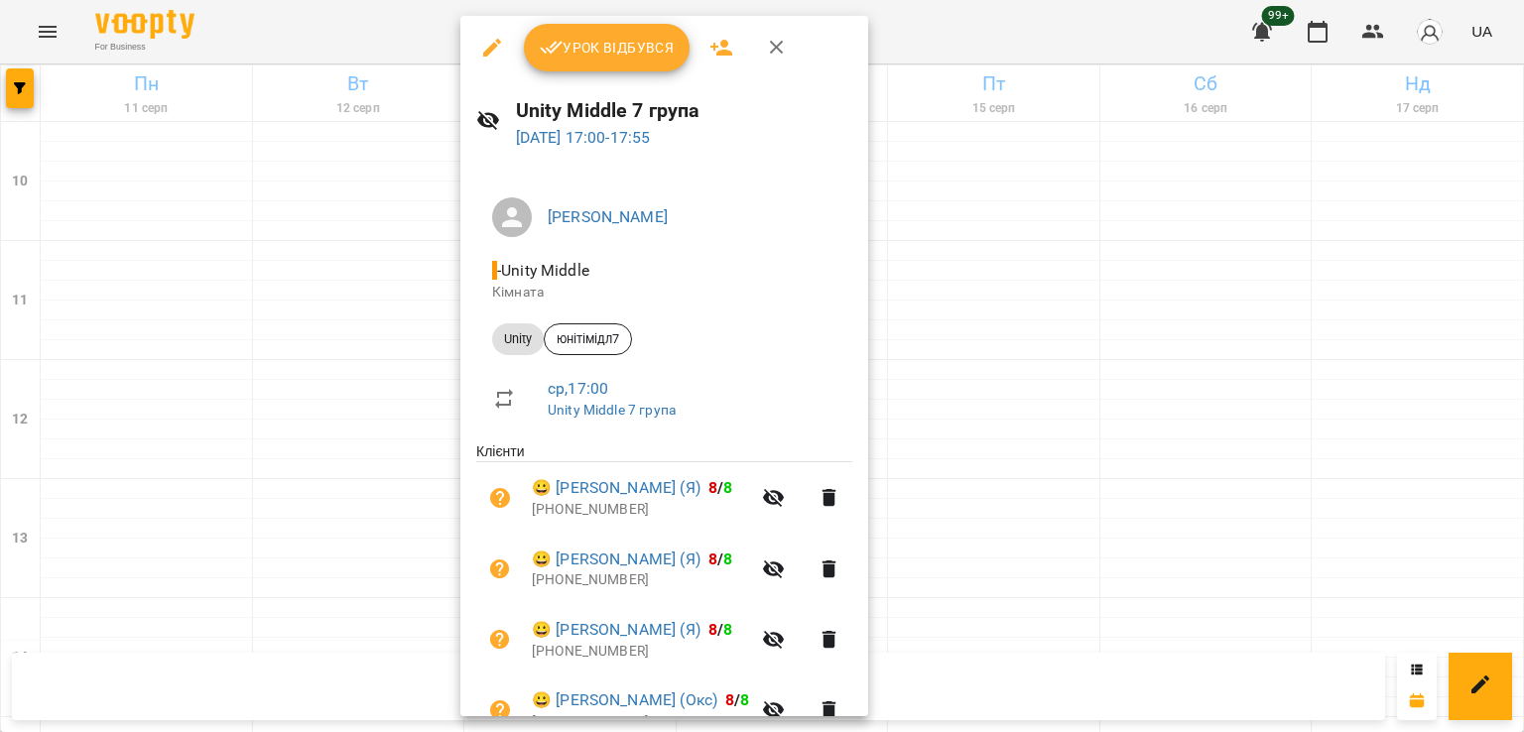
click at [282, 380] on div at bounding box center [762, 366] width 1524 height 732
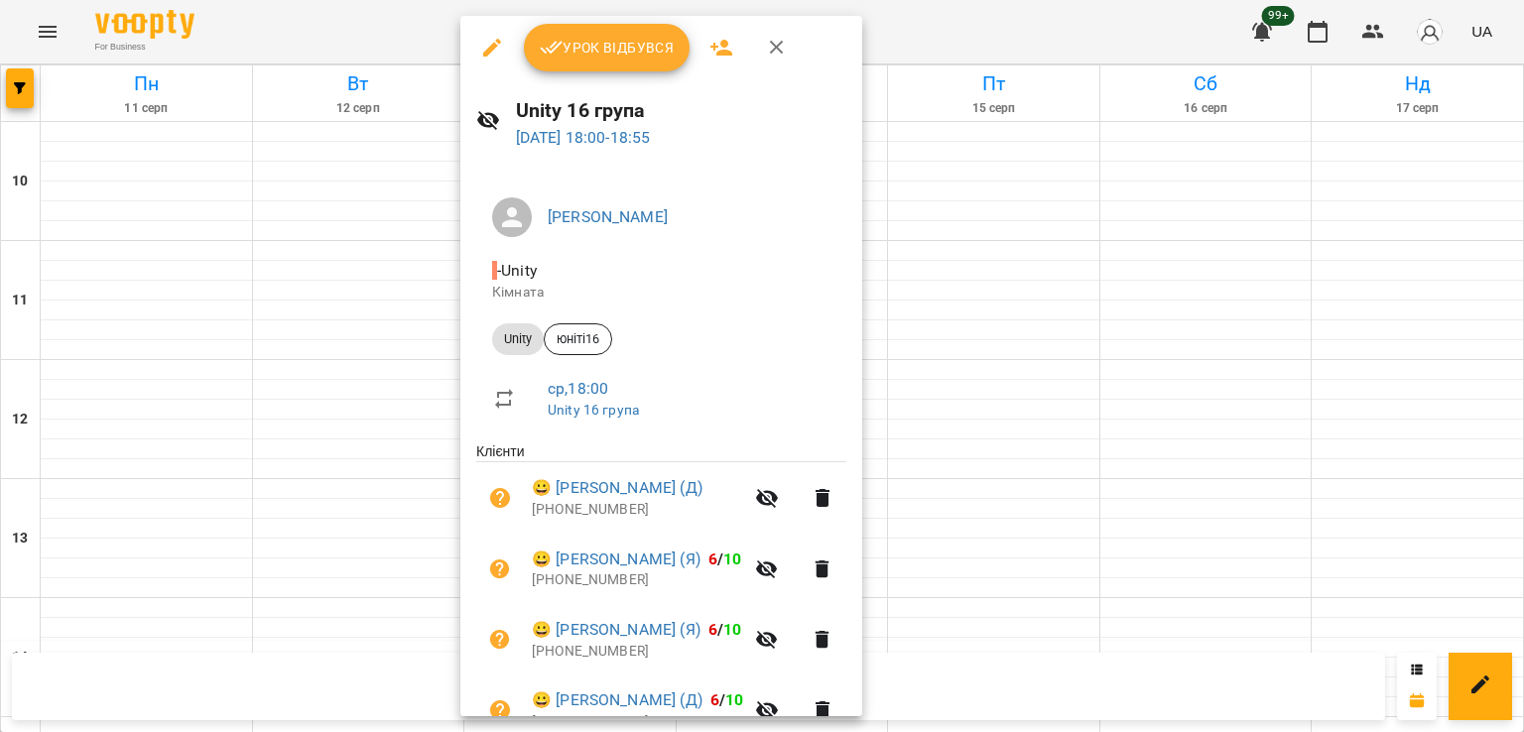
scroll to position [171, 0]
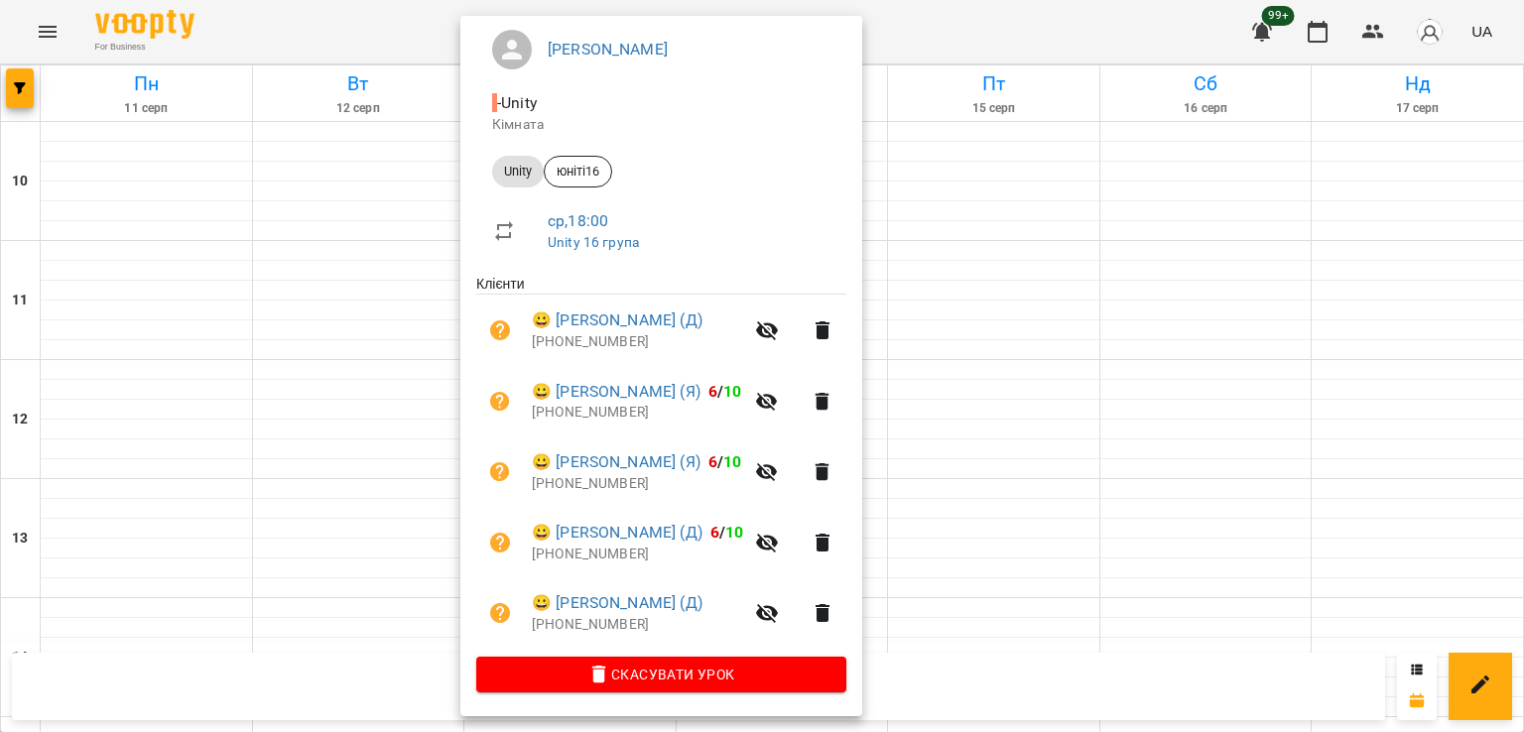
click at [327, 371] on div at bounding box center [762, 366] width 1524 height 732
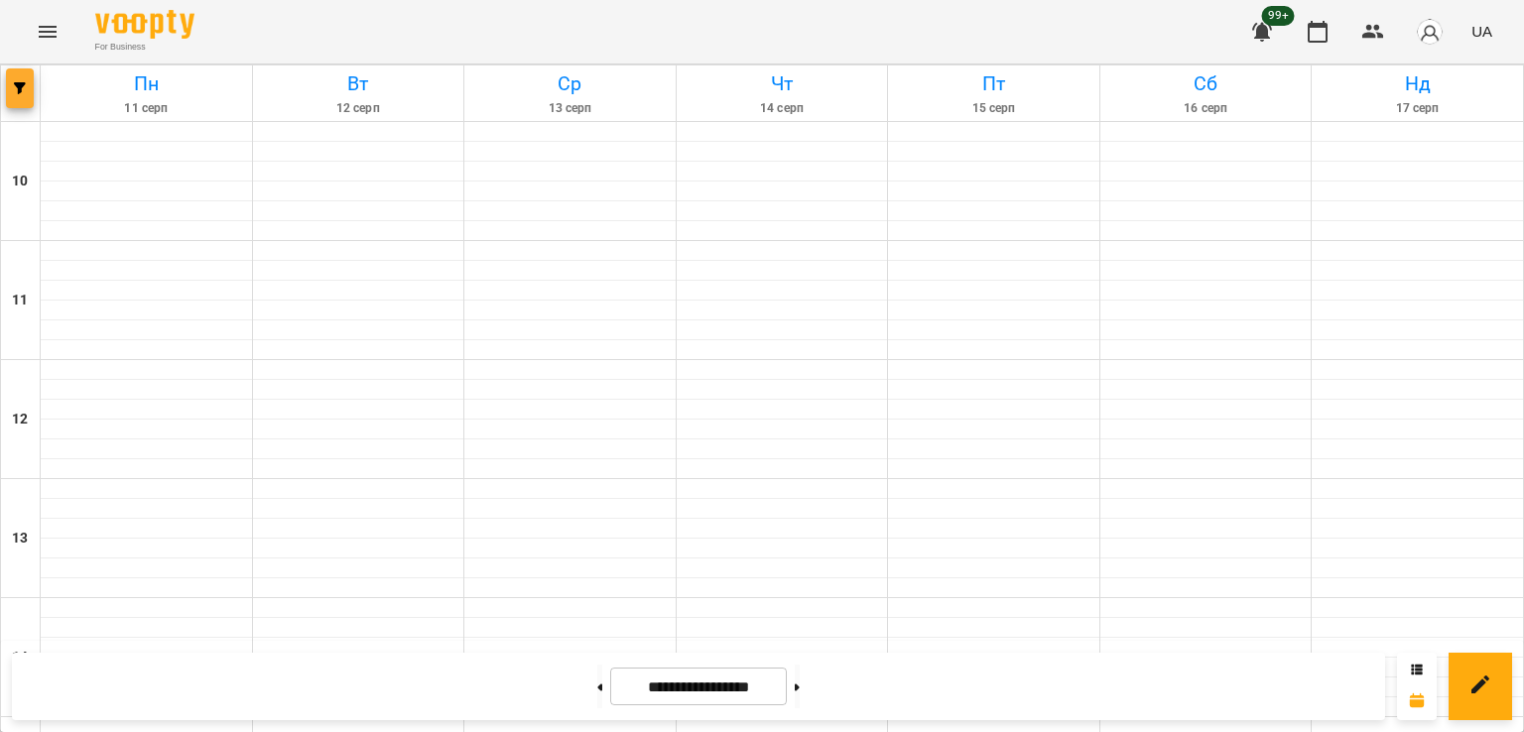
click at [20, 79] on button "button" at bounding box center [20, 88] width 28 height 40
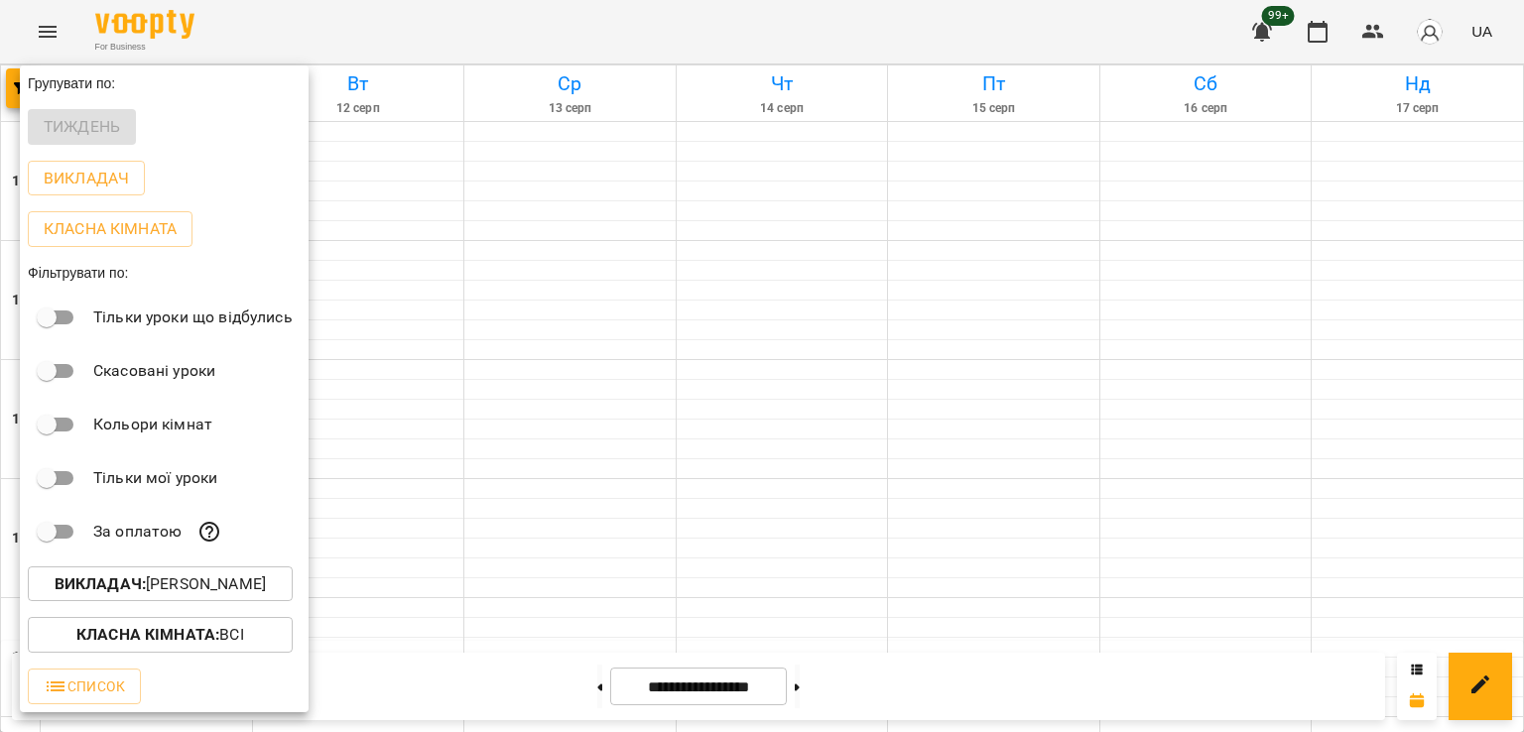
click at [179, 588] on p "Викладач : Альберт Волков" at bounding box center [160, 584] width 211 height 24
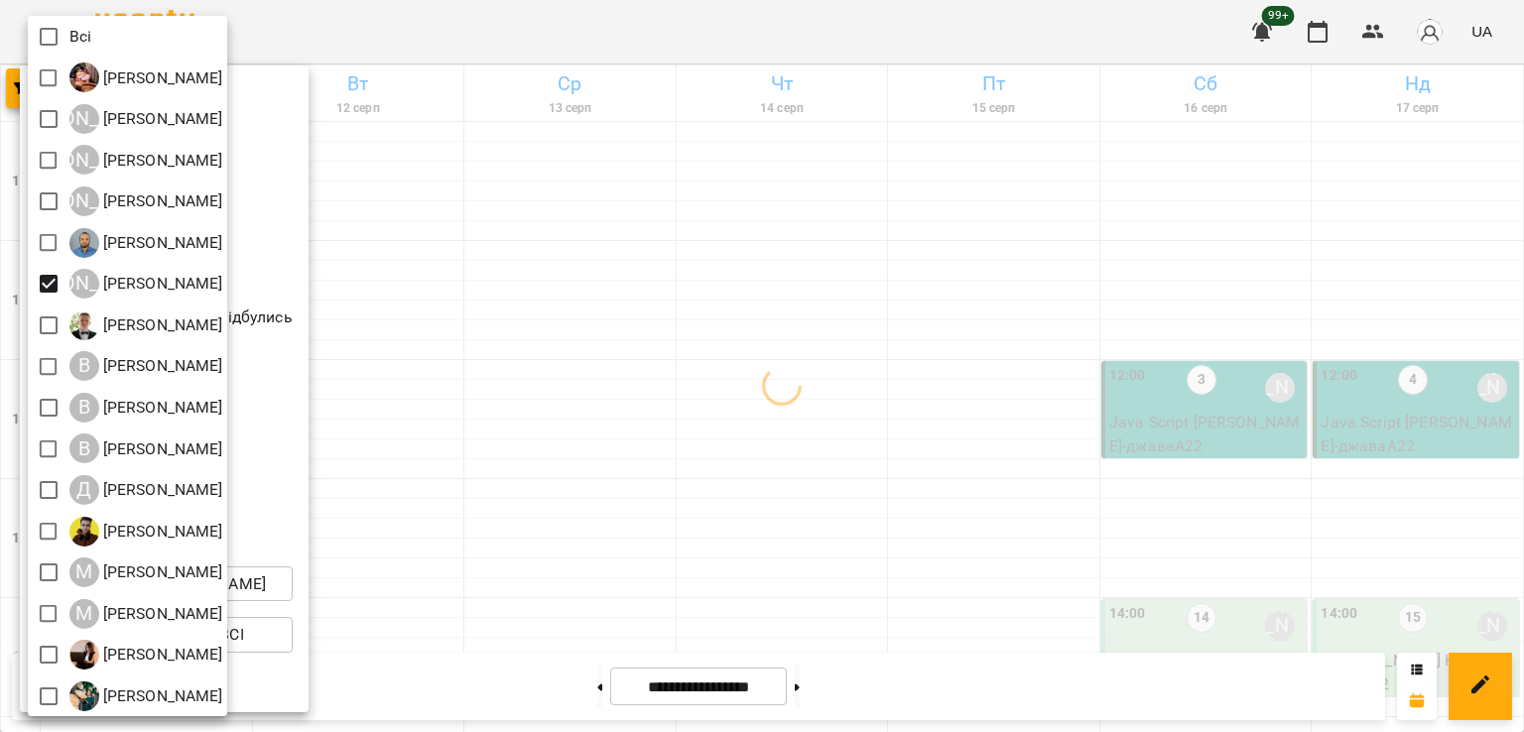
click at [640, 404] on div at bounding box center [762, 366] width 1524 height 732
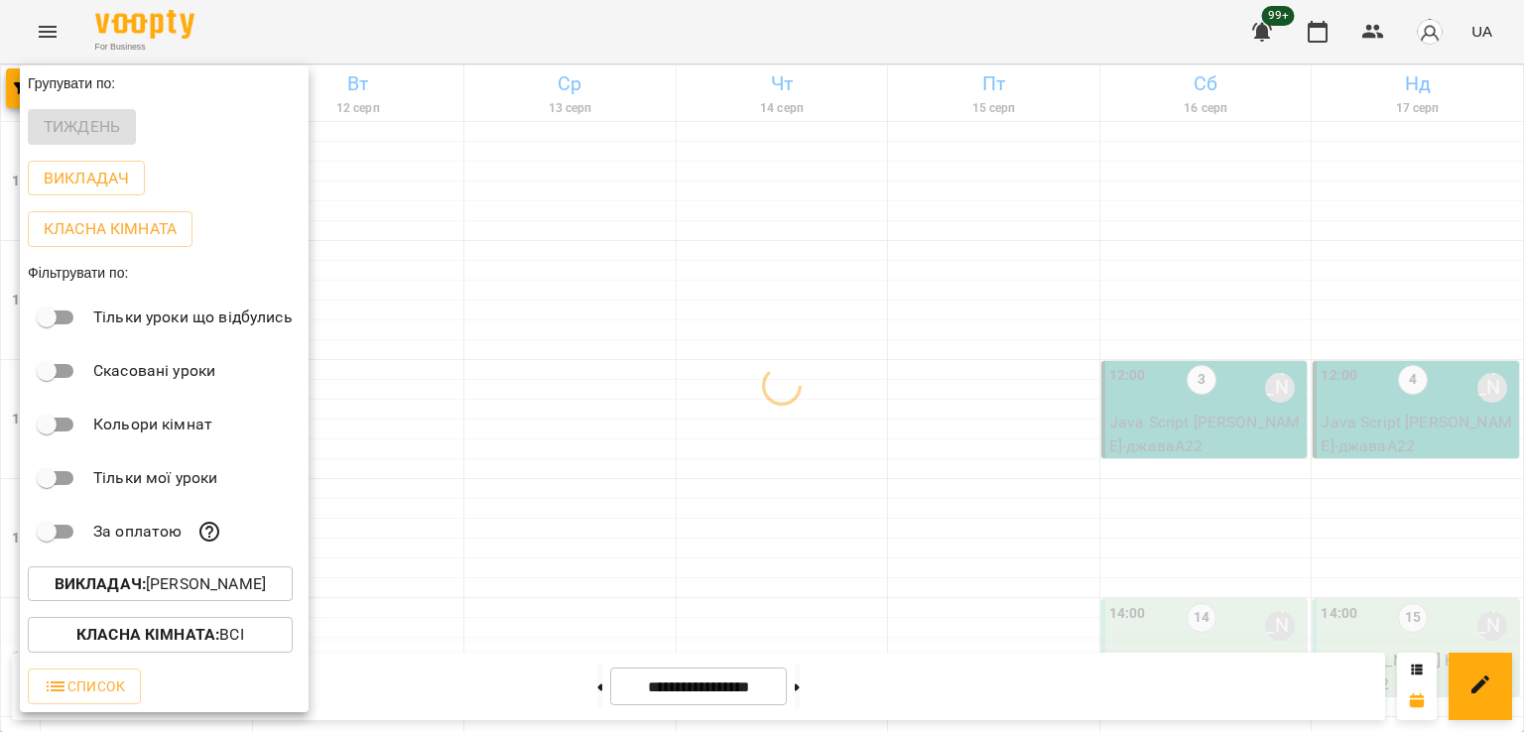
click at [706, 542] on div at bounding box center [762, 366] width 1524 height 732
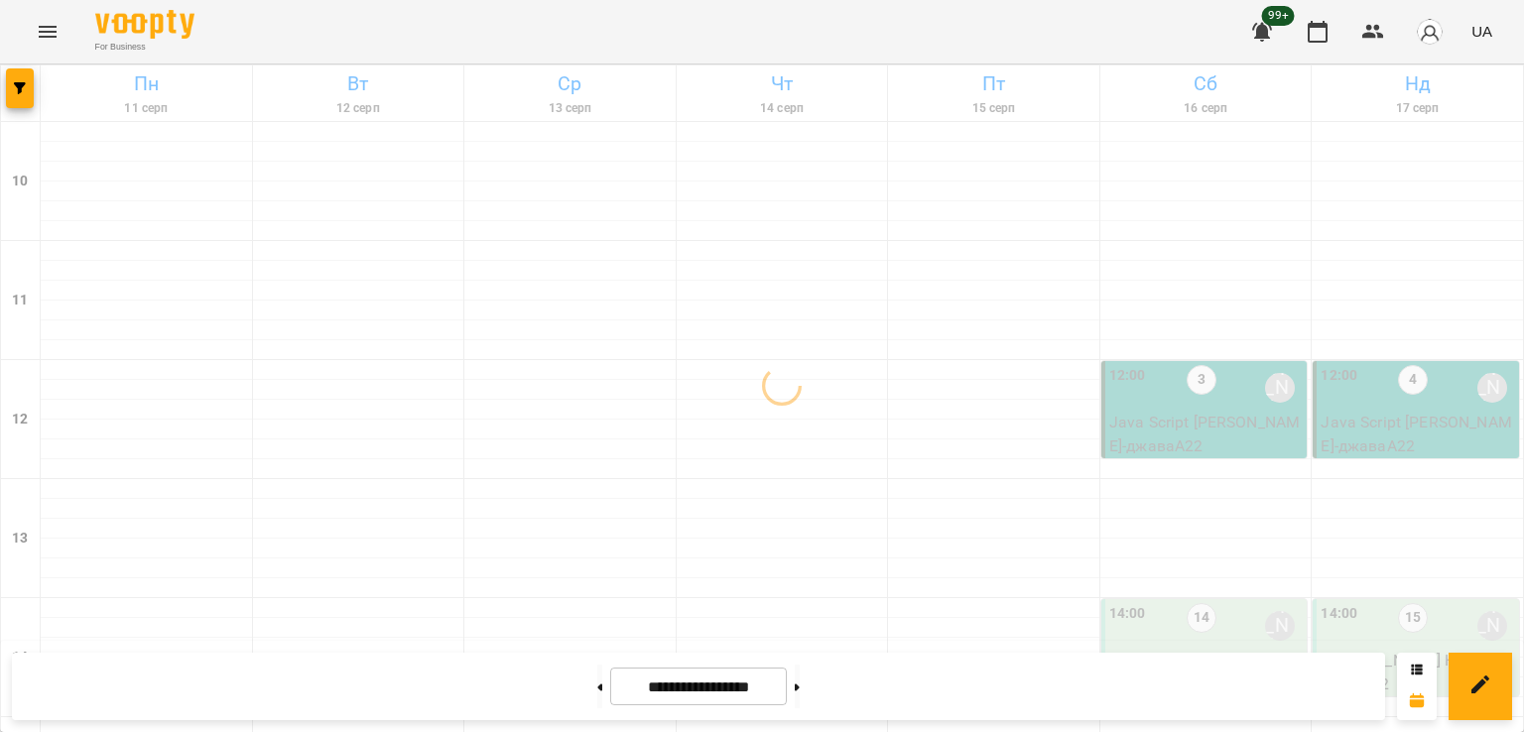
scroll to position [1027, 0]
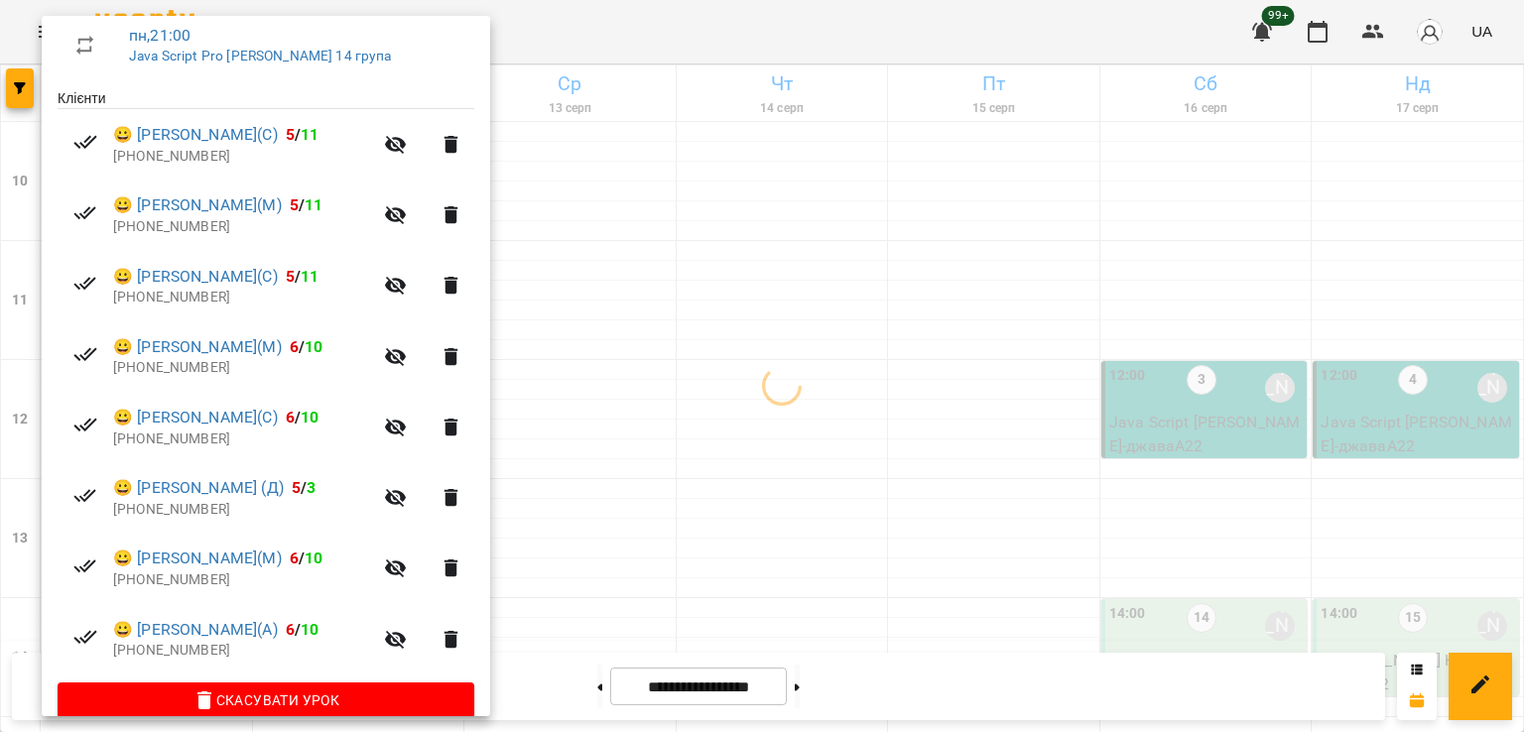
scroll to position [381, 0]
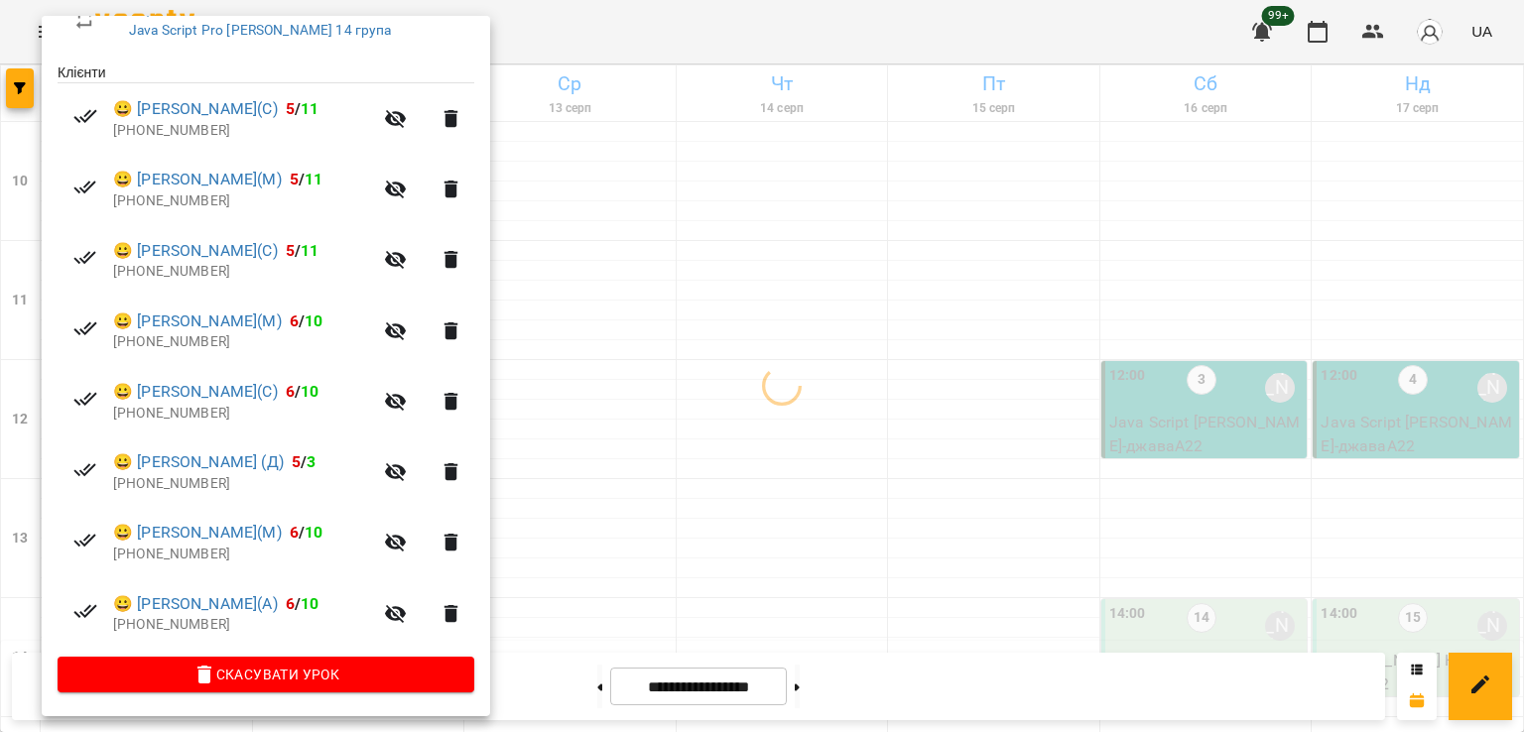
drag, startPoint x: 629, startPoint y: 433, endPoint x: 794, endPoint y: 467, distance: 168.3
click at [635, 434] on div at bounding box center [762, 366] width 1524 height 732
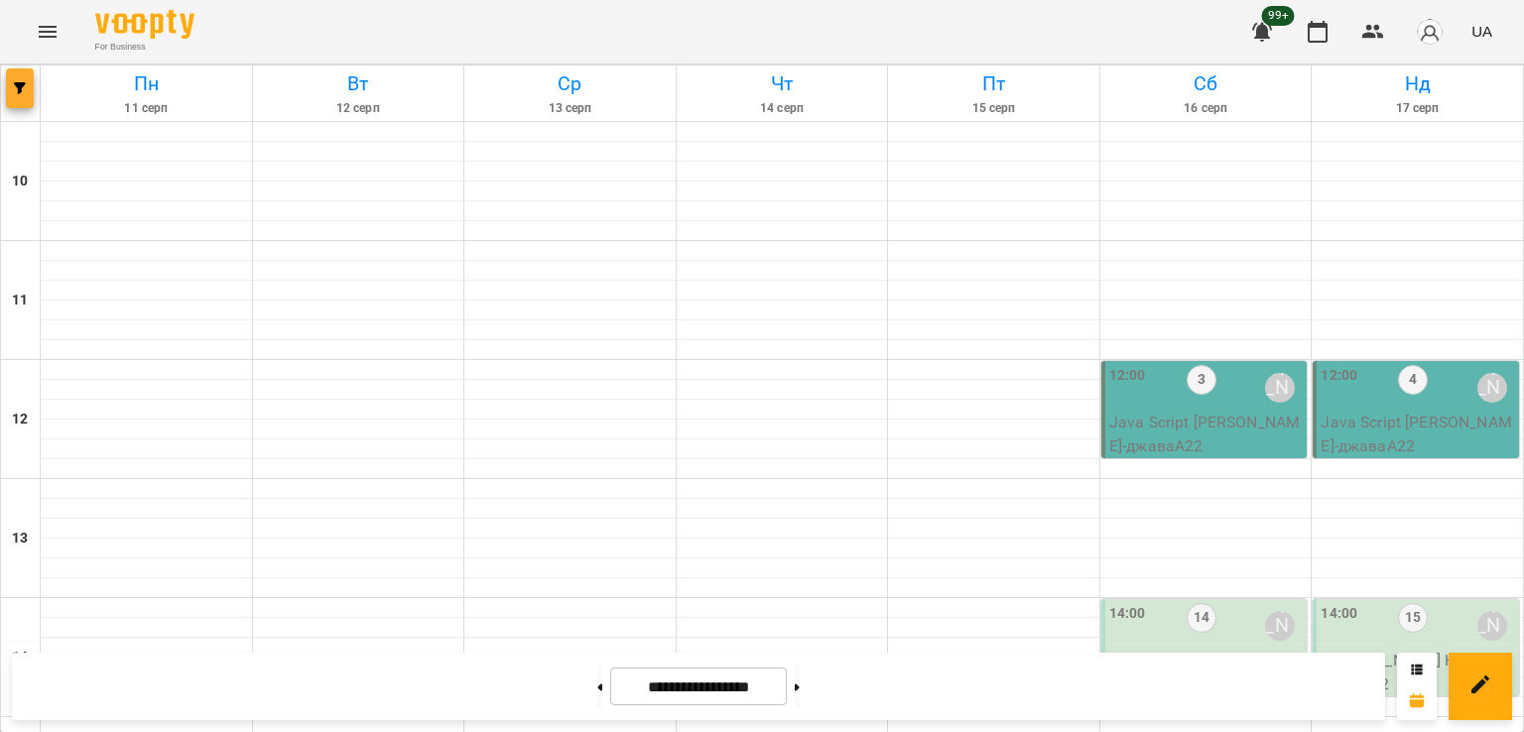
click at [22, 82] on icon "button" at bounding box center [20, 88] width 12 height 12
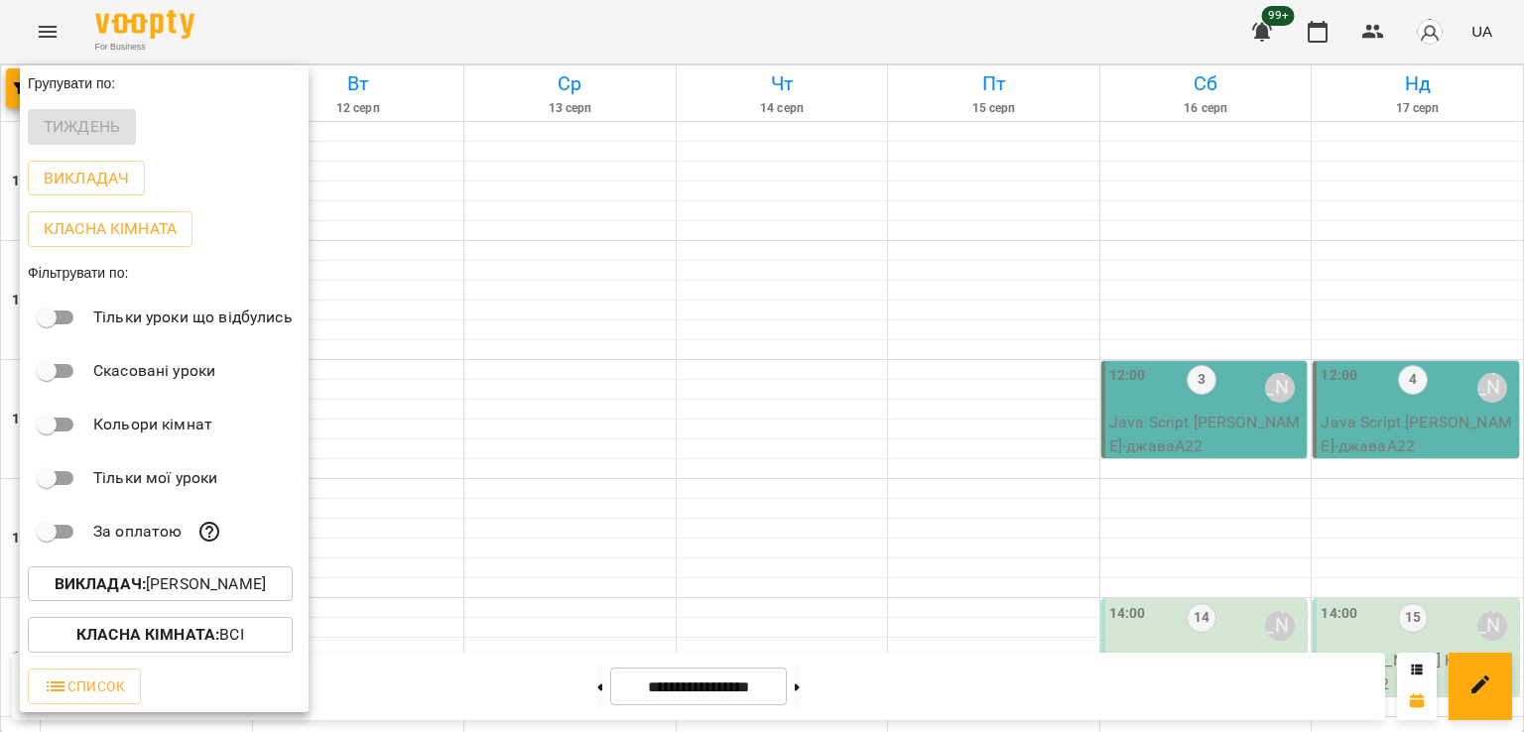
click at [200, 589] on p "Викладач : Артем Кот" at bounding box center [160, 584] width 211 height 24
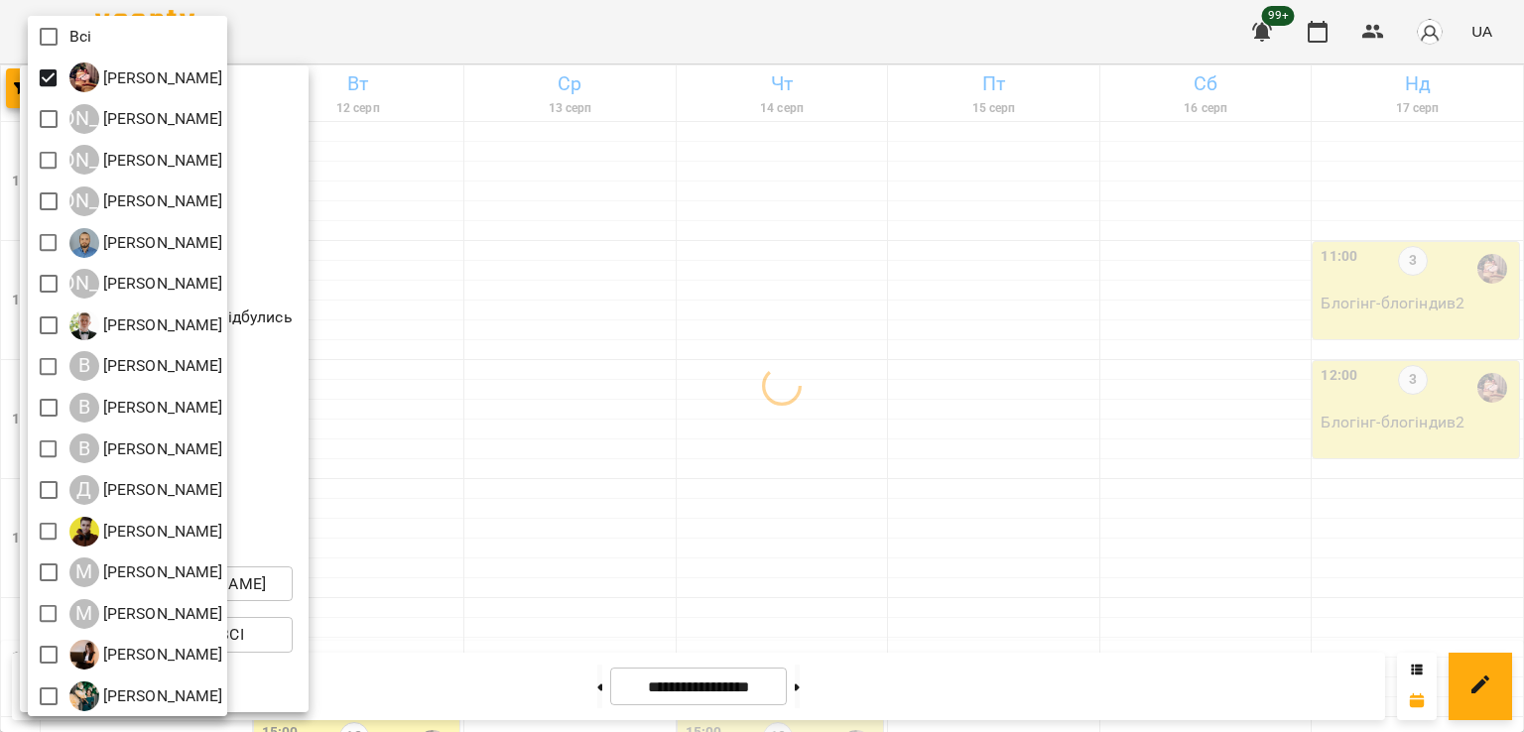
click at [558, 296] on div at bounding box center [762, 366] width 1524 height 732
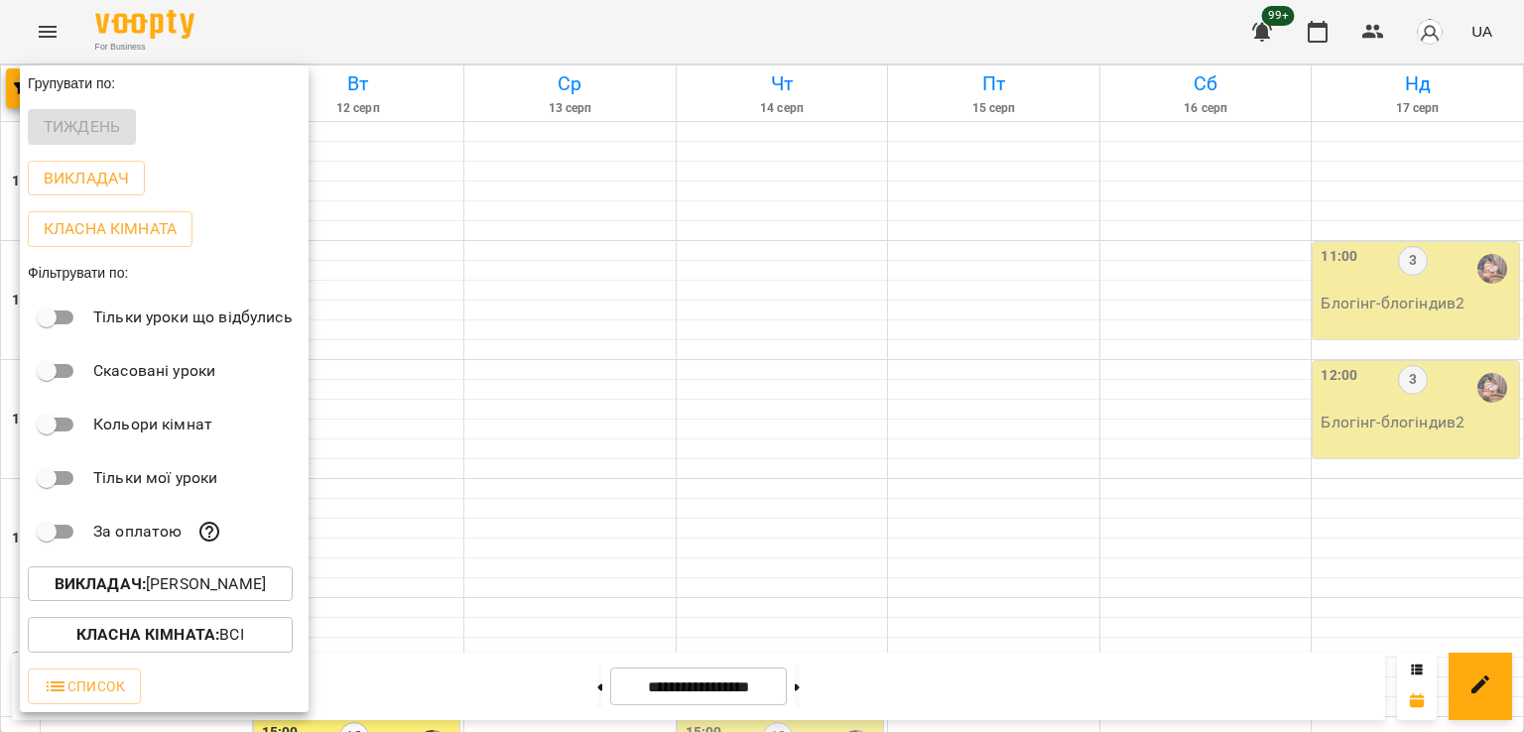
click at [423, 170] on div at bounding box center [762, 366] width 1524 height 732
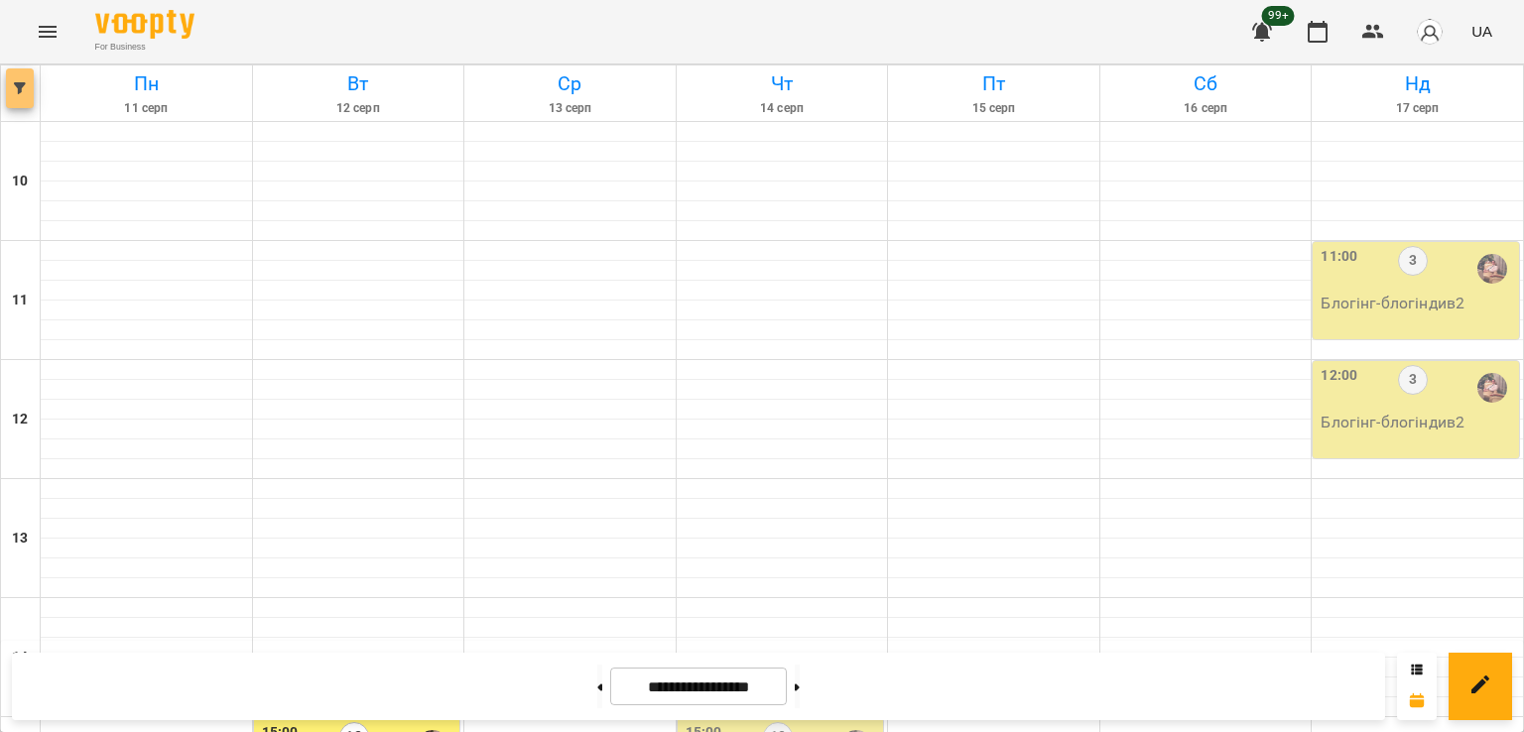
click at [20, 88] on icon "button" at bounding box center [20, 88] width 12 height 12
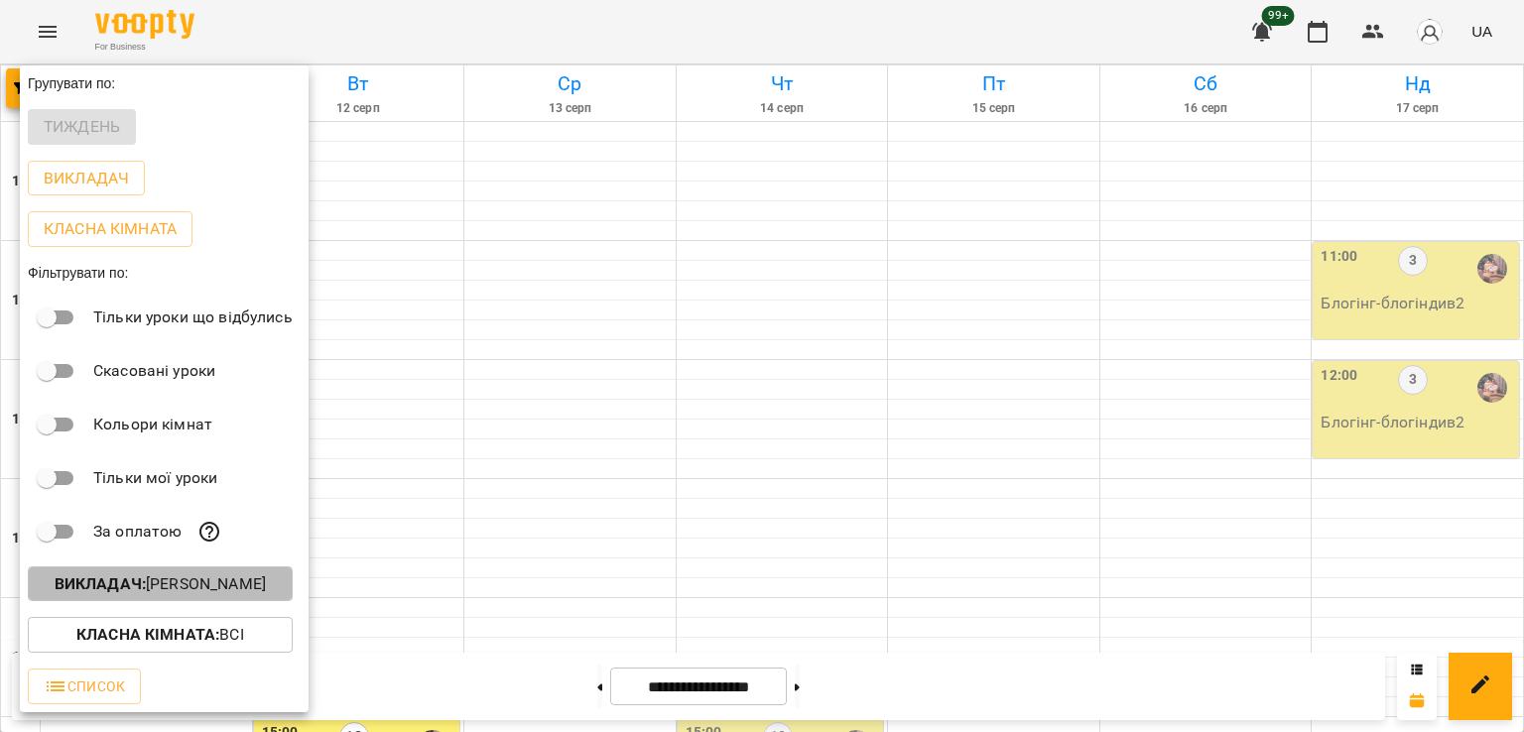
click at [237, 600] on button "Викладач : Ілля Петруша" at bounding box center [160, 584] width 265 height 36
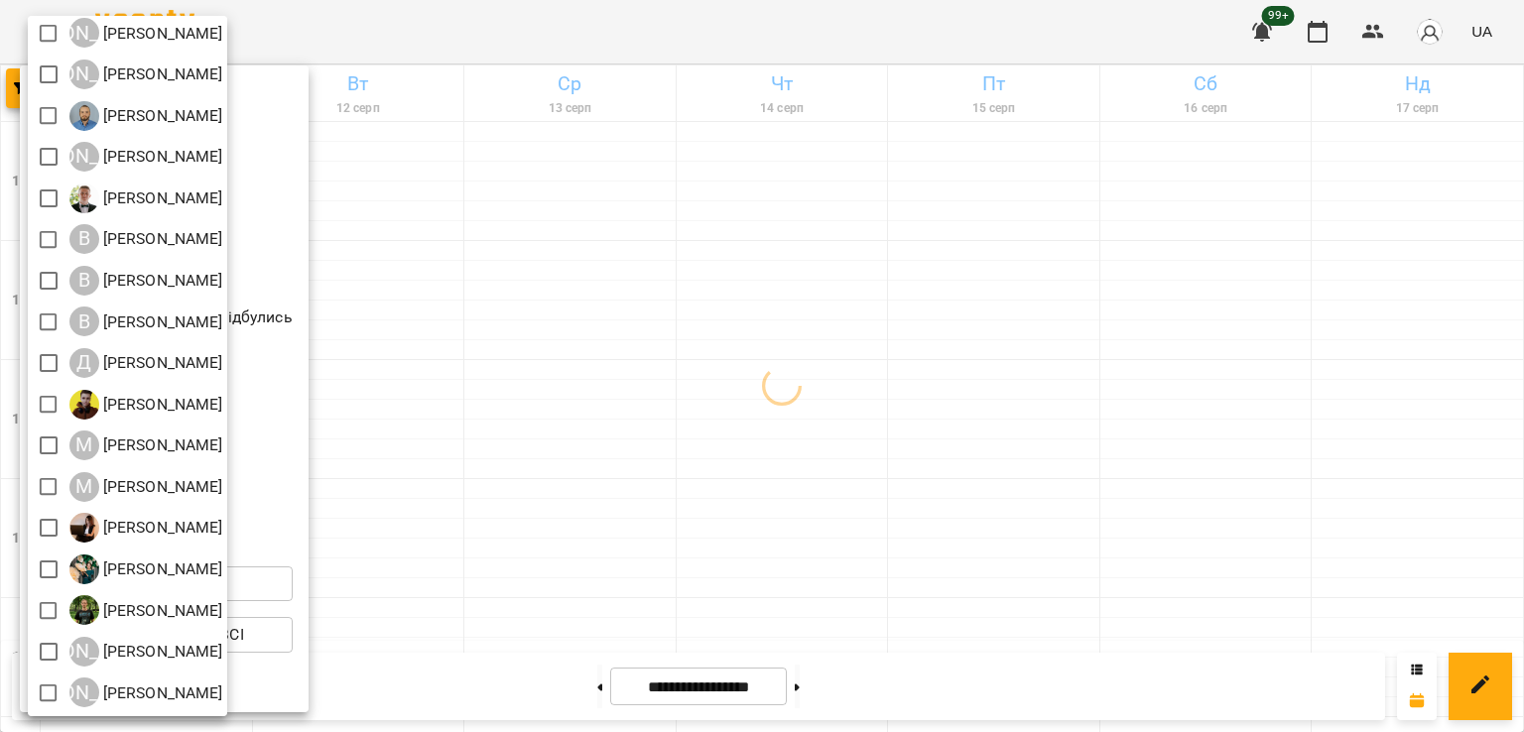
scroll to position [128, 0]
